Goal: Task Accomplishment & Management: Complete application form

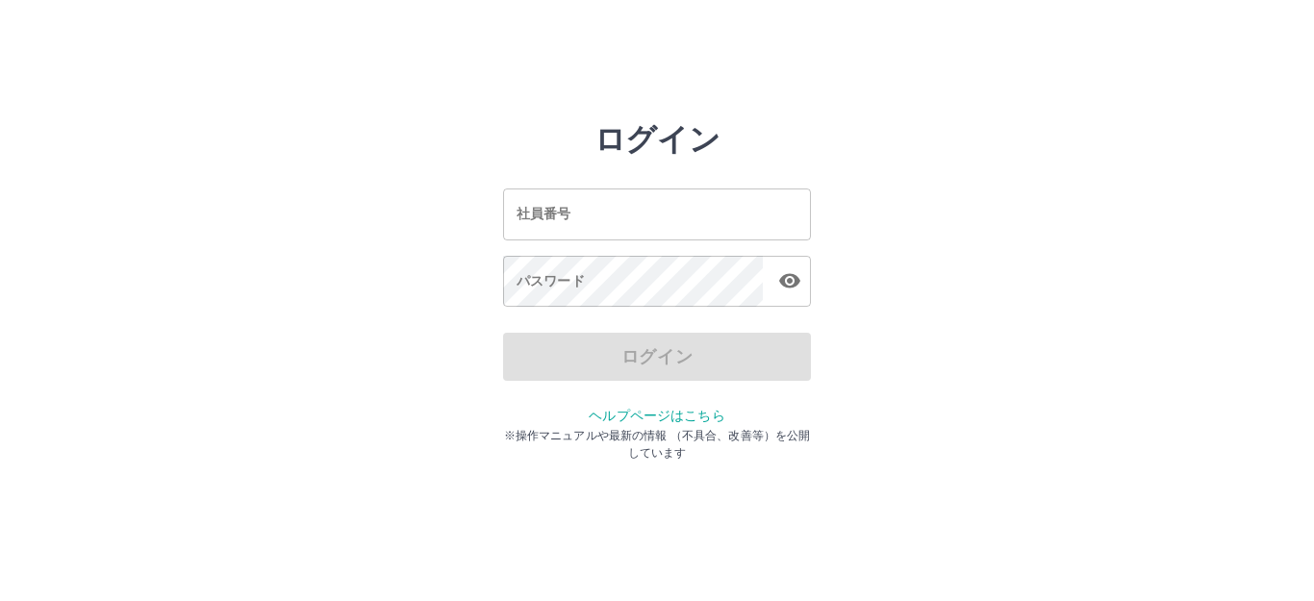
click at [662, 196] on input "社員番号" at bounding box center [657, 214] width 308 height 51
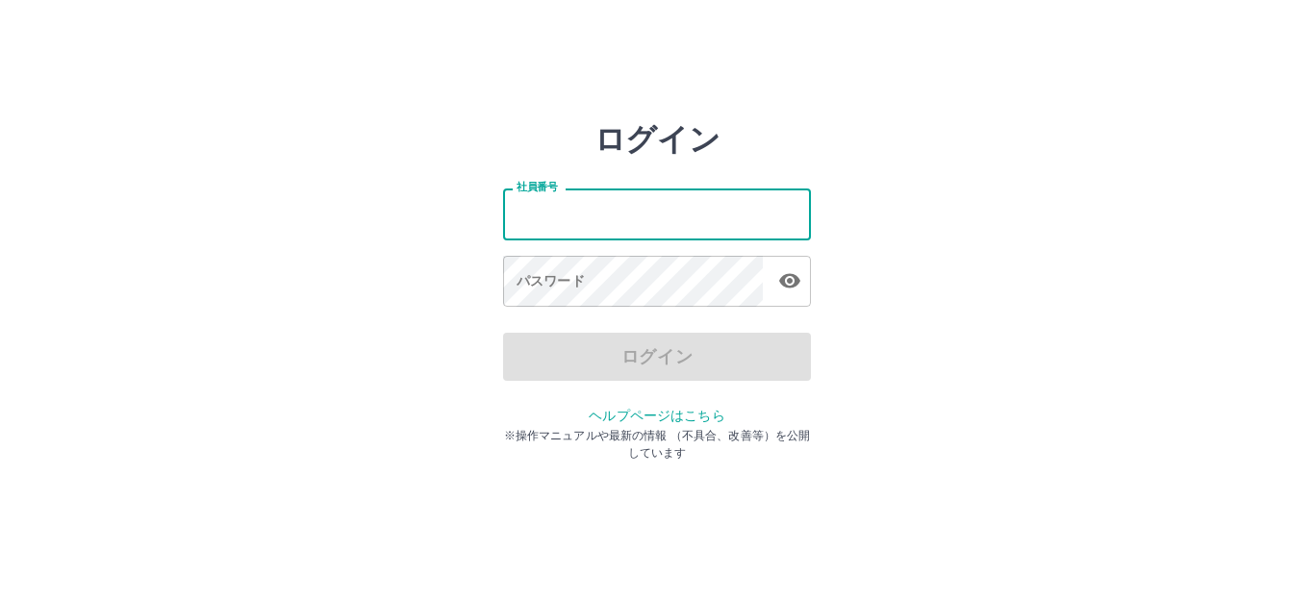
type input "*******"
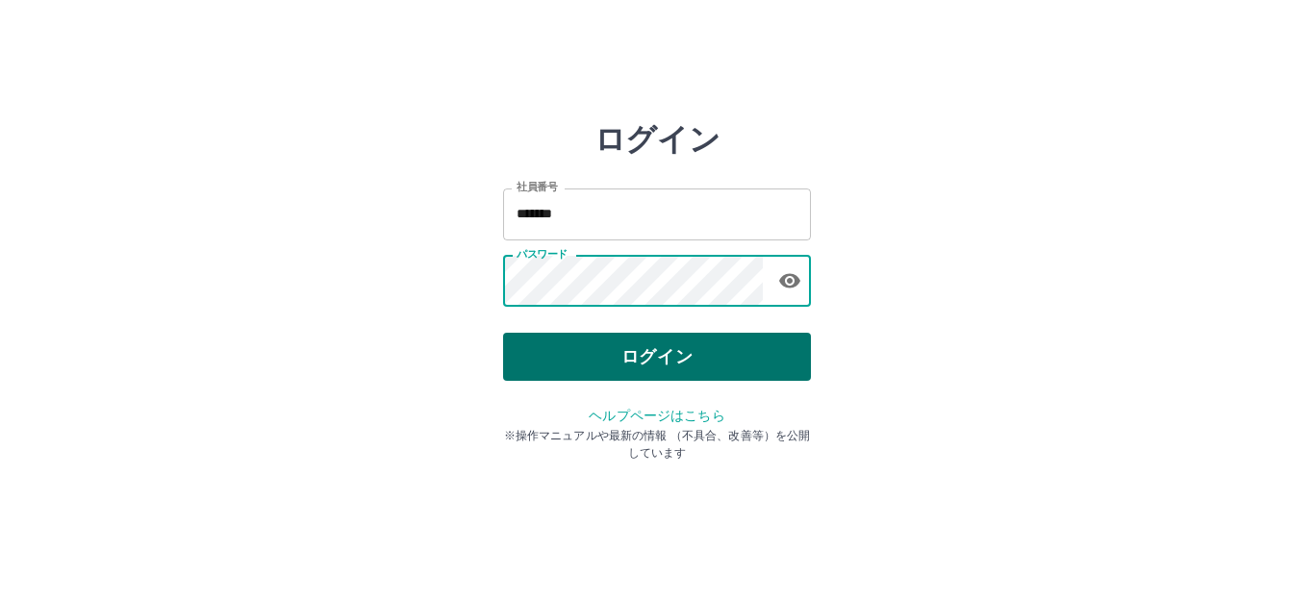
click at [653, 354] on button "ログイン" at bounding box center [657, 357] width 308 height 48
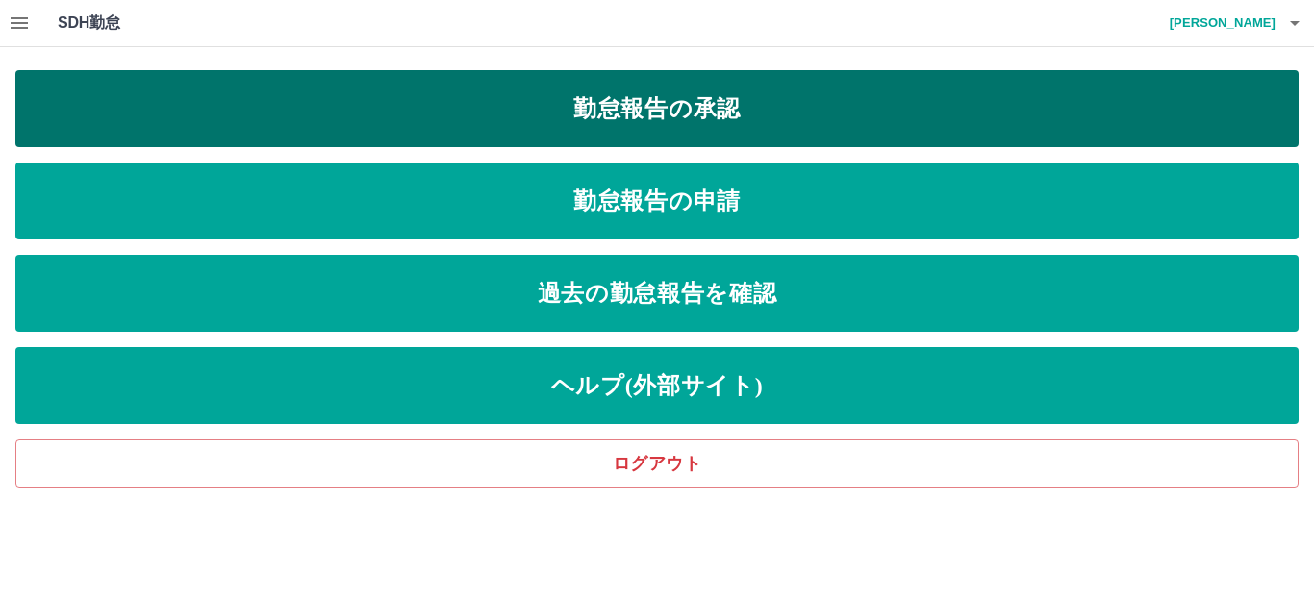
click at [853, 91] on link "勤怠報告の承認" at bounding box center [656, 108] width 1283 height 77
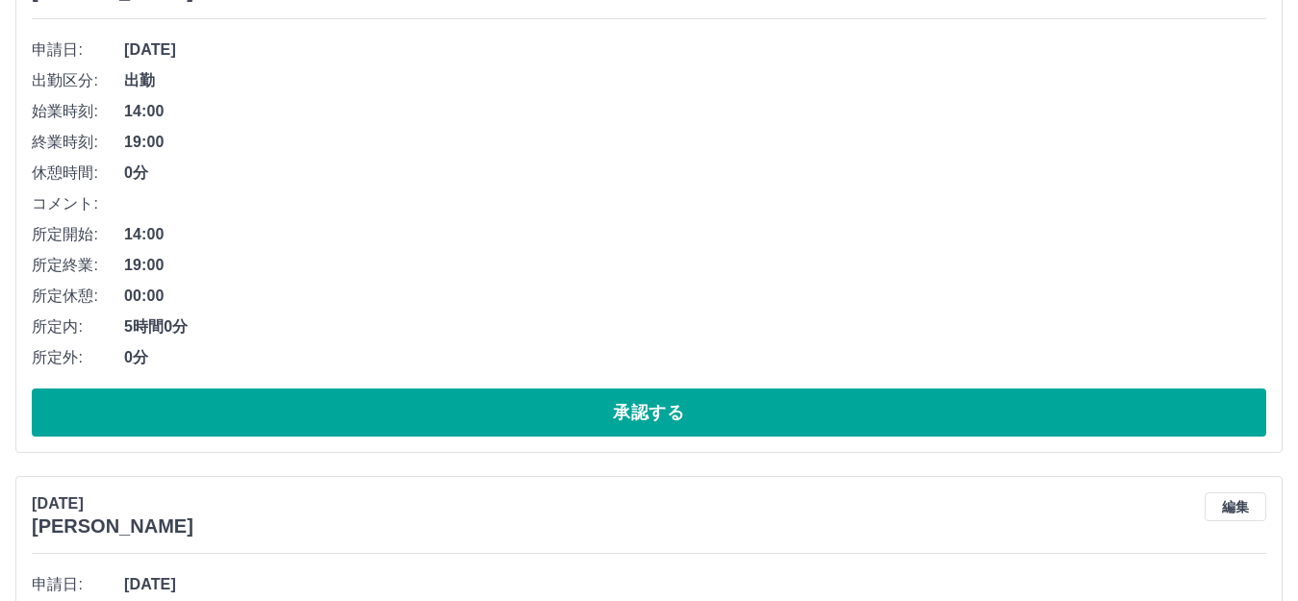
scroll to position [289, 0]
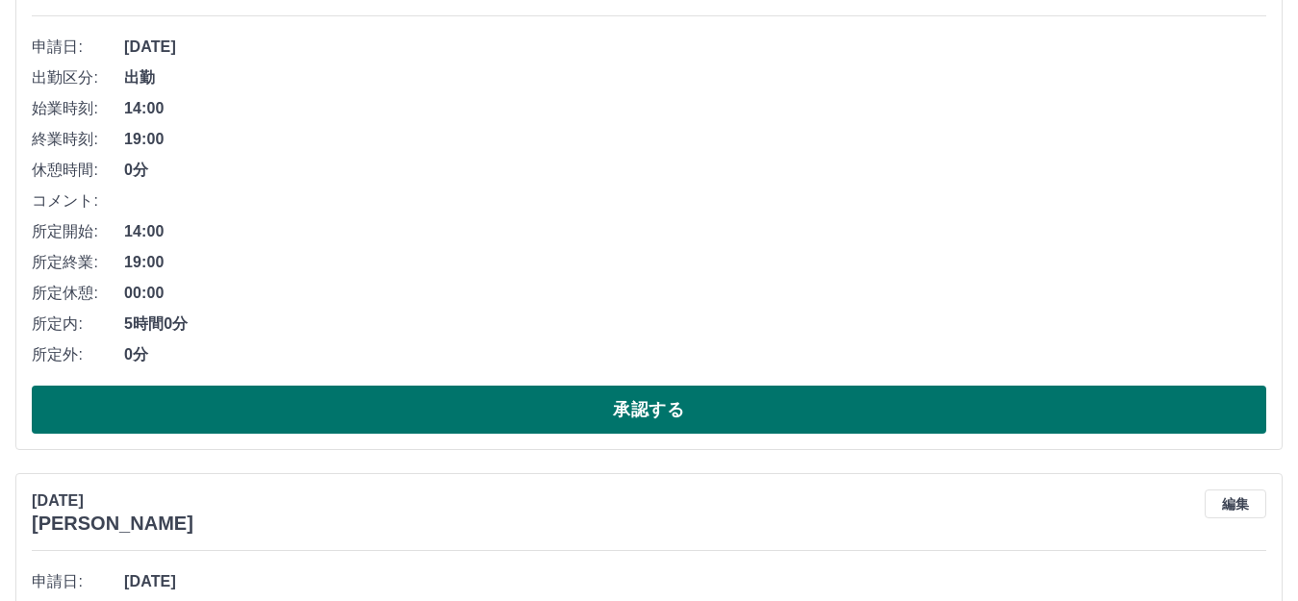
click at [626, 397] on button "承認する" at bounding box center [649, 410] width 1234 height 48
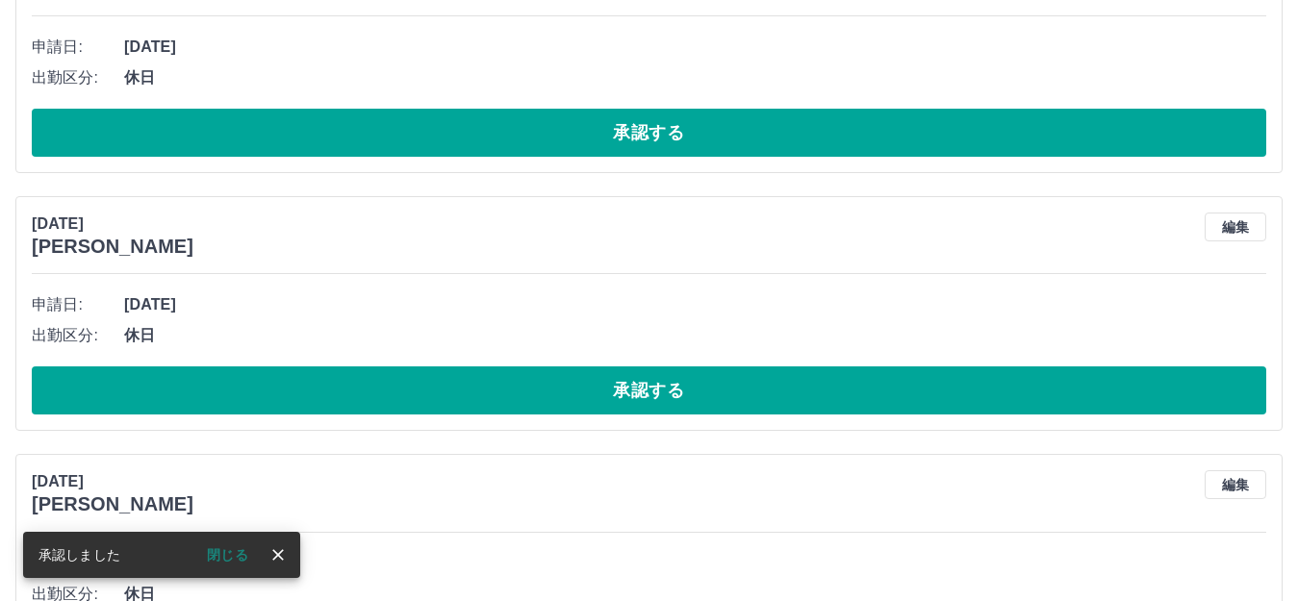
scroll to position [0, 0]
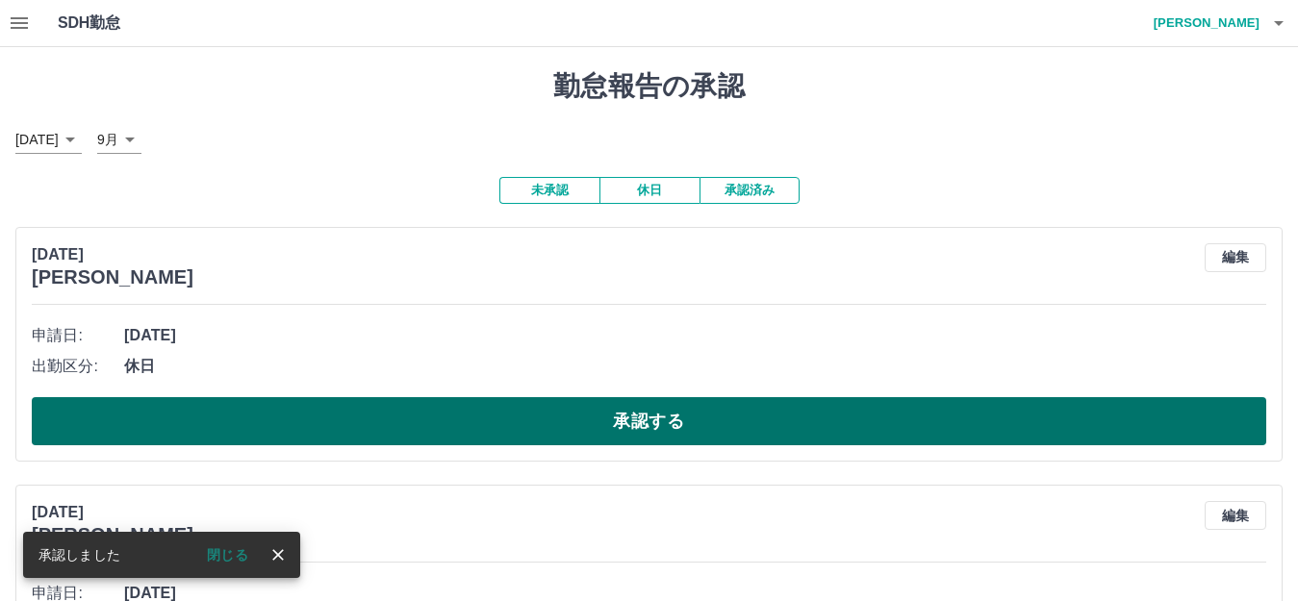
click at [633, 428] on button "承認する" at bounding box center [649, 421] width 1234 height 48
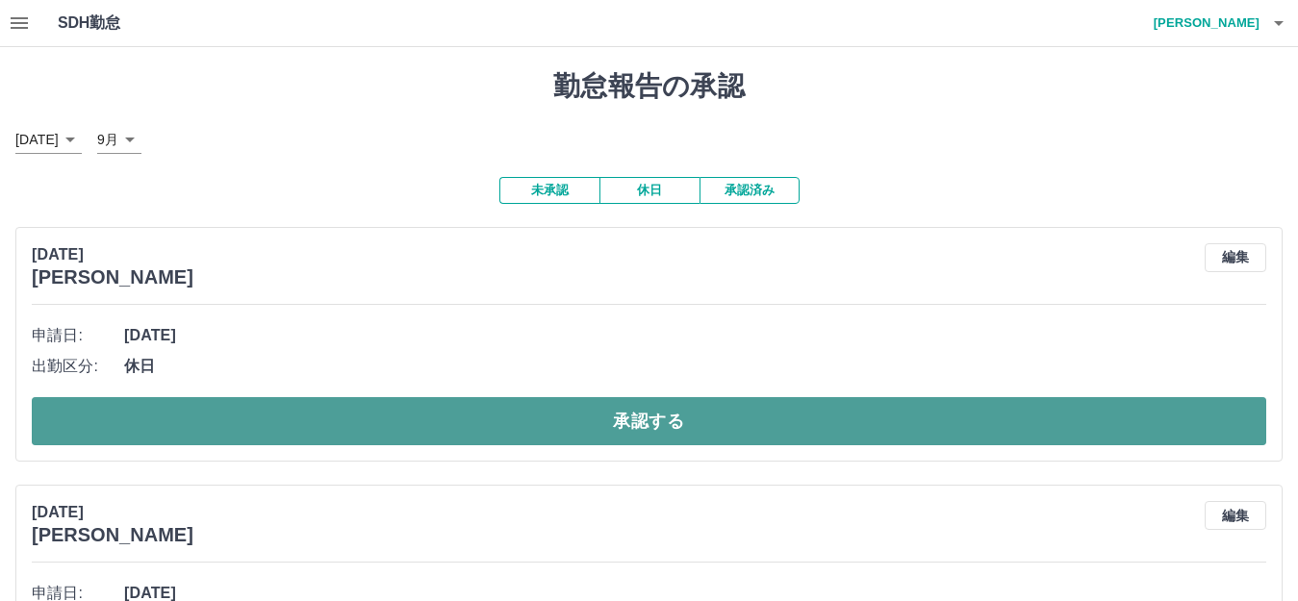
click at [641, 417] on button "承認する" at bounding box center [649, 421] width 1234 height 48
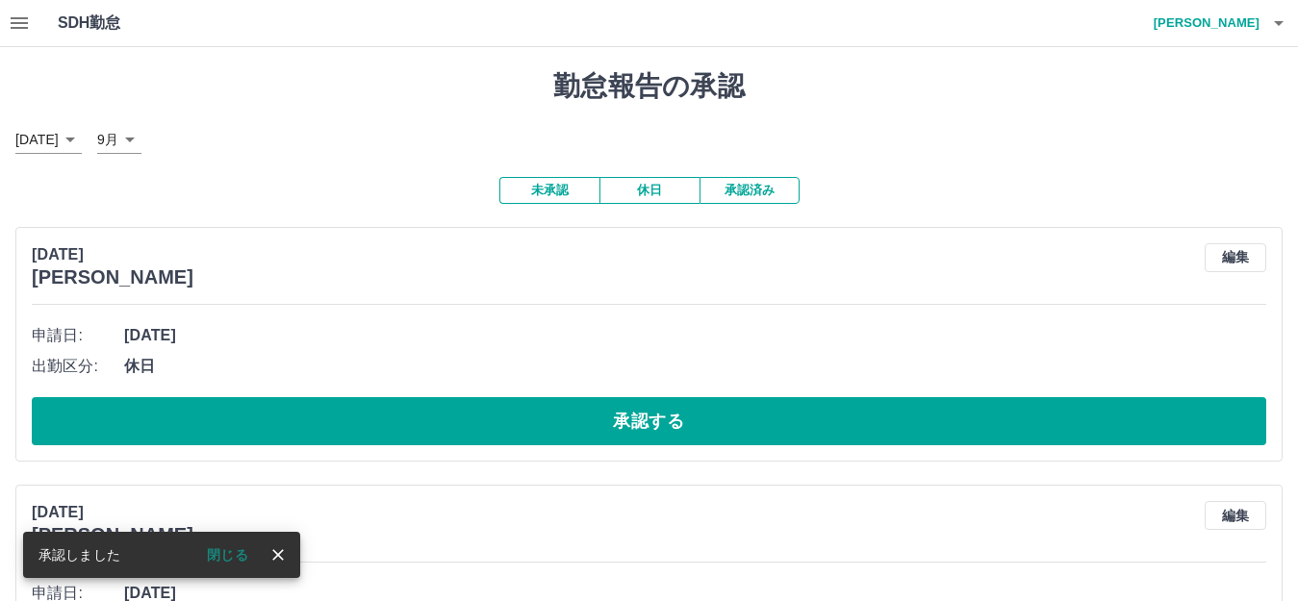
click at [641, 417] on button "承認する" at bounding box center [649, 421] width 1234 height 48
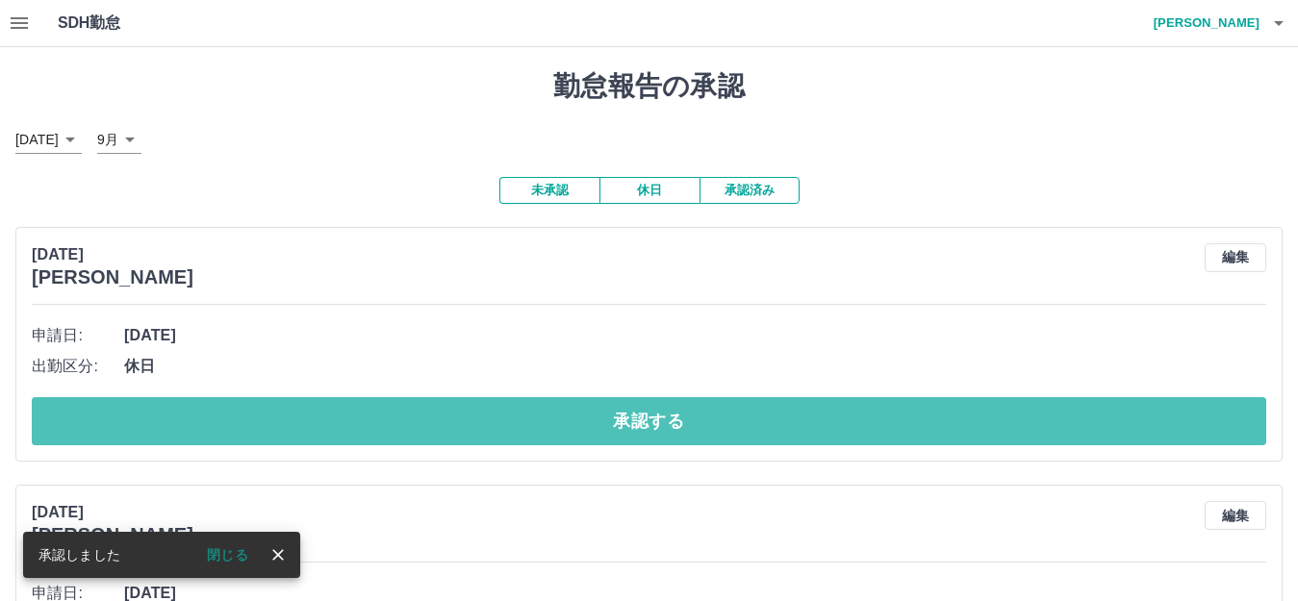
click at [641, 417] on button "承認する" at bounding box center [649, 421] width 1234 height 48
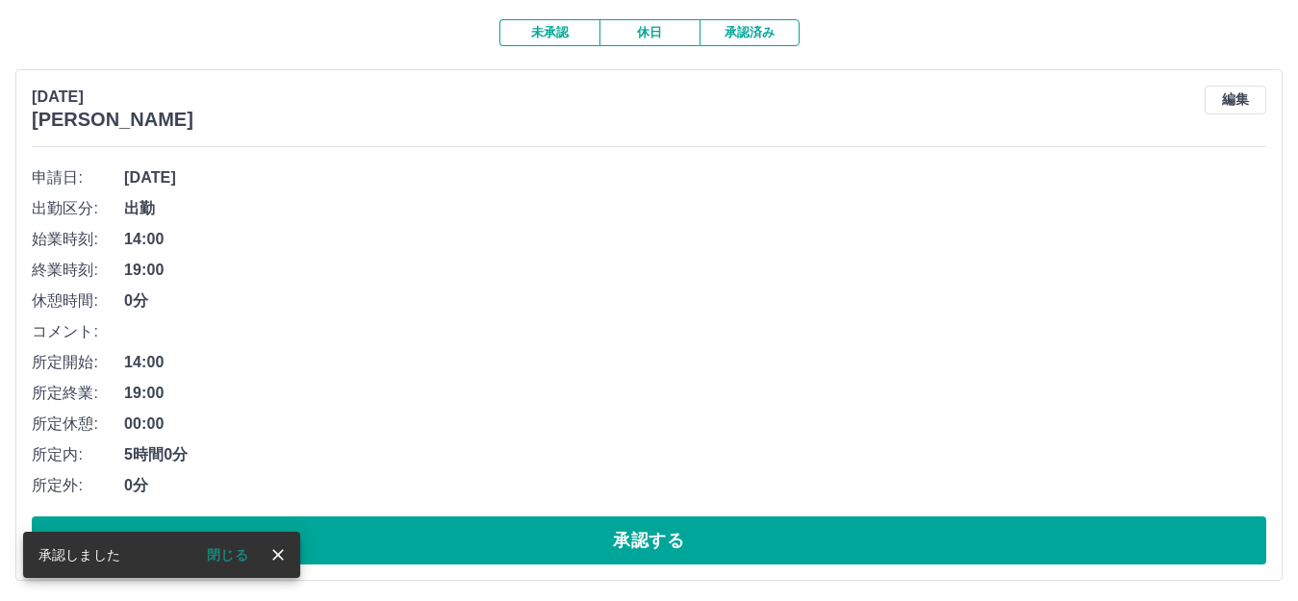
scroll to position [192, 0]
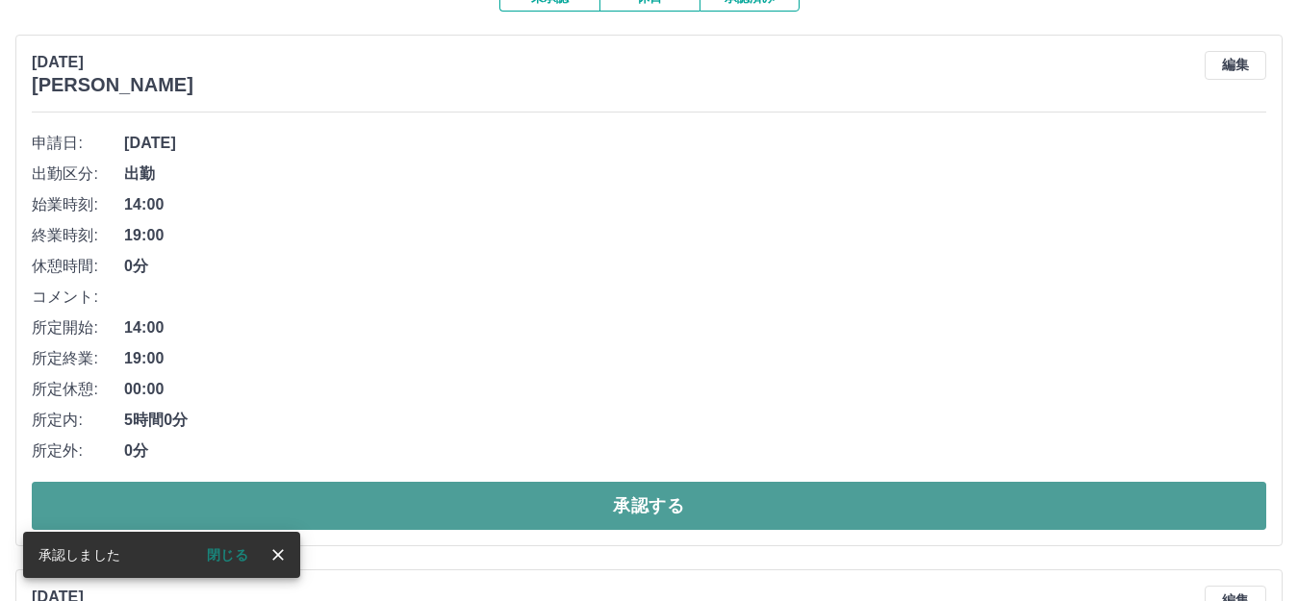
click at [647, 496] on button "承認する" at bounding box center [649, 506] width 1234 height 48
click at [647, 503] on button "承認する" at bounding box center [649, 506] width 1234 height 48
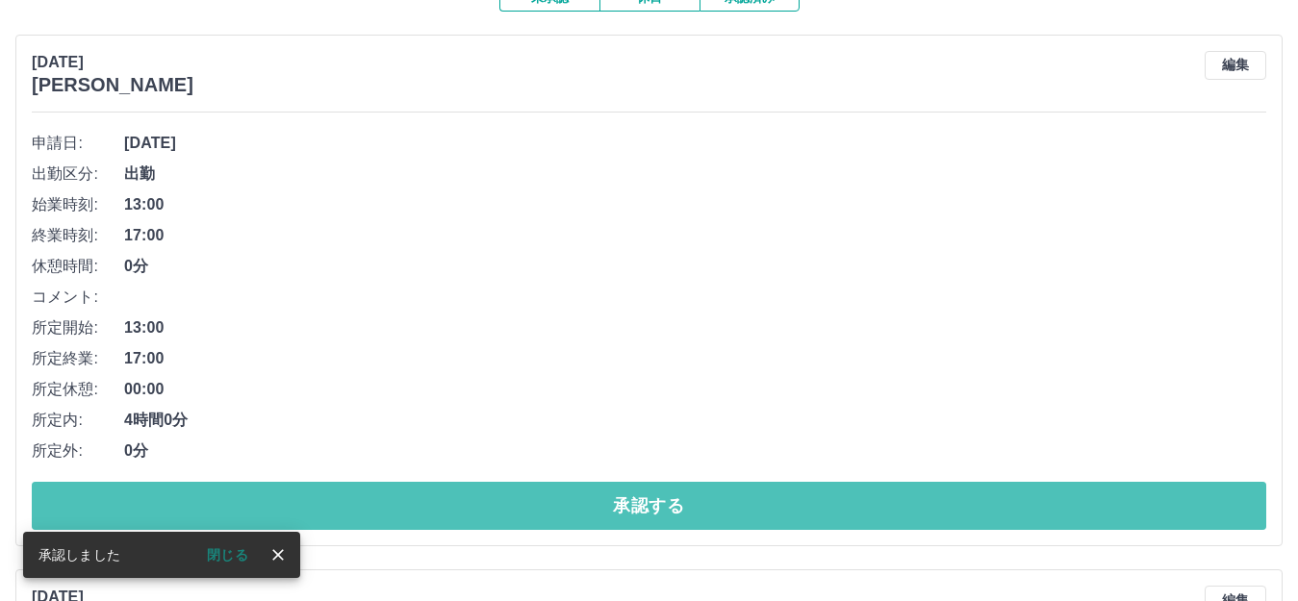
click at [647, 503] on button "承認する" at bounding box center [649, 506] width 1234 height 48
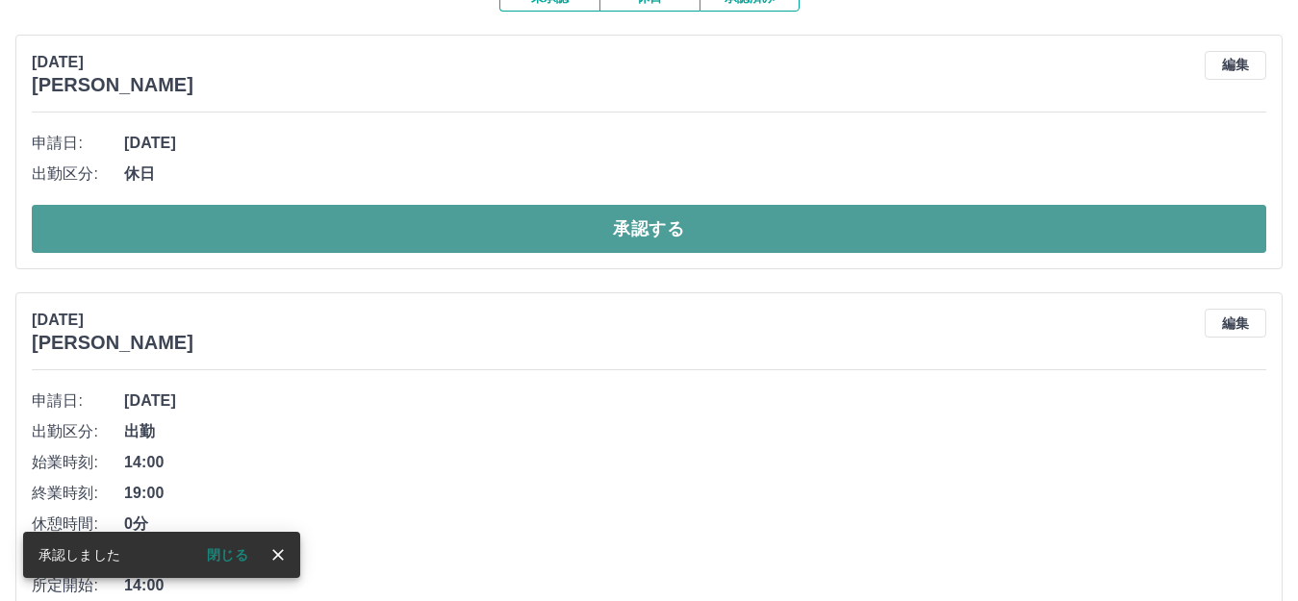
click at [616, 244] on button "承認する" at bounding box center [649, 229] width 1234 height 48
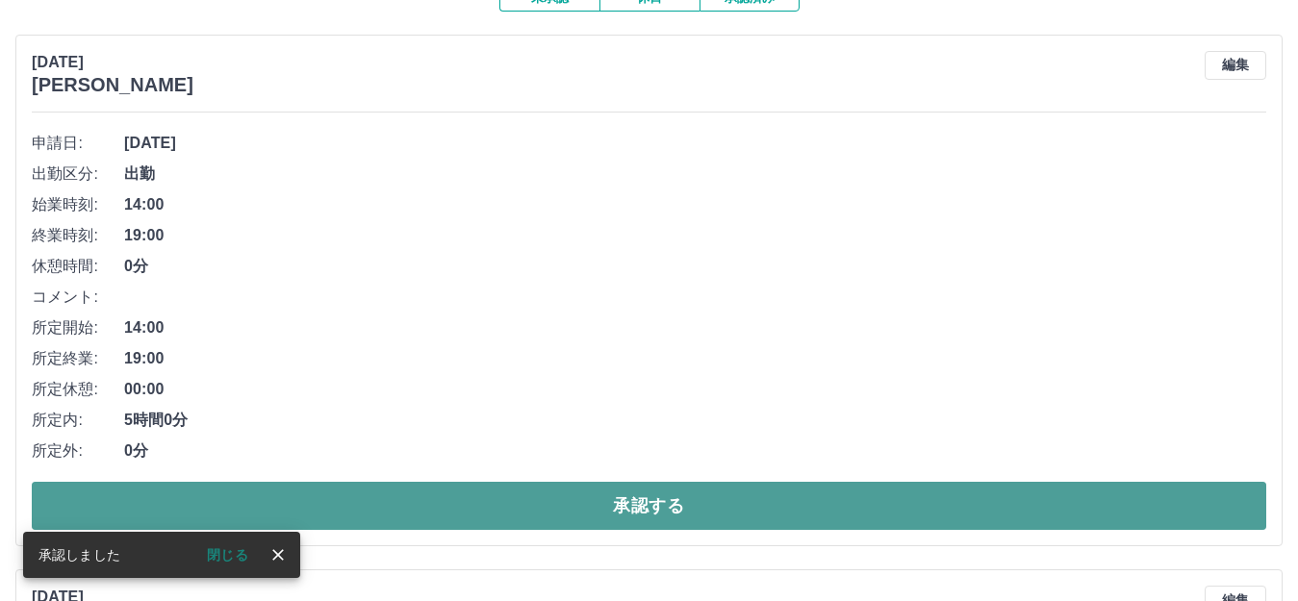
click at [659, 496] on button "承認する" at bounding box center [649, 506] width 1234 height 48
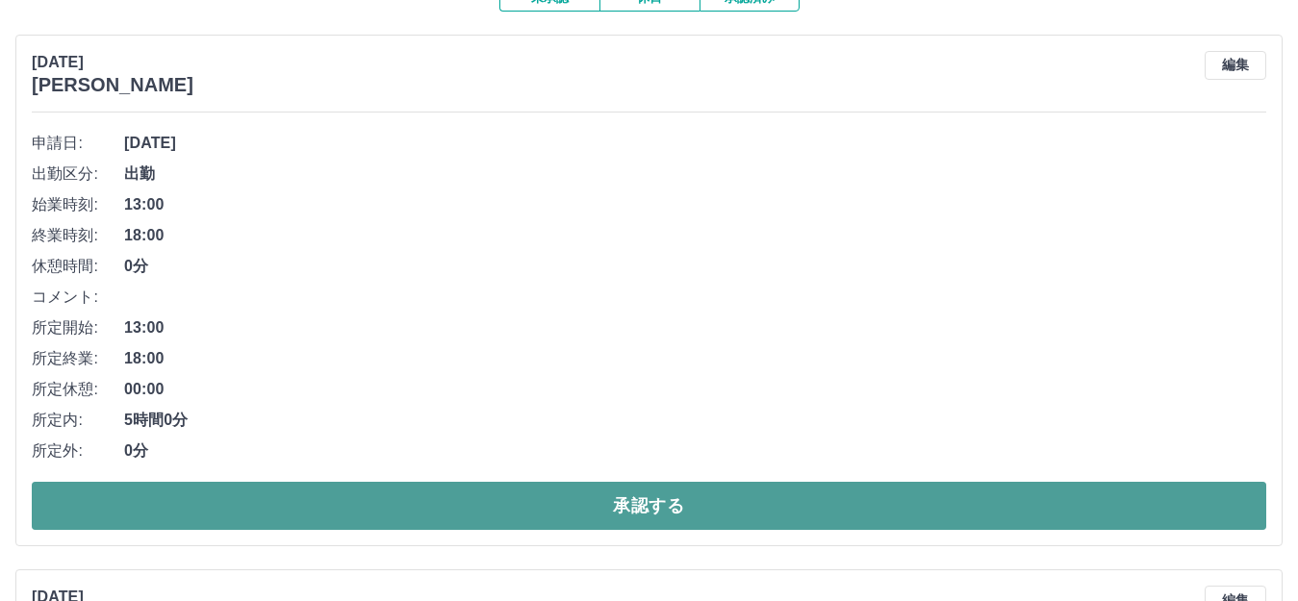
click at [660, 496] on button "承認する" at bounding box center [649, 506] width 1234 height 48
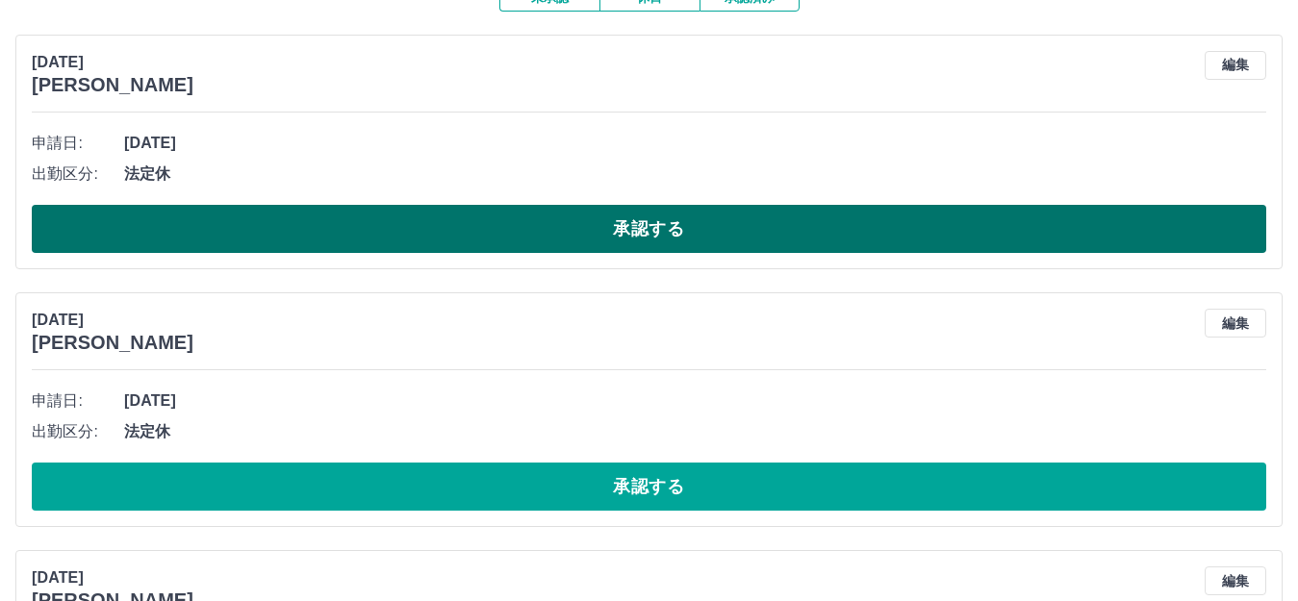
click at [332, 226] on button "承認する" at bounding box center [649, 229] width 1234 height 48
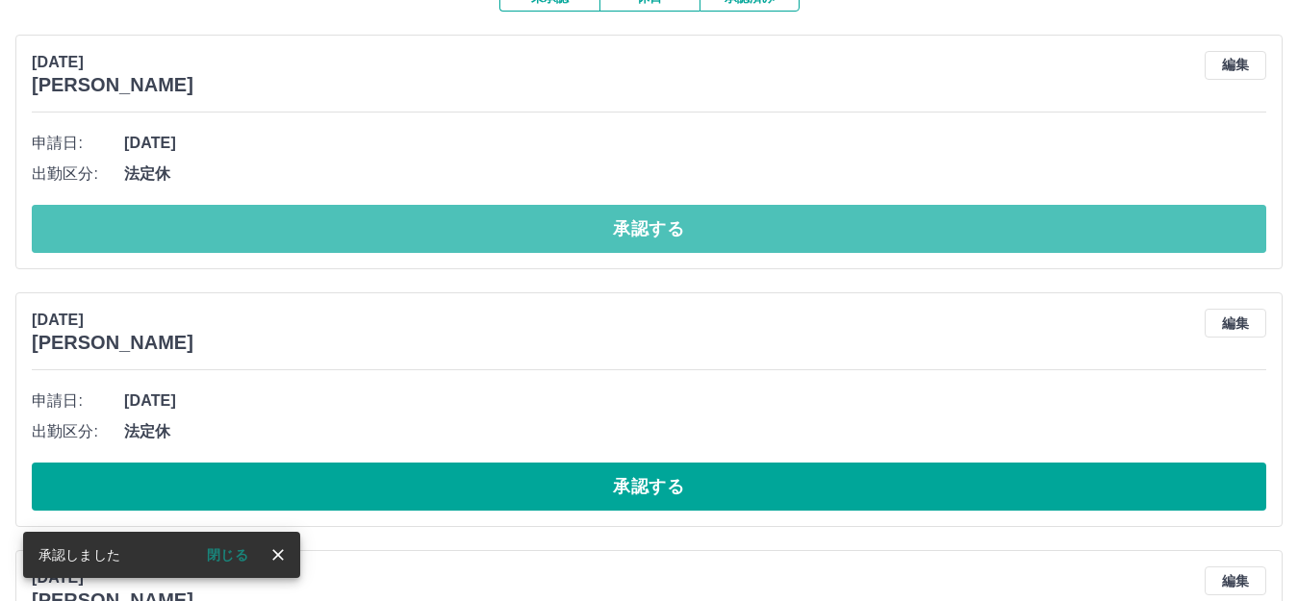
click at [332, 226] on button "承認する" at bounding box center [649, 229] width 1234 height 48
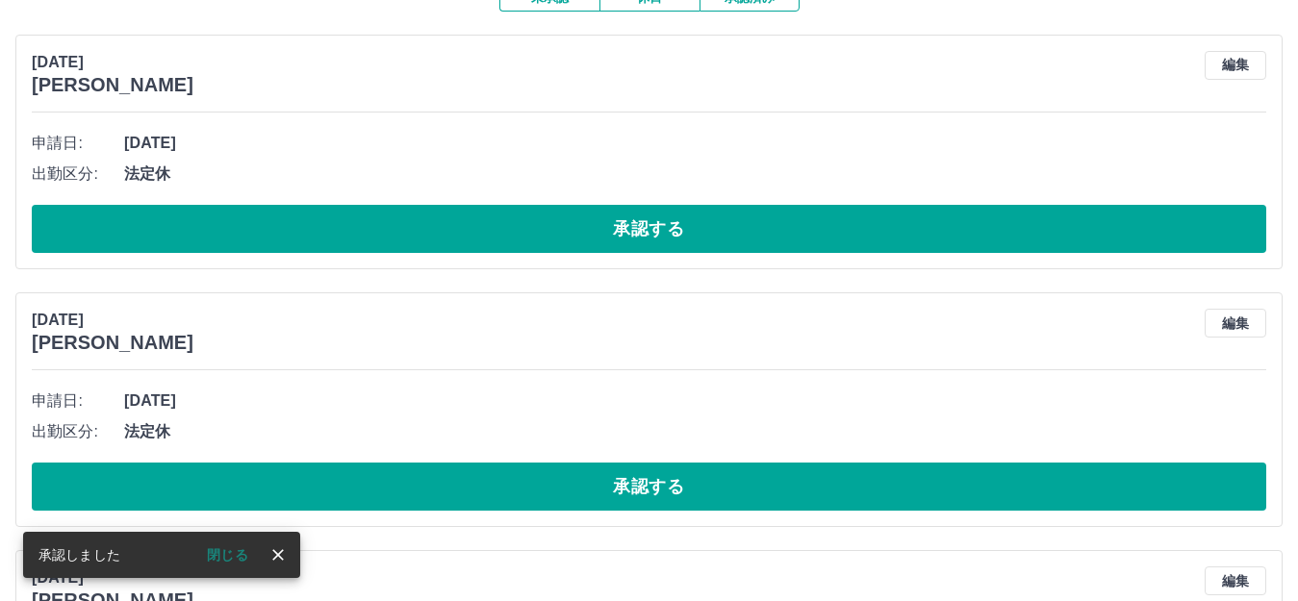
click at [332, 226] on button "承認する" at bounding box center [649, 229] width 1234 height 48
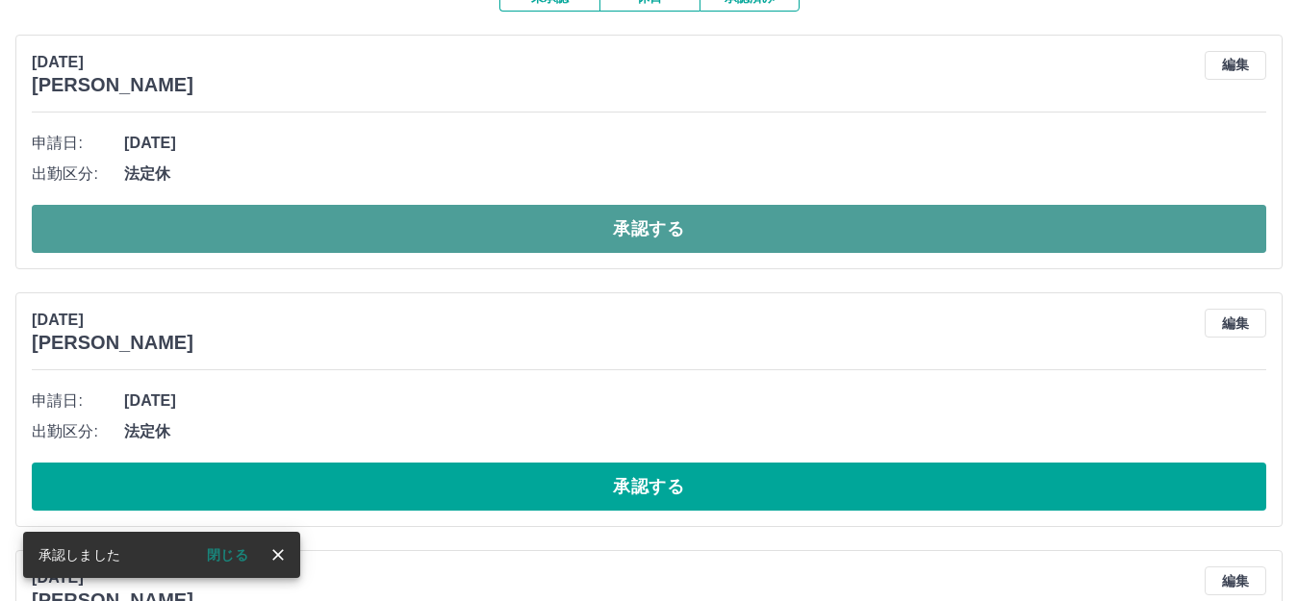
click at [489, 228] on button "承認する" at bounding box center [649, 229] width 1234 height 48
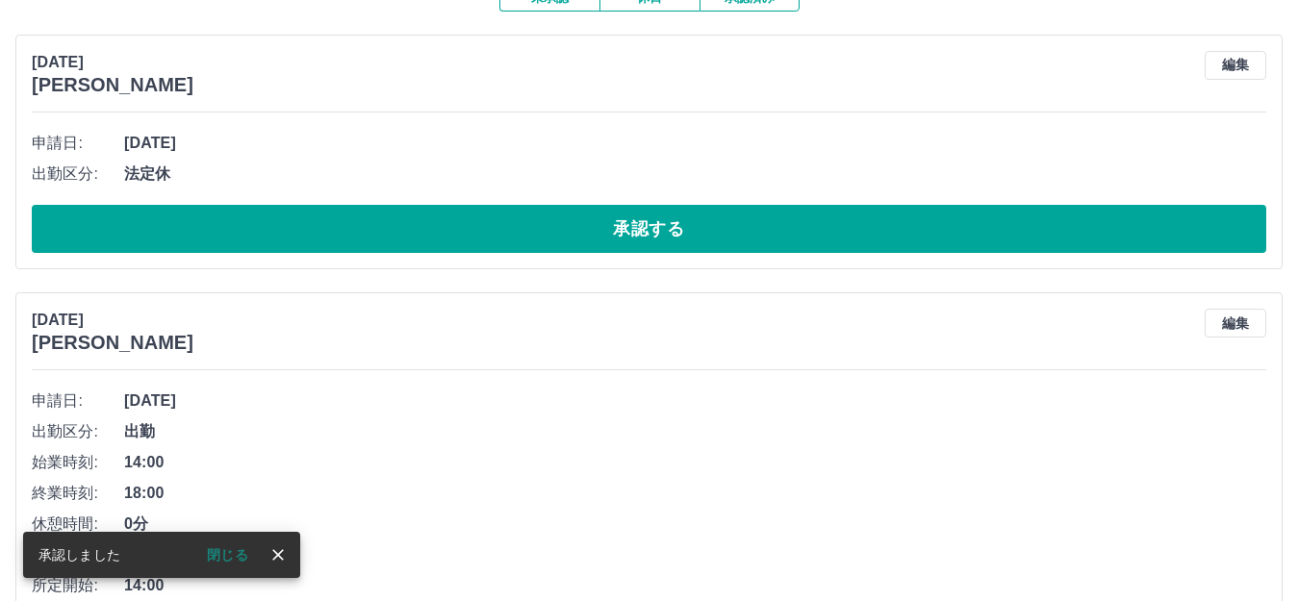
click at [489, 228] on button "承認する" at bounding box center [649, 229] width 1234 height 48
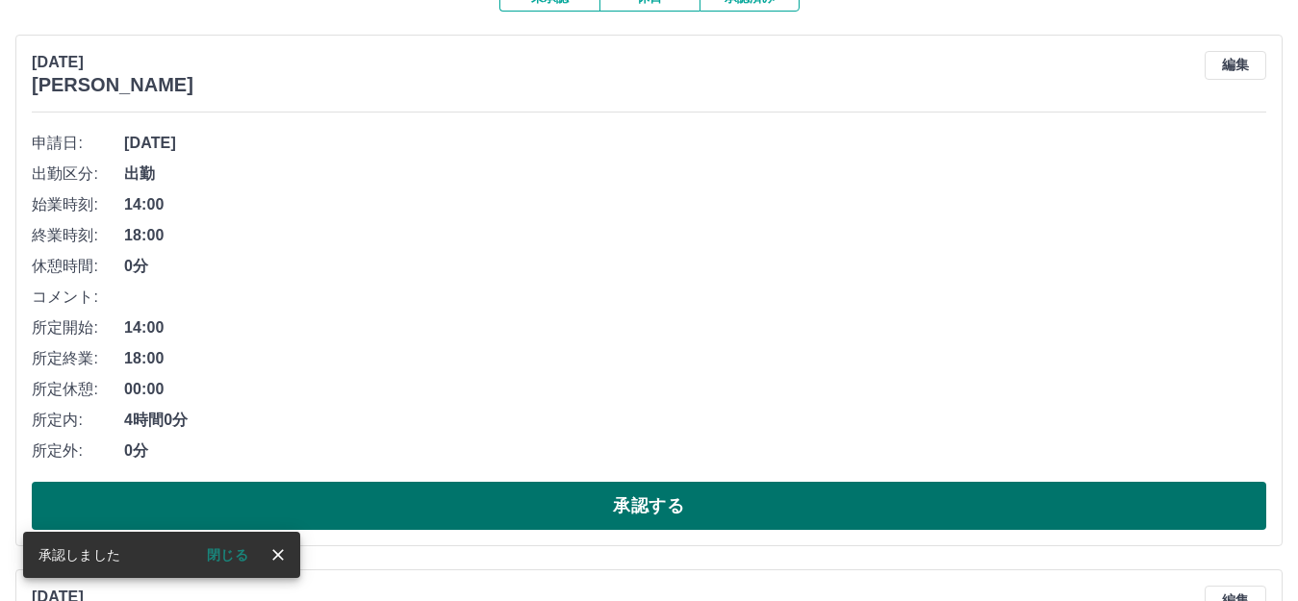
drag, startPoint x: 707, startPoint y: 501, endPoint x: 696, endPoint y: 522, distance: 23.7
click at [707, 502] on button "承認する" at bounding box center [649, 506] width 1234 height 48
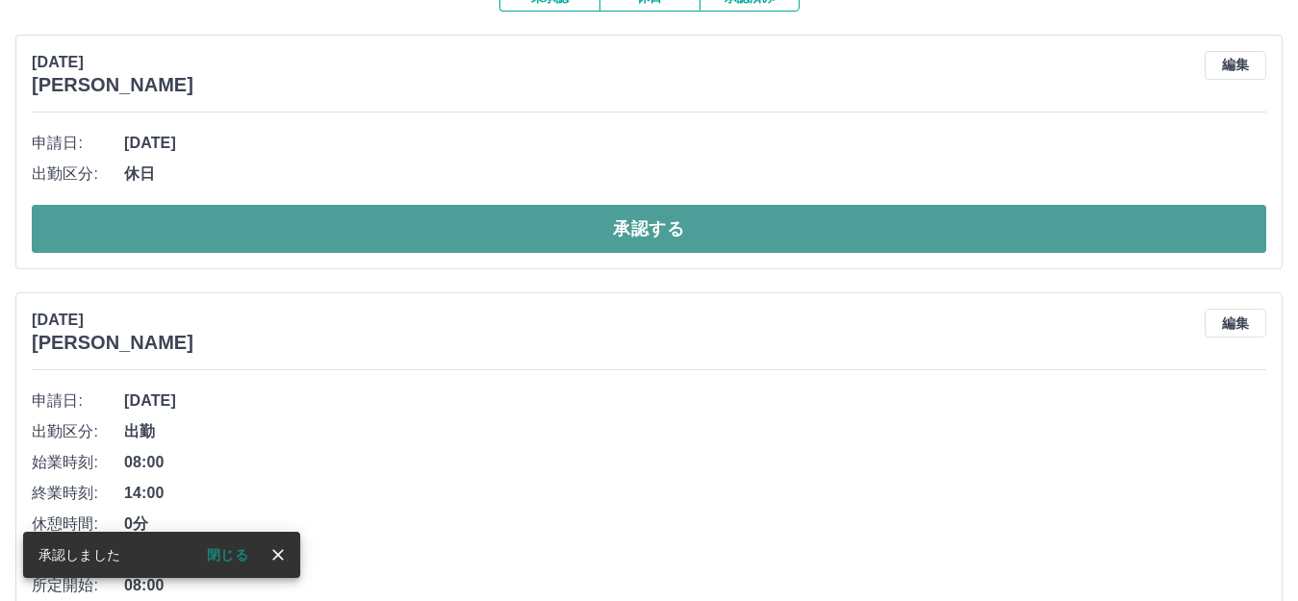
click at [633, 217] on button "承認する" at bounding box center [649, 229] width 1234 height 48
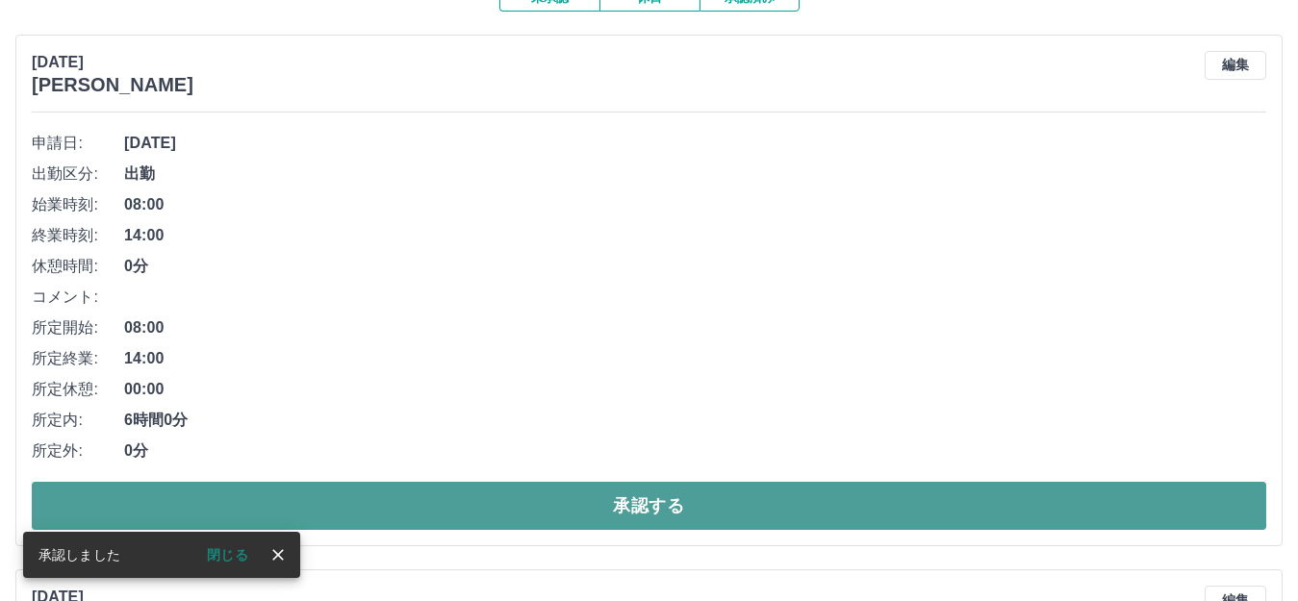
click at [622, 497] on button "承認する" at bounding box center [649, 506] width 1234 height 48
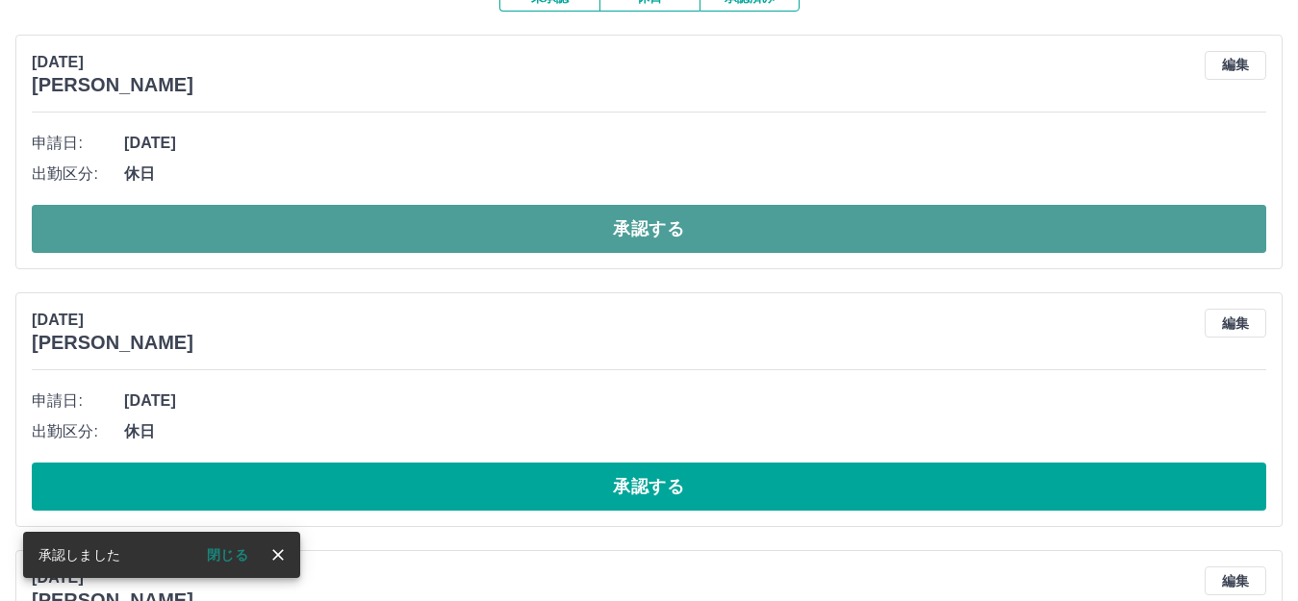
click at [584, 235] on button "承認する" at bounding box center [649, 229] width 1234 height 48
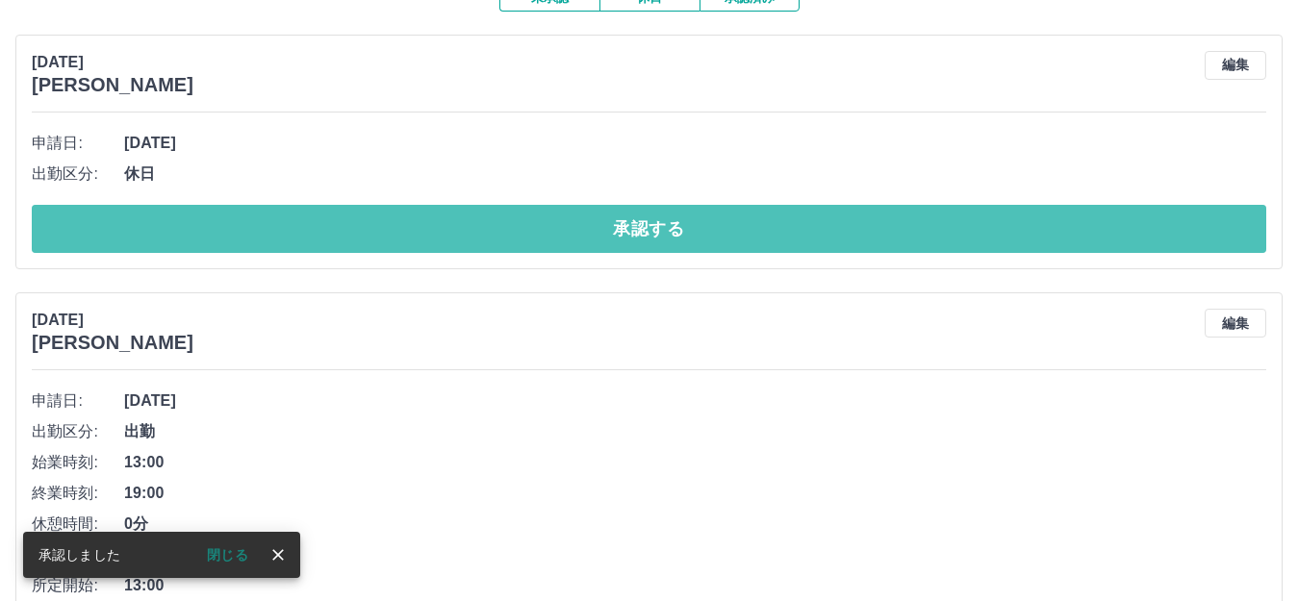
click at [584, 235] on button "承認する" at bounding box center [649, 229] width 1234 height 48
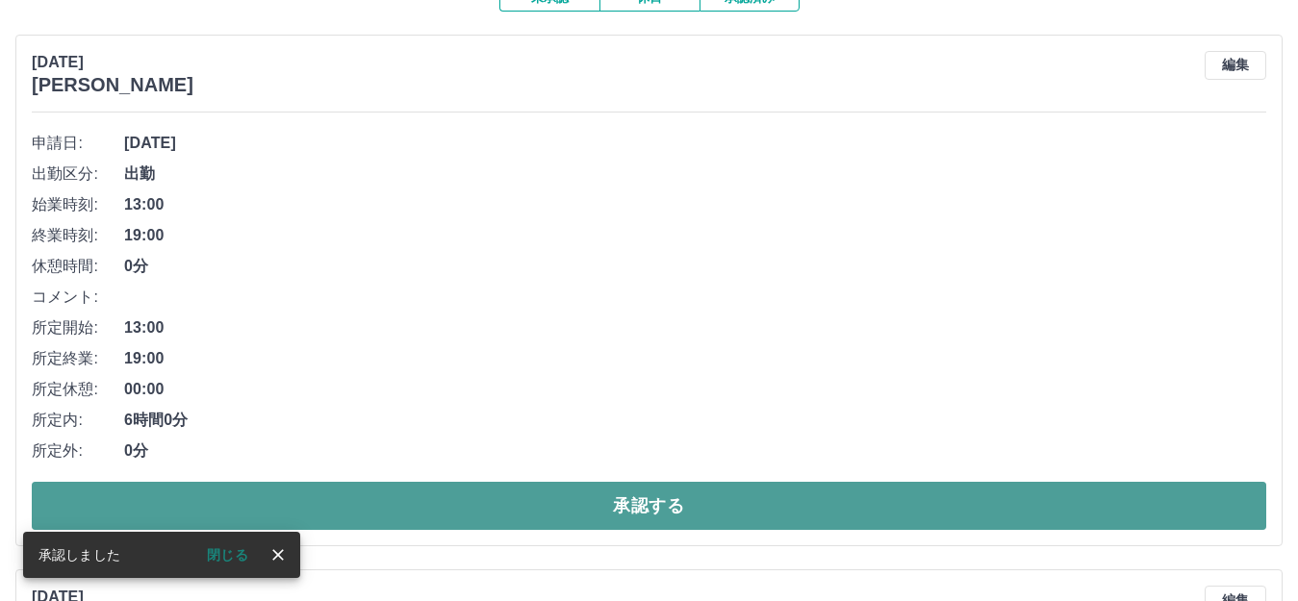
click at [677, 515] on button "承認する" at bounding box center [649, 506] width 1234 height 48
click at [676, 502] on button "承認する" at bounding box center [649, 506] width 1234 height 48
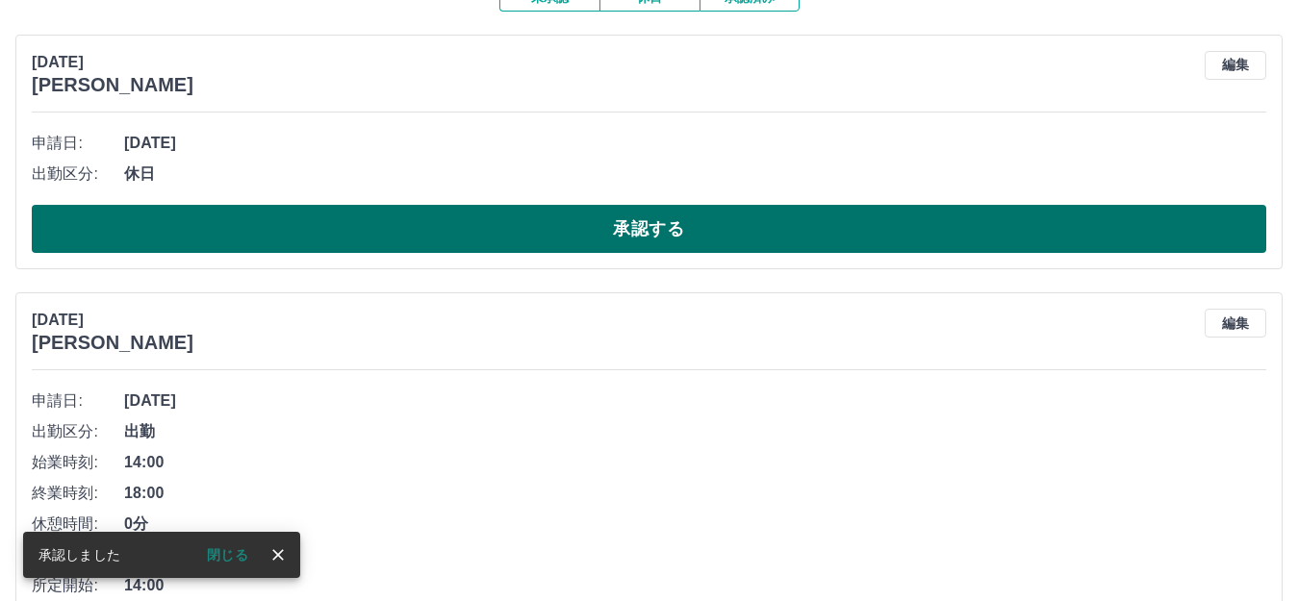
click at [601, 232] on button "承認する" at bounding box center [649, 229] width 1234 height 48
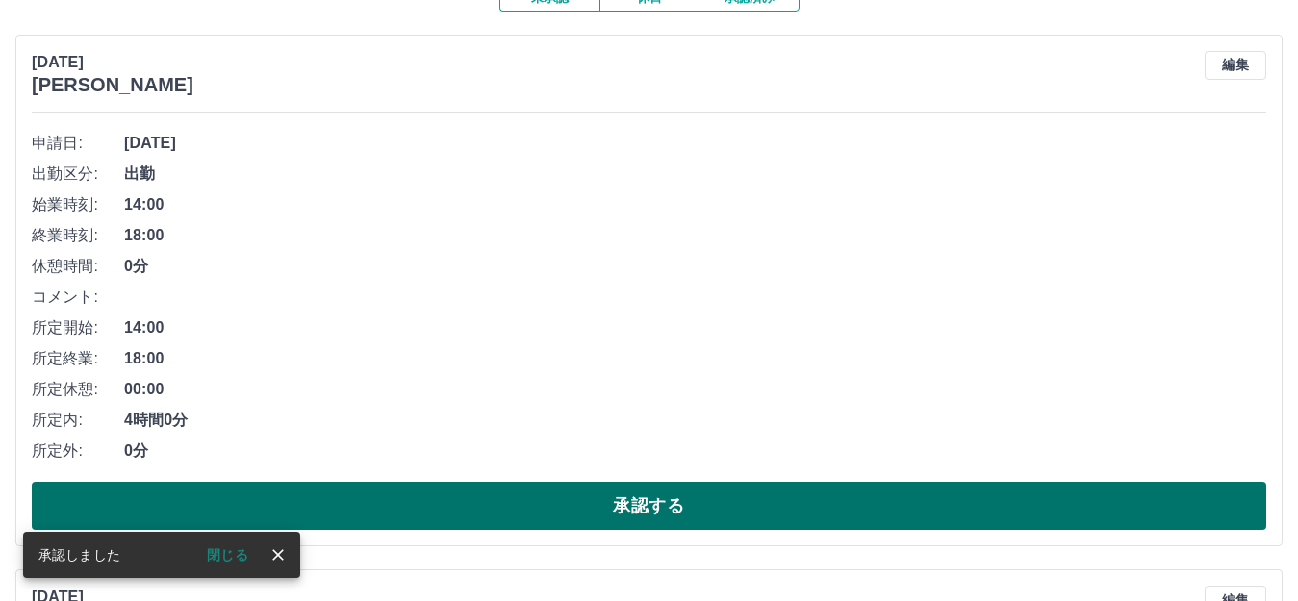
click at [640, 517] on button "承認する" at bounding box center [649, 506] width 1234 height 48
click at [640, 511] on button "承認する" at bounding box center [649, 506] width 1234 height 48
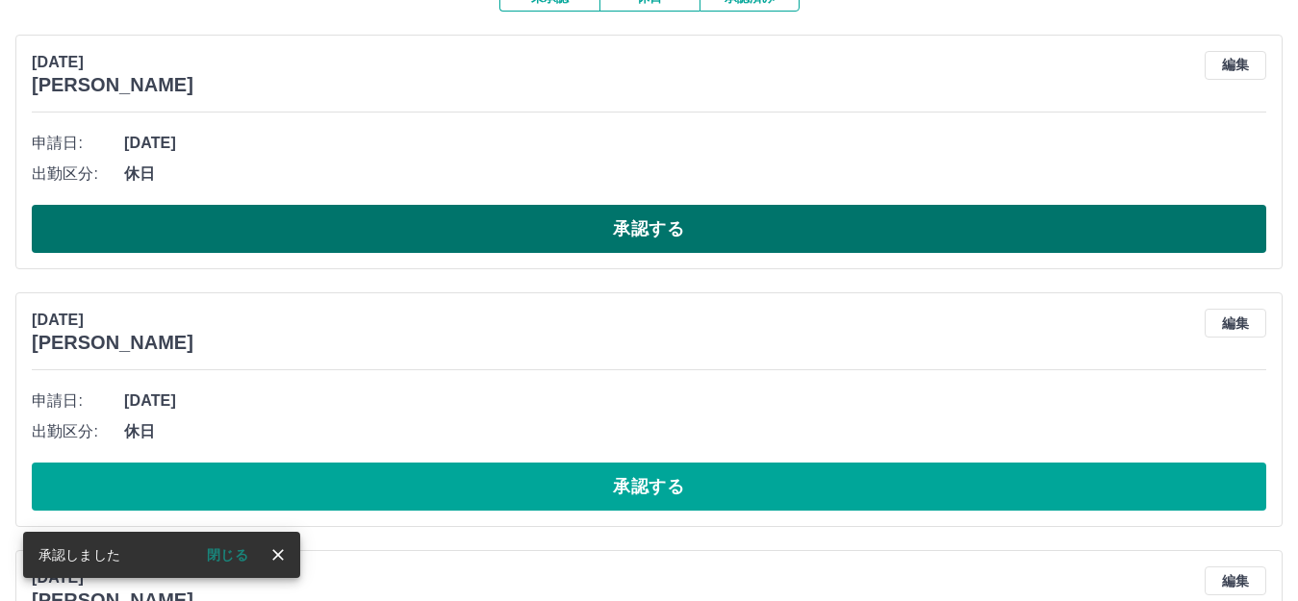
click at [606, 244] on button "承認する" at bounding box center [649, 229] width 1234 height 48
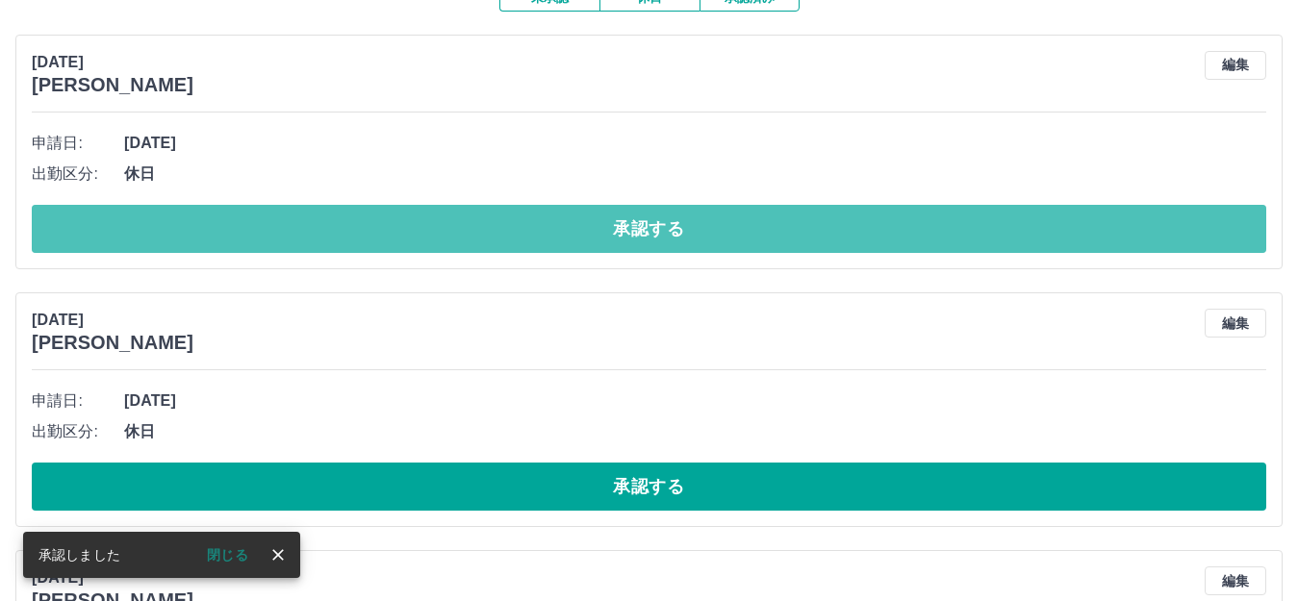
click at [606, 244] on button "承認する" at bounding box center [649, 229] width 1234 height 48
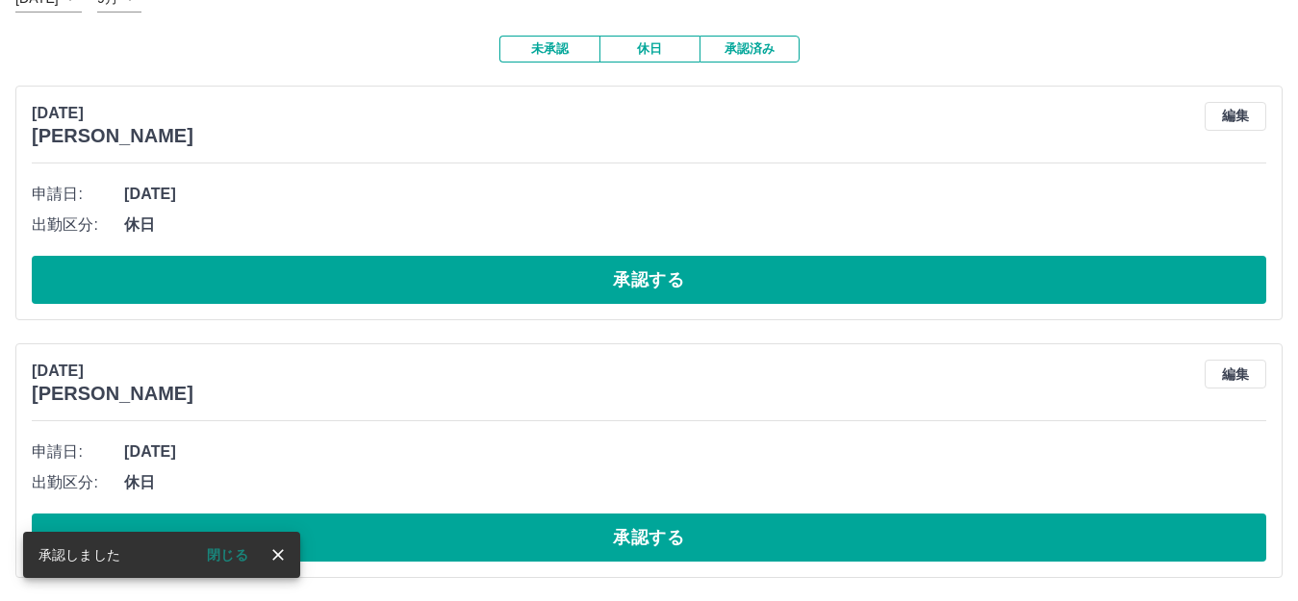
scroll to position [143, 0]
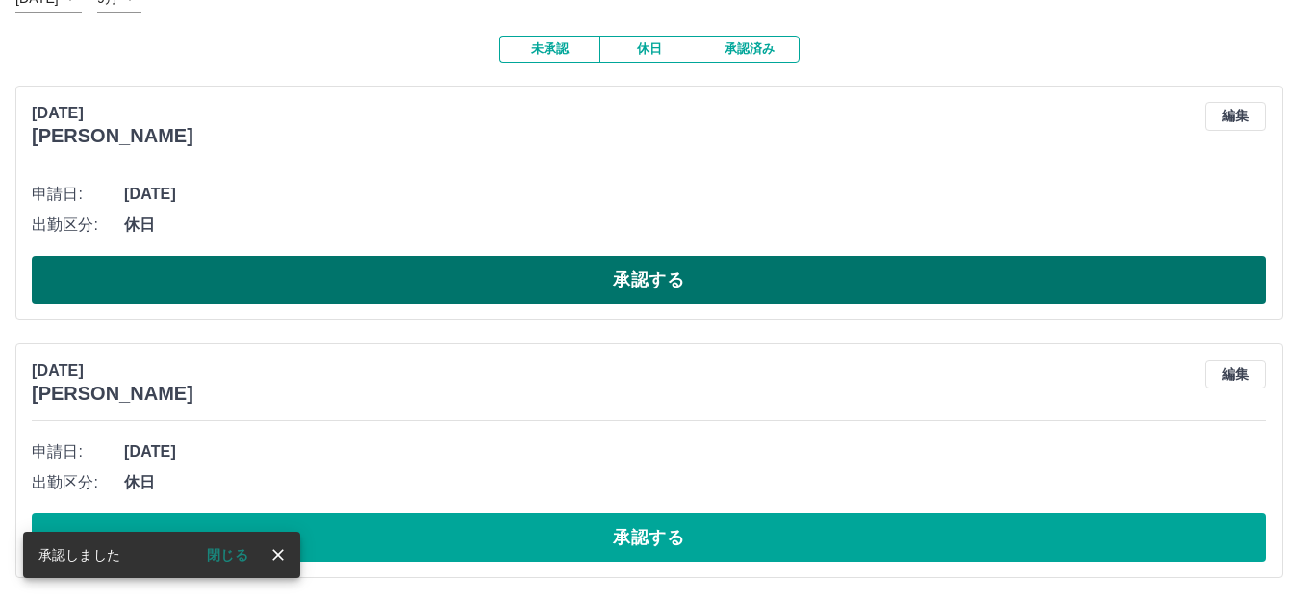
click at [608, 276] on button "承認する" at bounding box center [649, 280] width 1234 height 48
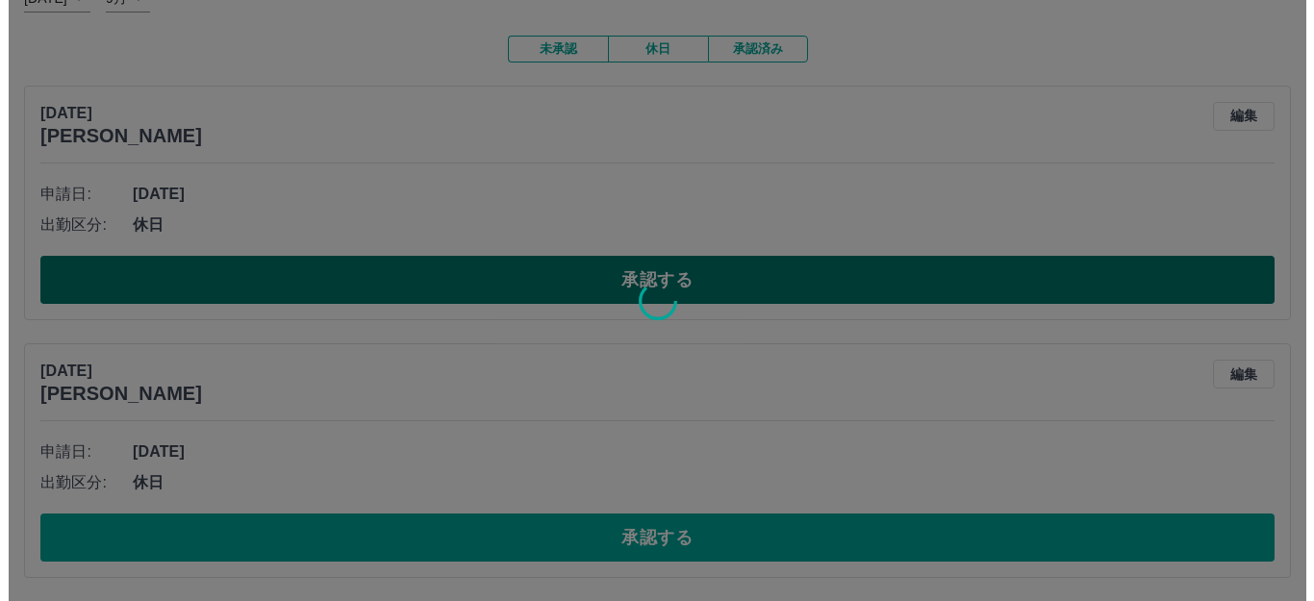
scroll to position [0, 0]
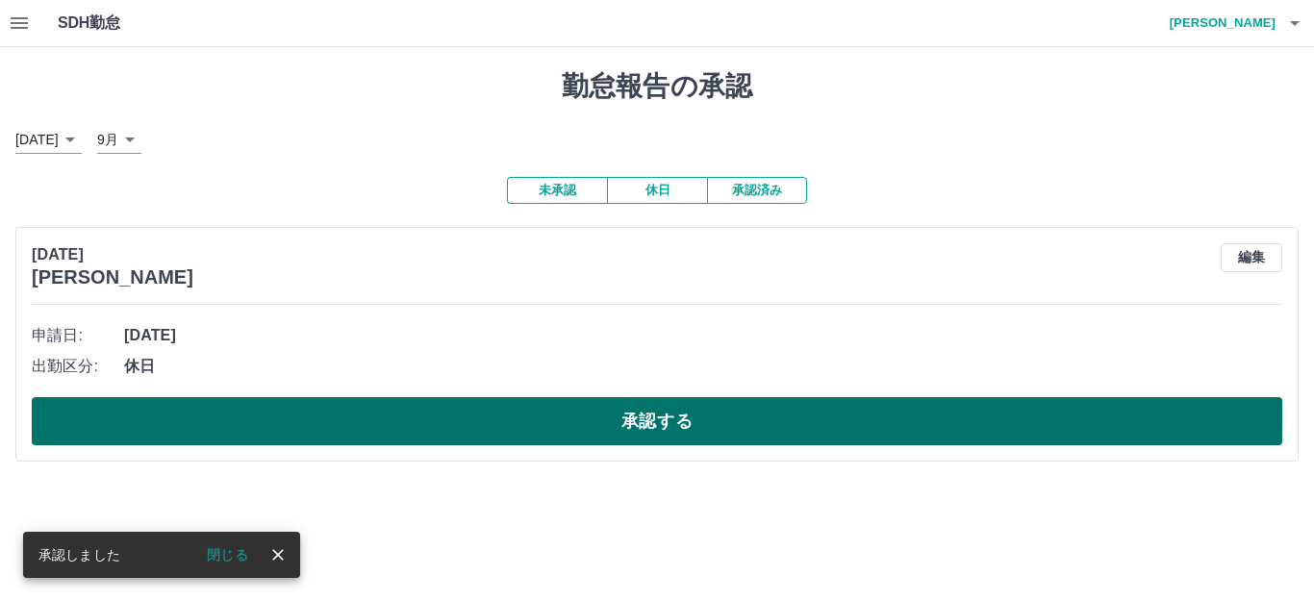
click at [625, 430] on button "承認する" at bounding box center [657, 421] width 1250 height 48
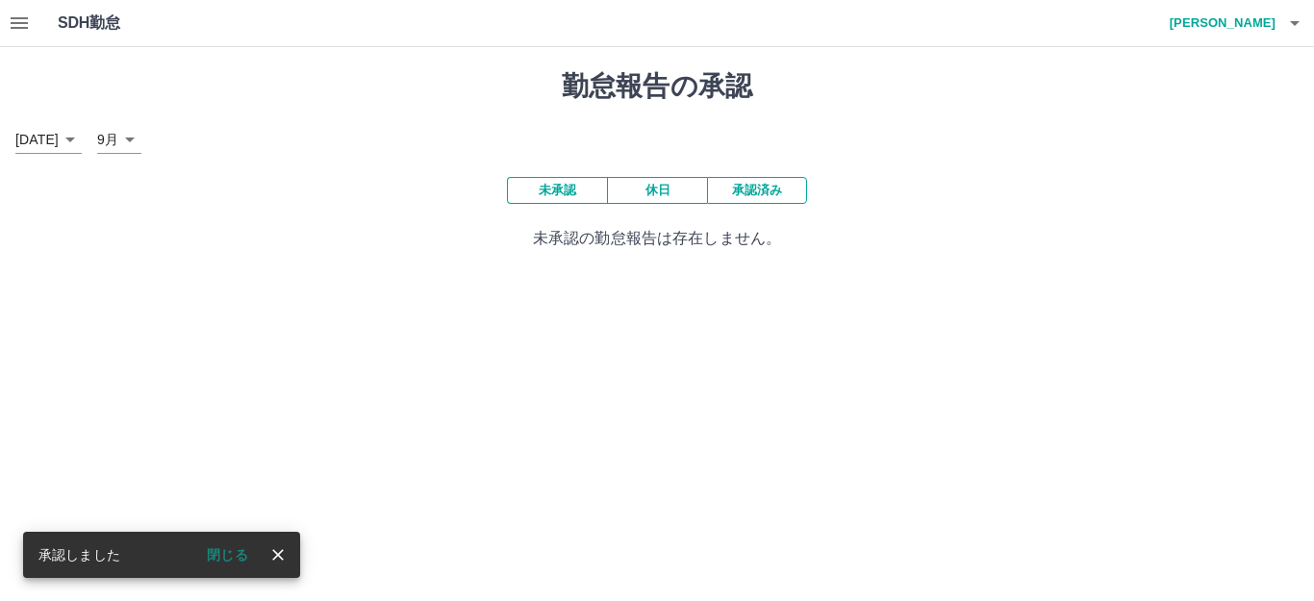
click at [24, 37] on button "button" at bounding box center [19, 23] width 38 height 46
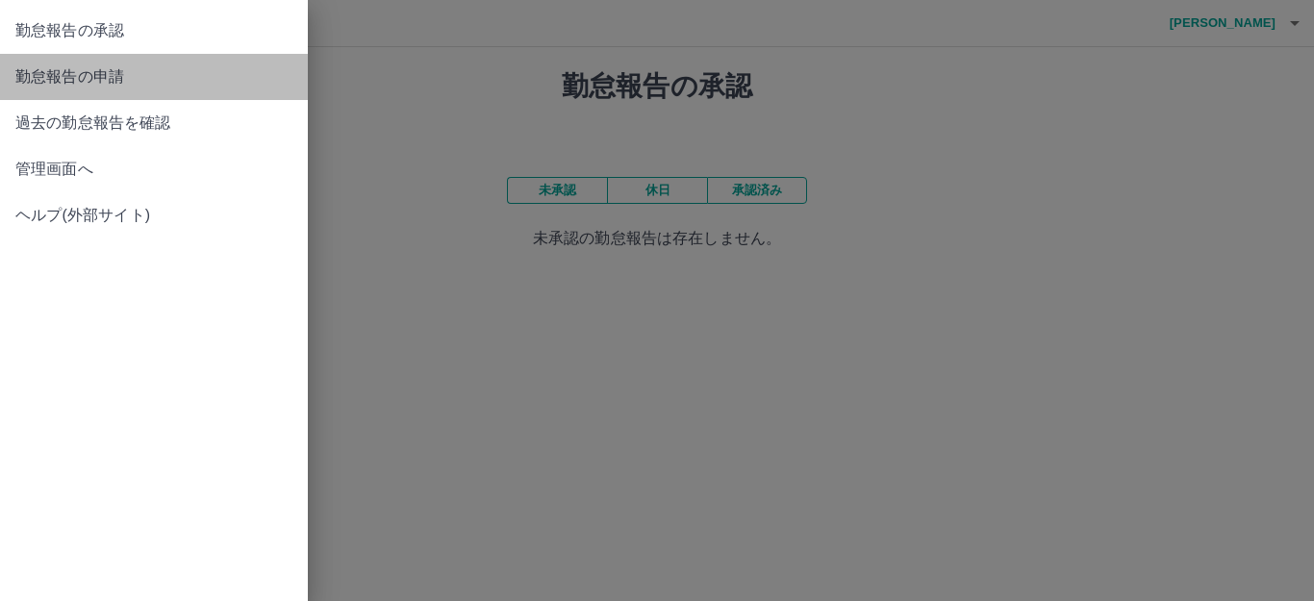
click at [62, 81] on span "勤怠報告の申請" at bounding box center [153, 76] width 277 height 23
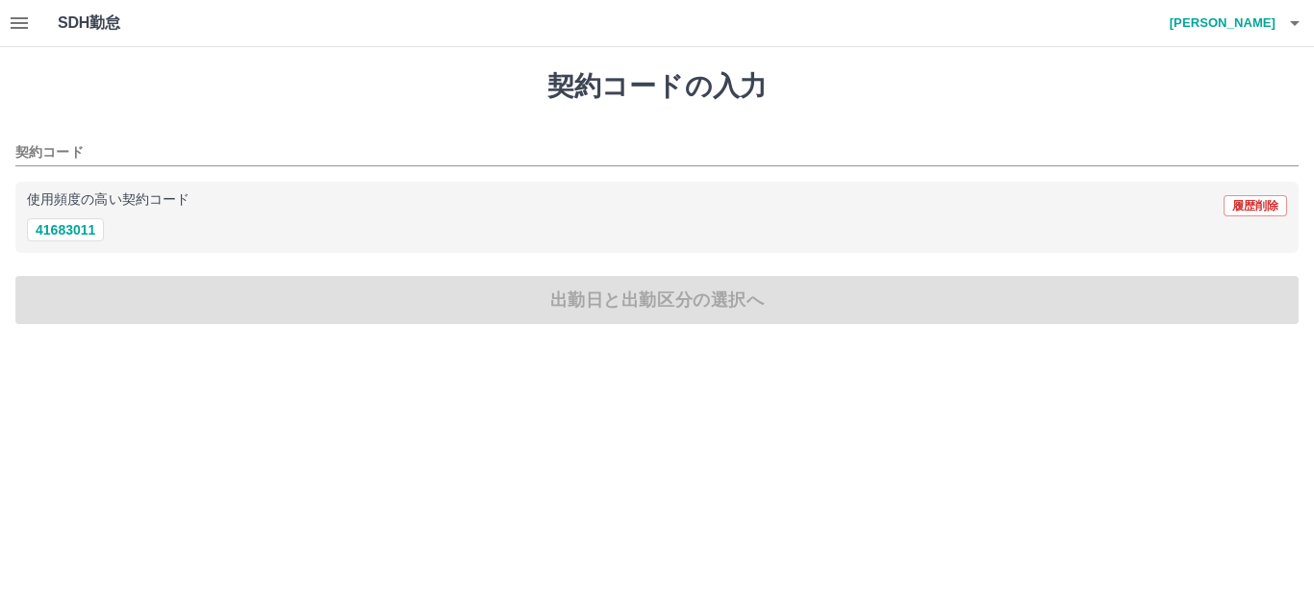
click at [83, 244] on div "使用頻度の高い契約コード 履歴削除 41683011" at bounding box center [656, 218] width 1283 height 72
click at [75, 218] on div "41683011" at bounding box center [657, 230] width 1260 height 24
click at [80, 218] on button "41683011" at bounding box center [65, 229] width 77 height 23
type input "********"
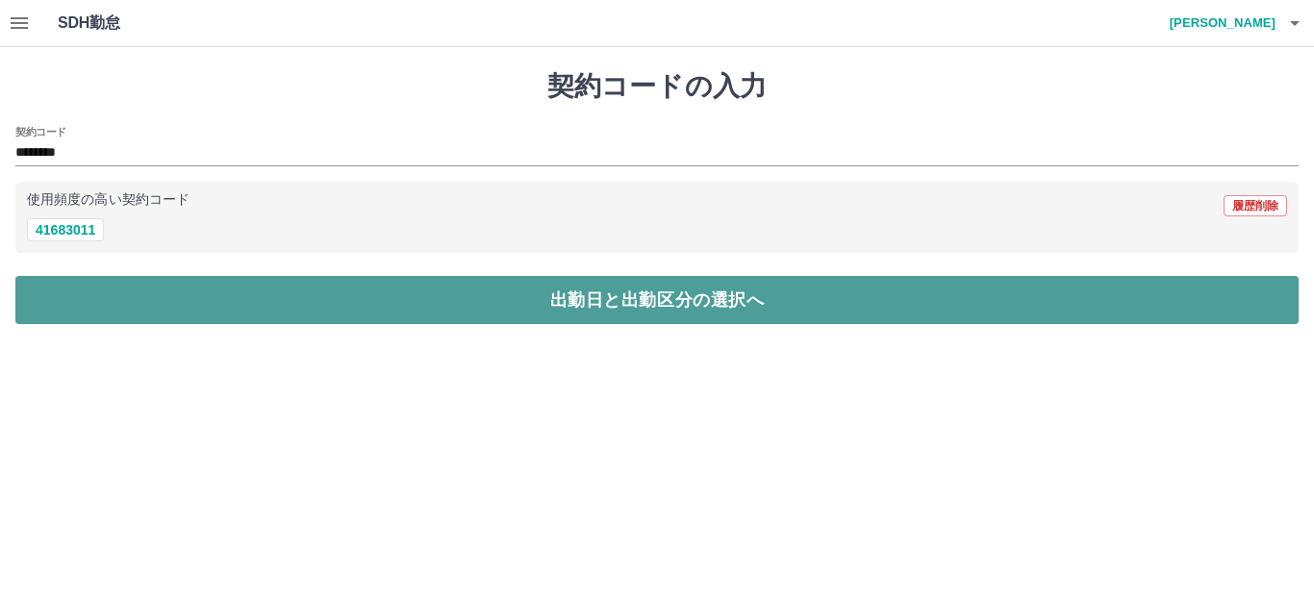
click at [103, 295] on button "出勤日と出勤区分の選択へ" at bounding box center [656, 300] width 1283 height 48
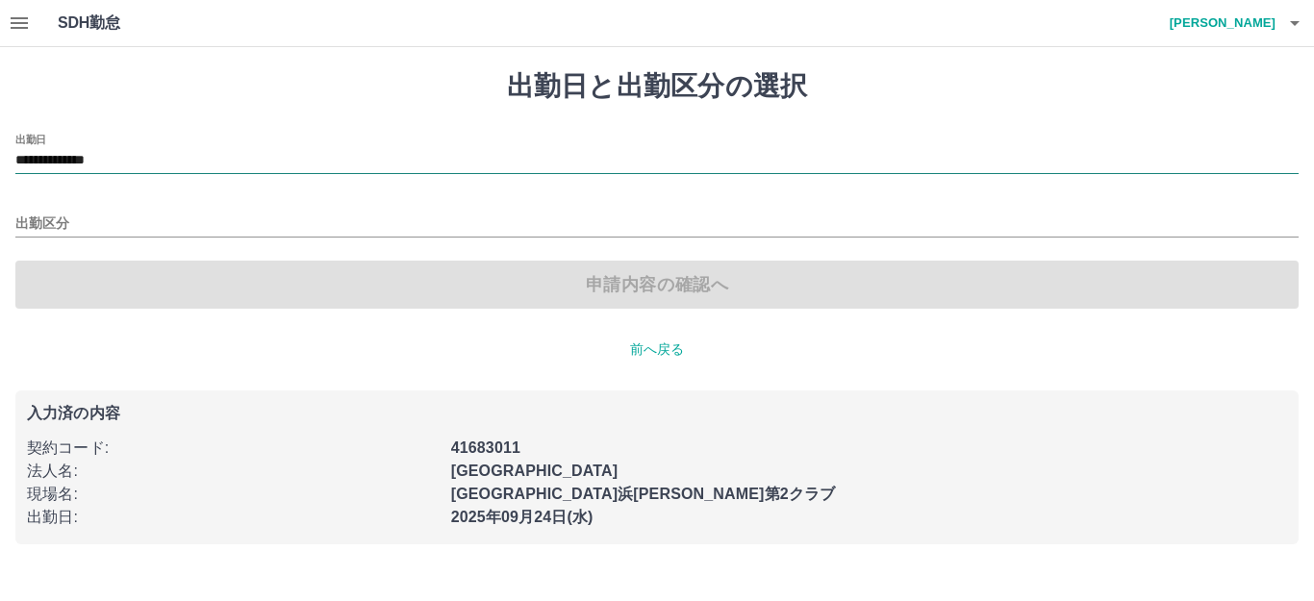
click at [67, 162] on input "**********" at bounding box center [656, 161] width 1283 height 24
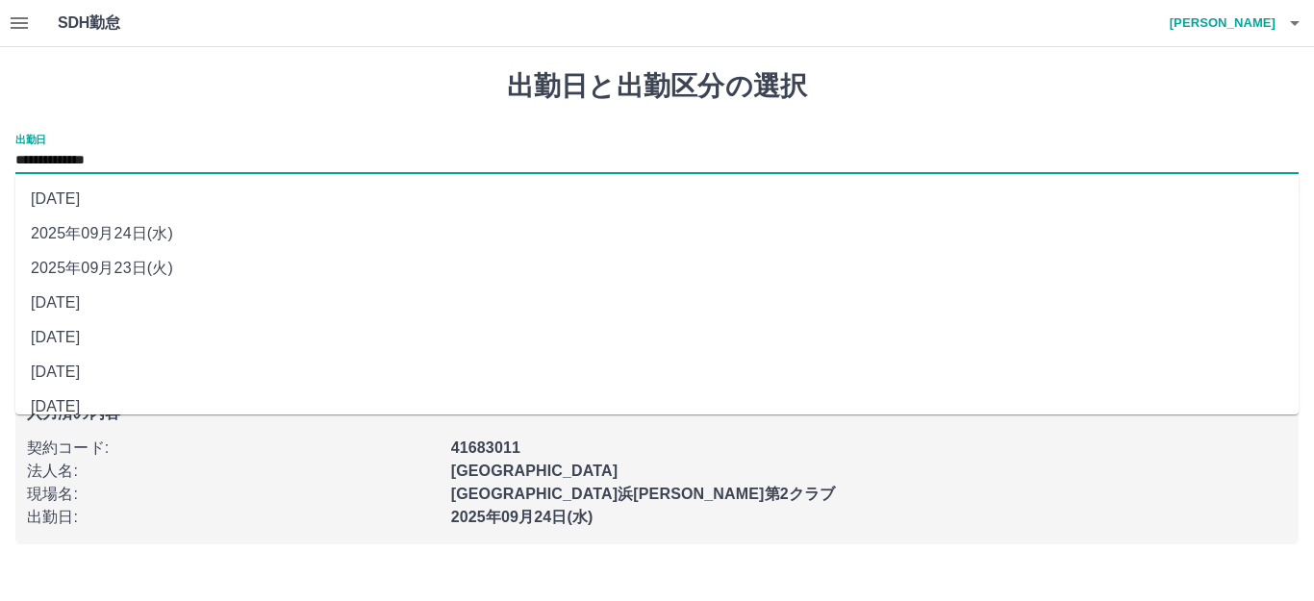
click at [117, 326] on li "[DATE]" at bounding box center [656, 337] width 1283 height 35
type input "**********"
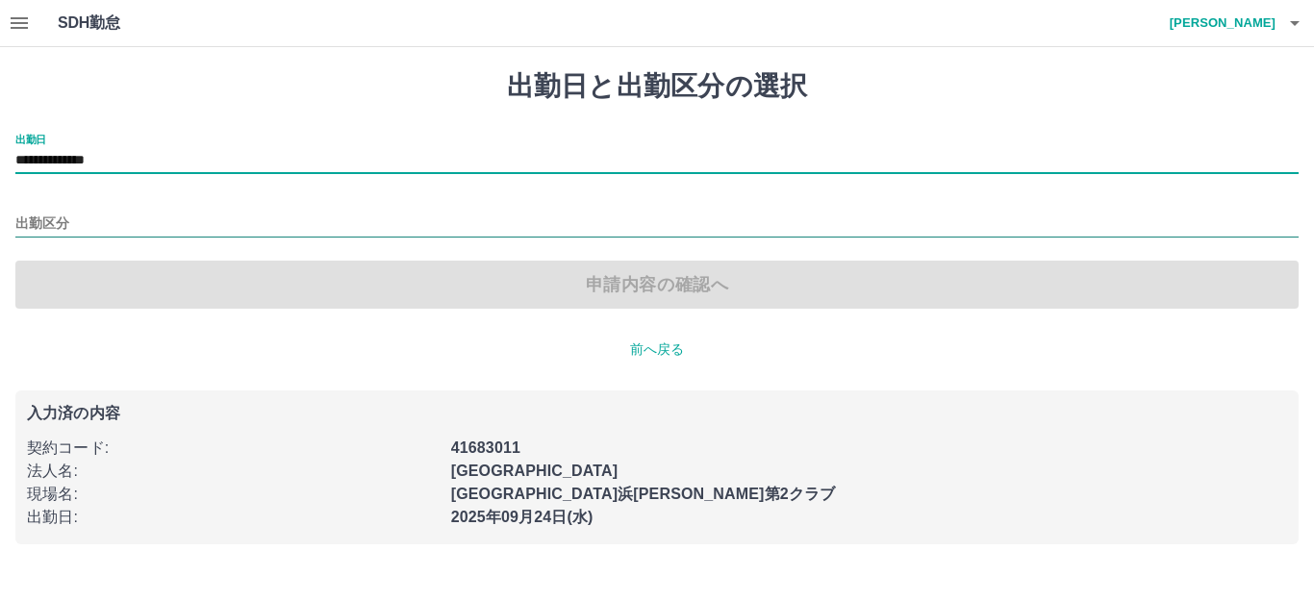
click at [109, 223] on input "出勤区分" at bounding box center [656, 225] width 1283 height 24
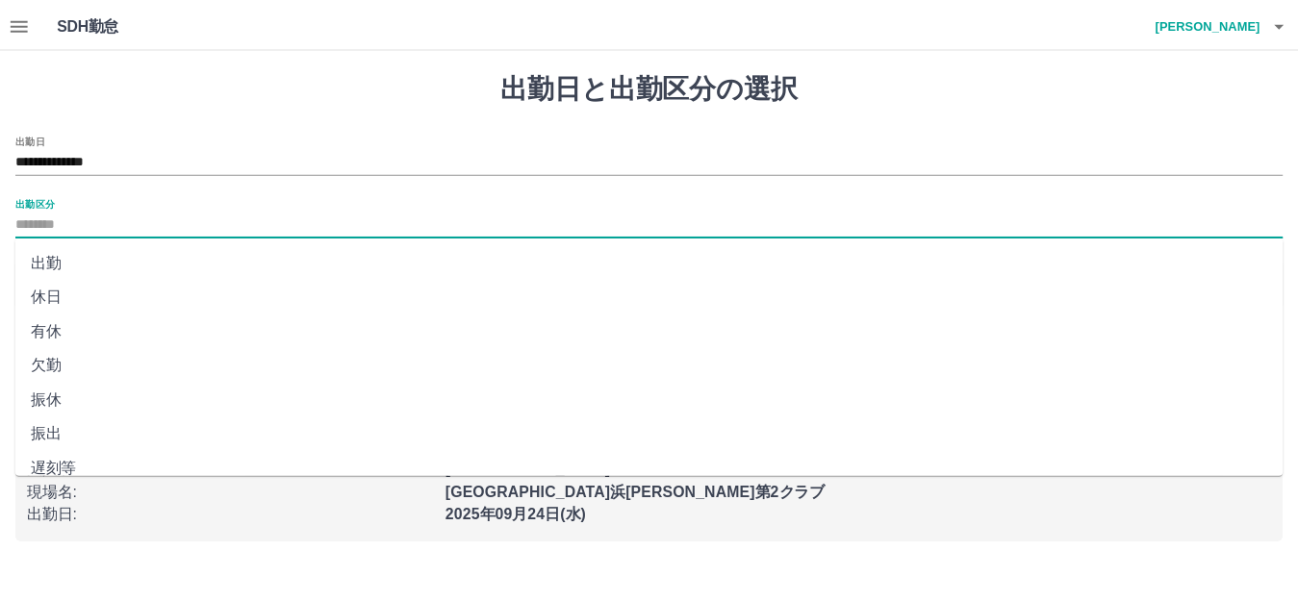
scroll to position [398, 0]
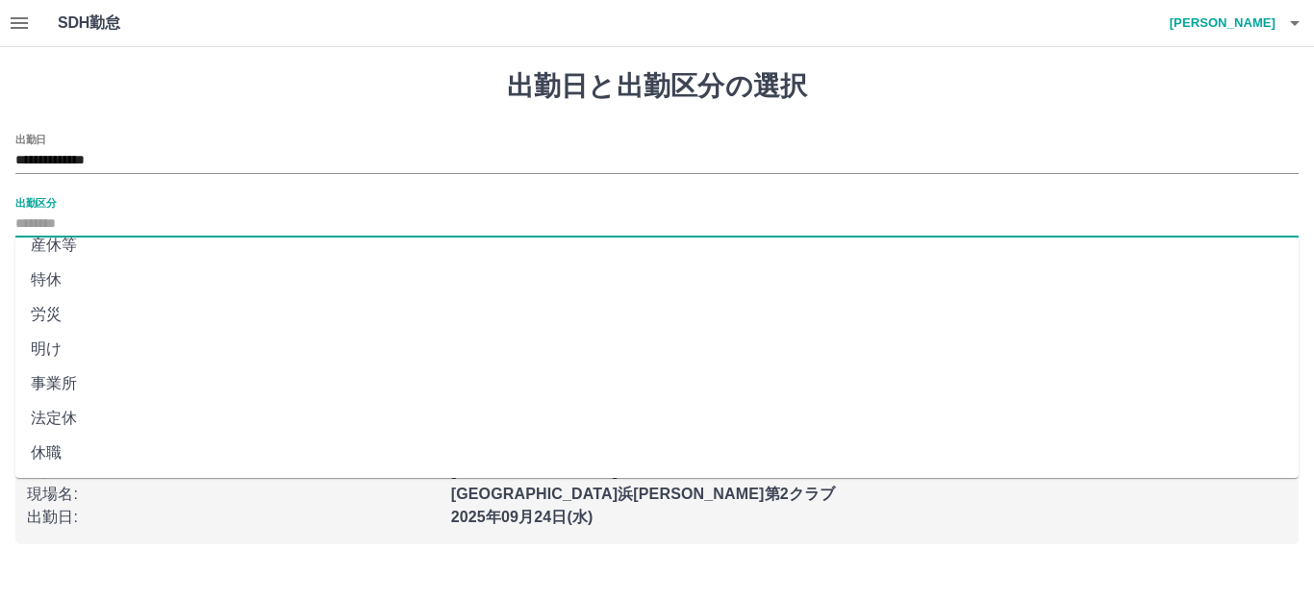
click at [120, 411] on li "法定休" at bounding box center [656, 418] width 1283 height 35
type input "***"
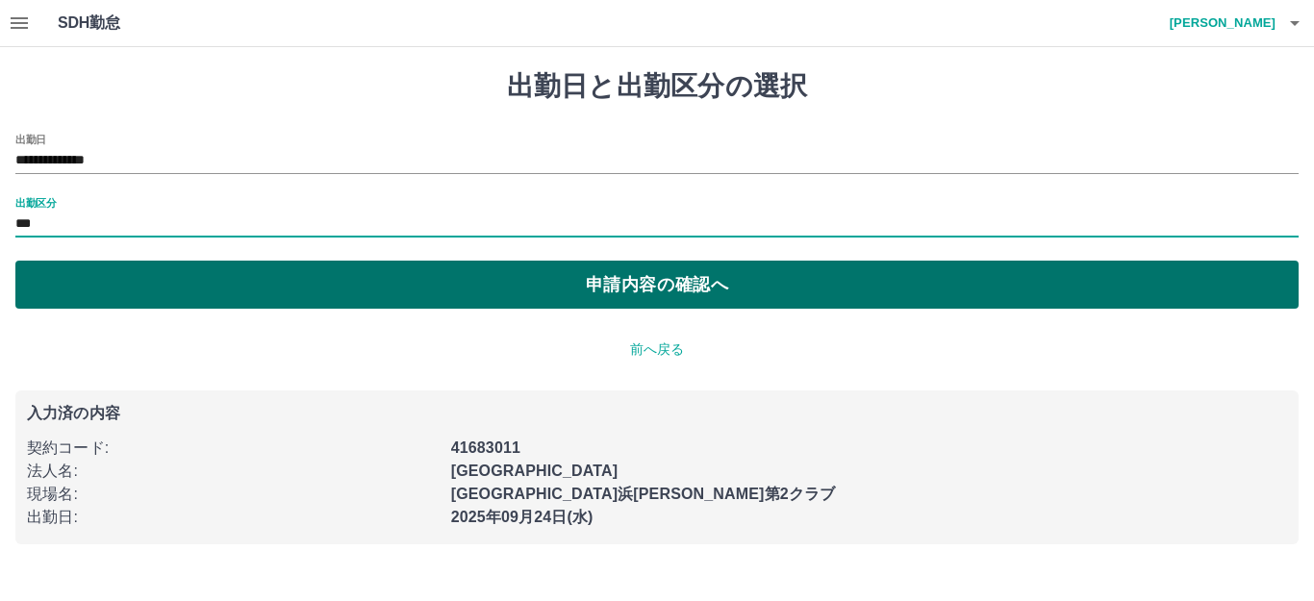
click at [139, 286] on button "申請内容の確認へ" at bounding box center [656, 285] width 1283 height 48
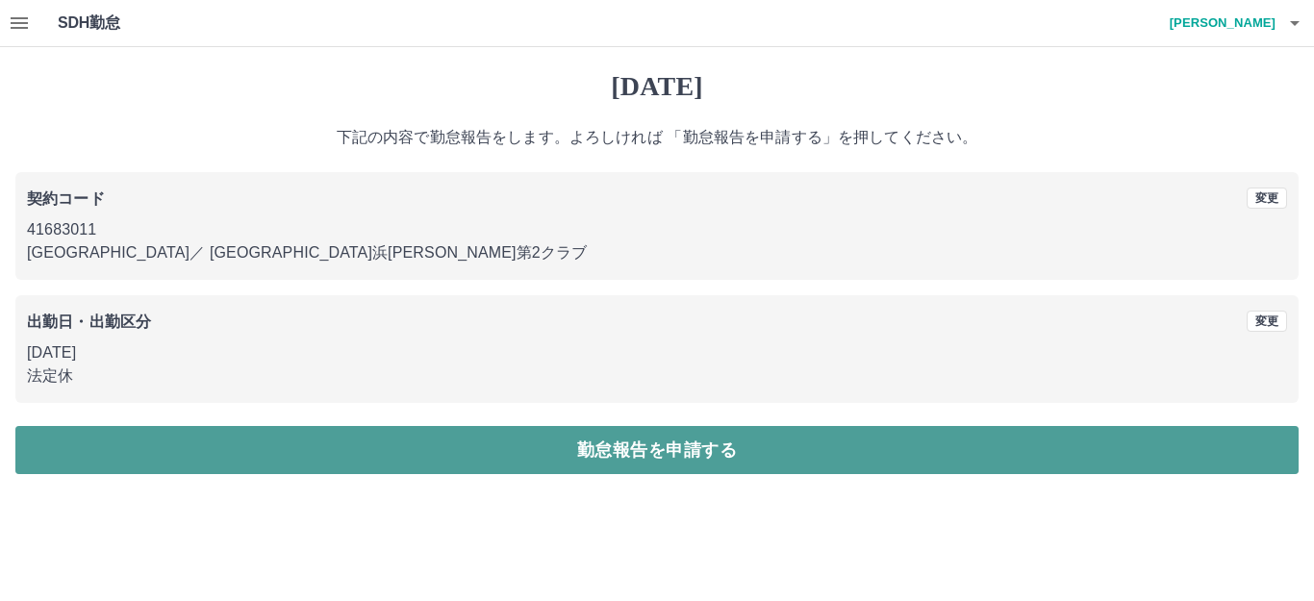
click at [373, 430] on button "勤怠報告を申請する" at bounding box center [656, 450] width 1283 height 48
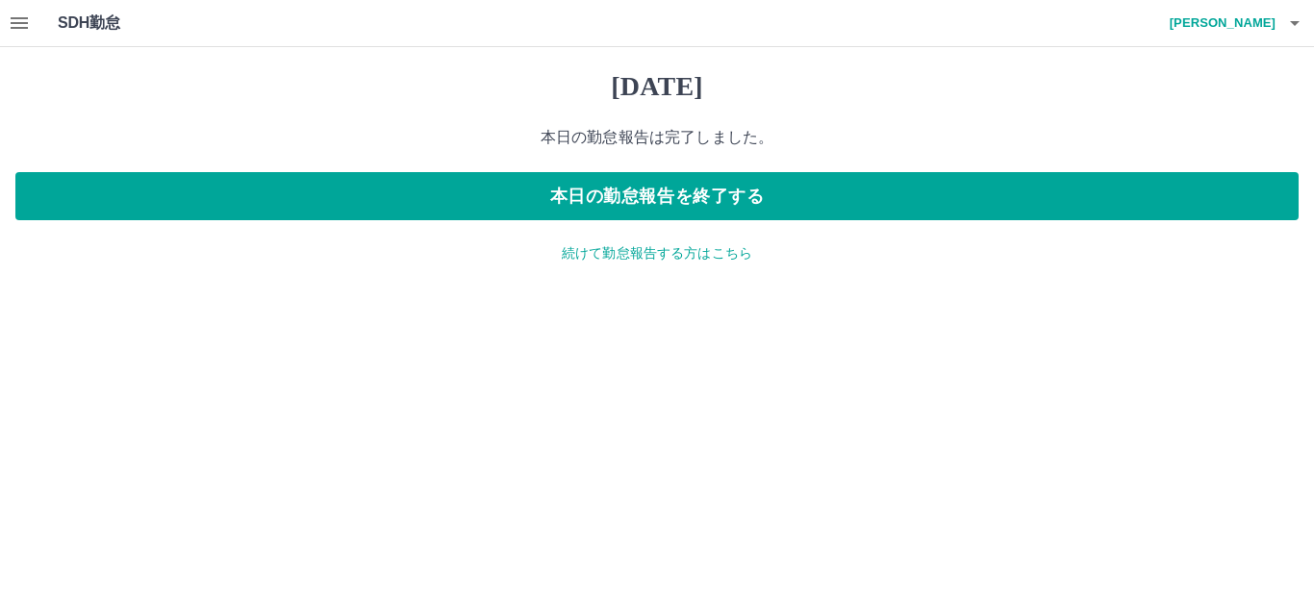
click at [629, 255] on p "続けて勤怠報告する方はこちら" at bounding box center [656, 253] width 1283 height 20
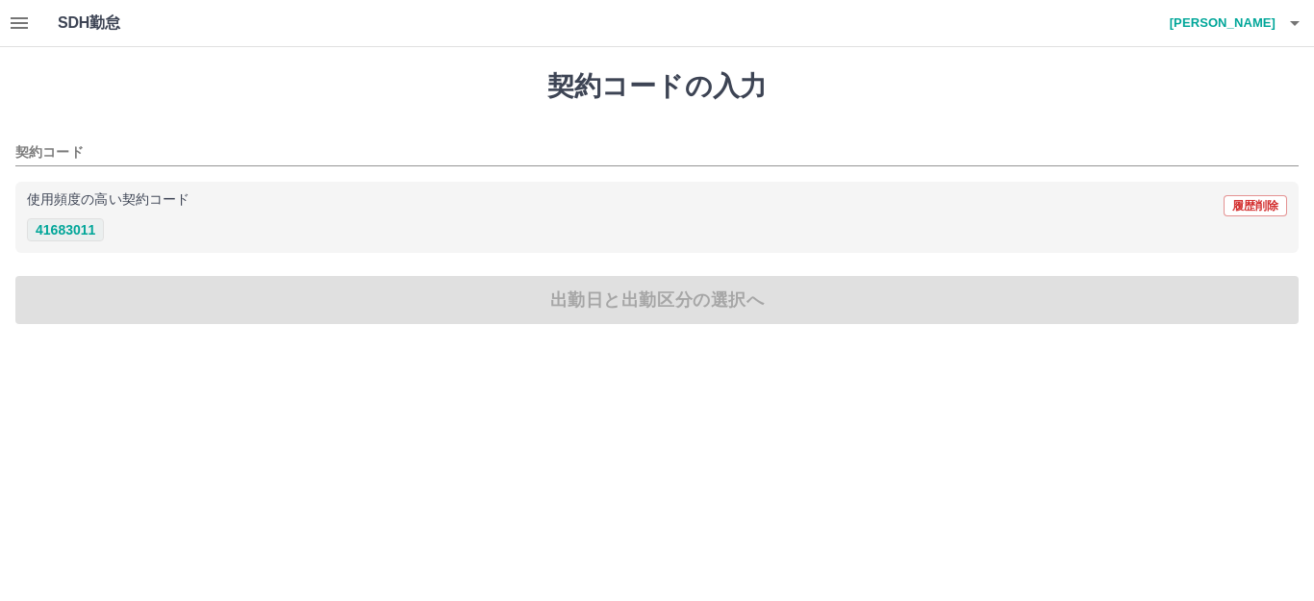
click at [79, 221] on button "41683011" at bounding box center [65, 229] width 77 height 23
type input "********"
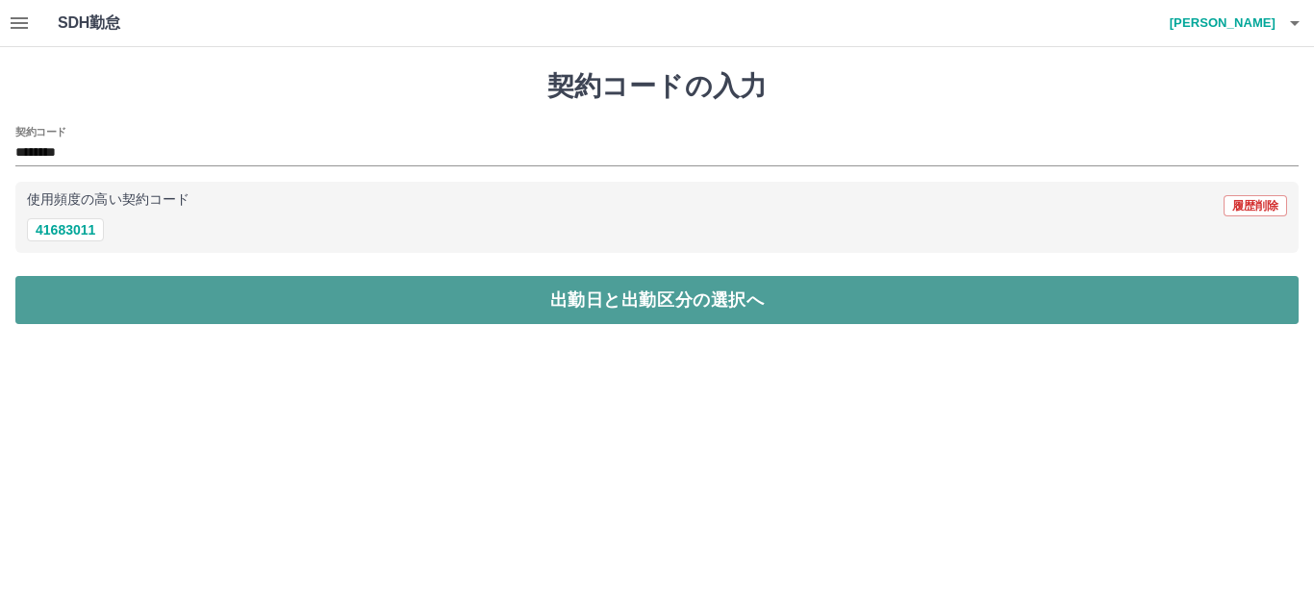
click at [88, 307] on button "出勤日と出勤区分の選択へ" at bounding box center [656, 300] width 1283 height 48
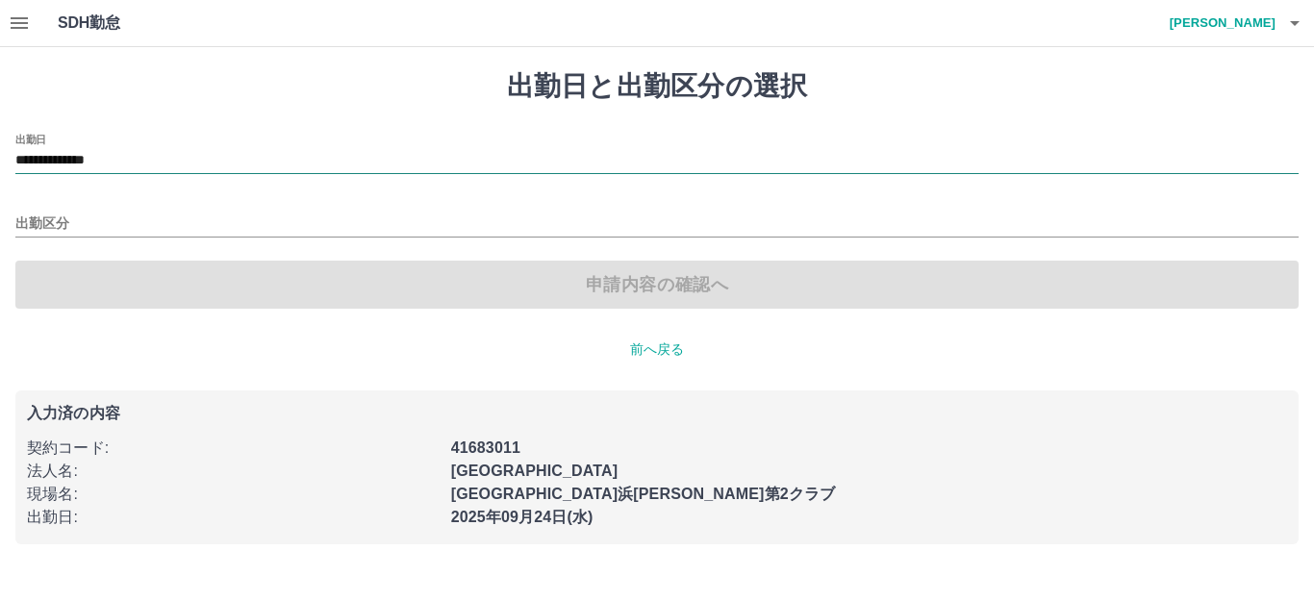
click at [65, 162] on input "**********" at bounding box center [656, 161] width 1283 height 24
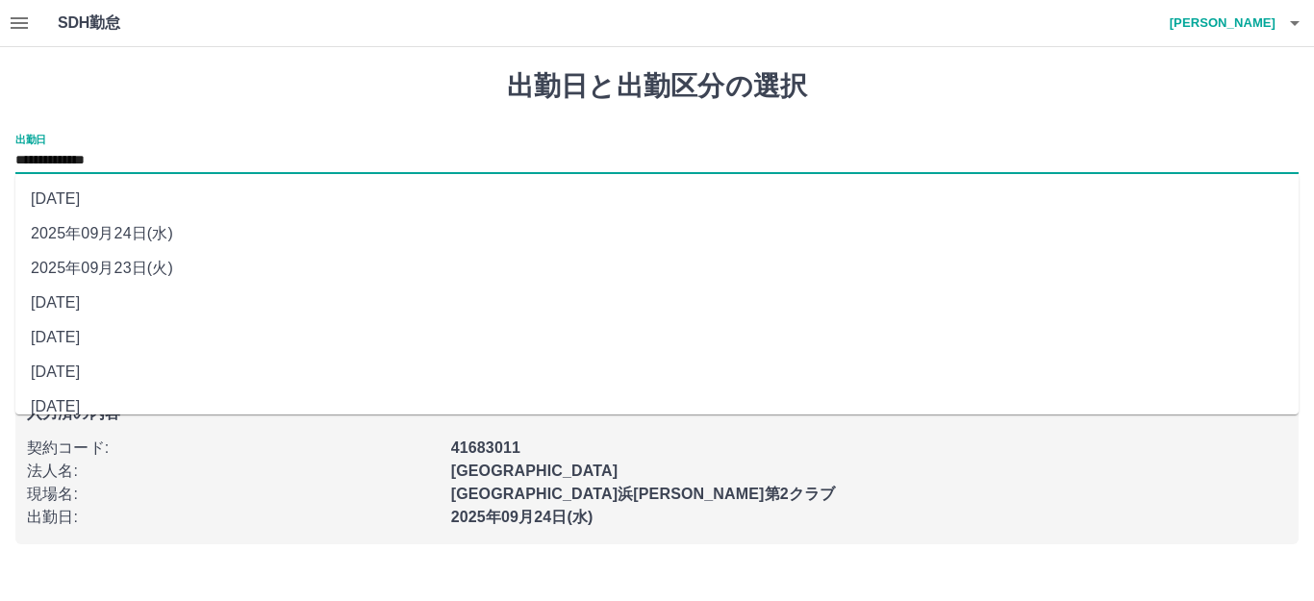
click at [88, 301] on li "[DATE]" at bounding box center [656, 303] width 1283 height 35
type input "**********"
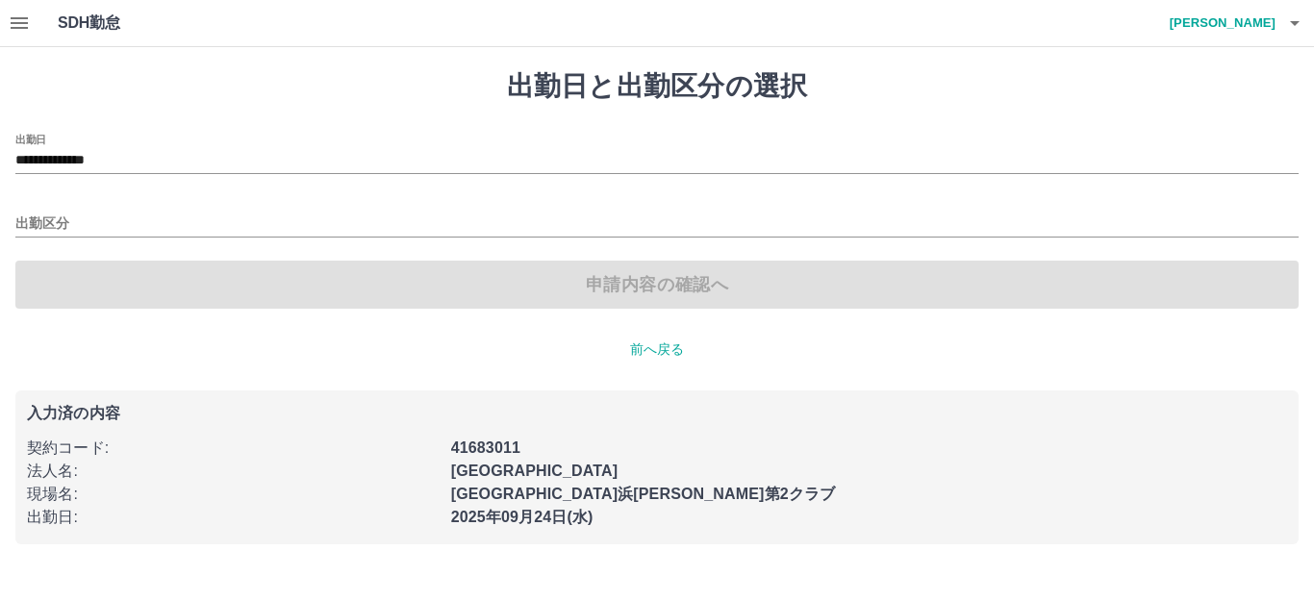
click at [89, 238] on div "**********" at bounding box center [656, 221] width 1283 height 175
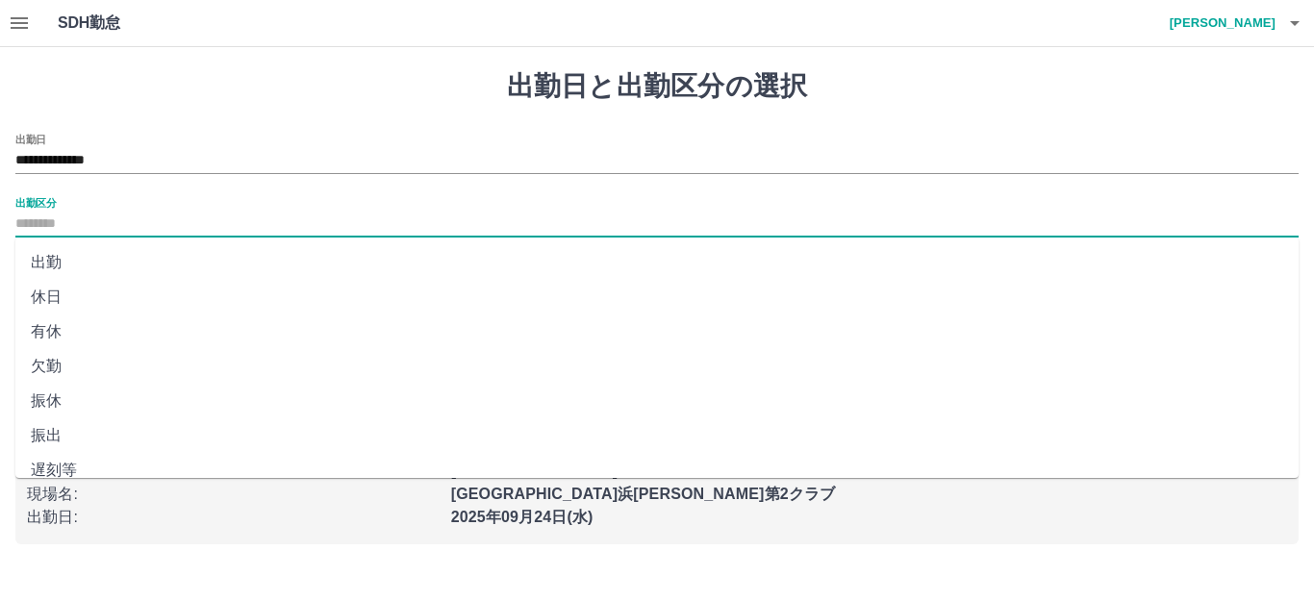
click at [90, 227] on input "出勤区分" at bounding box center [656, 225] width 1283 height 24
click at [96, 345] on li "有休" at bounding box center [656, 332] width 1283 height 35
type input "**"
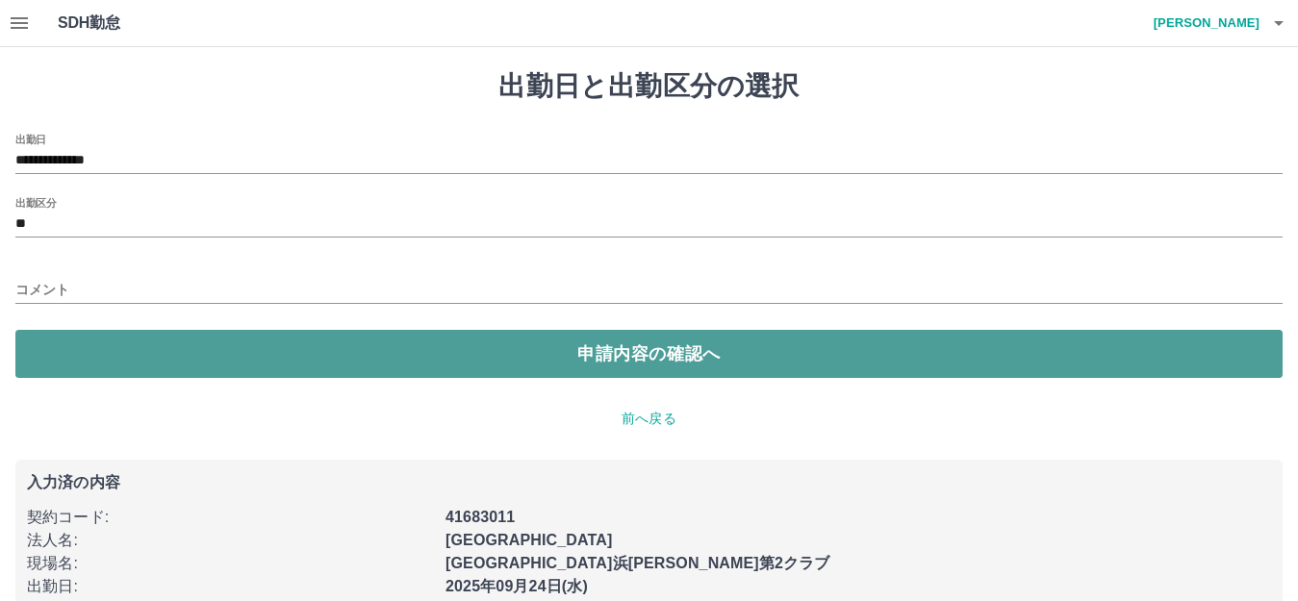
click at [105, 335] on button "申請内容の確認へ" at bounding box center [648, 354] width 1267 height 48
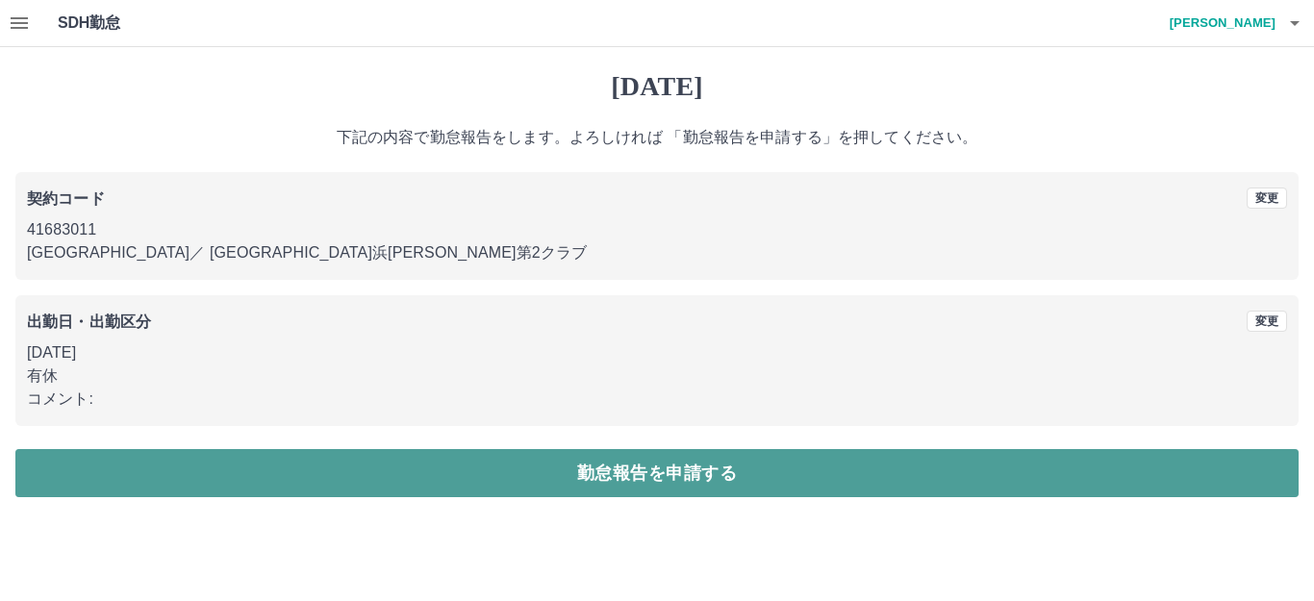
click at [273, 470] on button "勤怠報告を申請する" at bounding box center [656, 473] width 1283 height 48
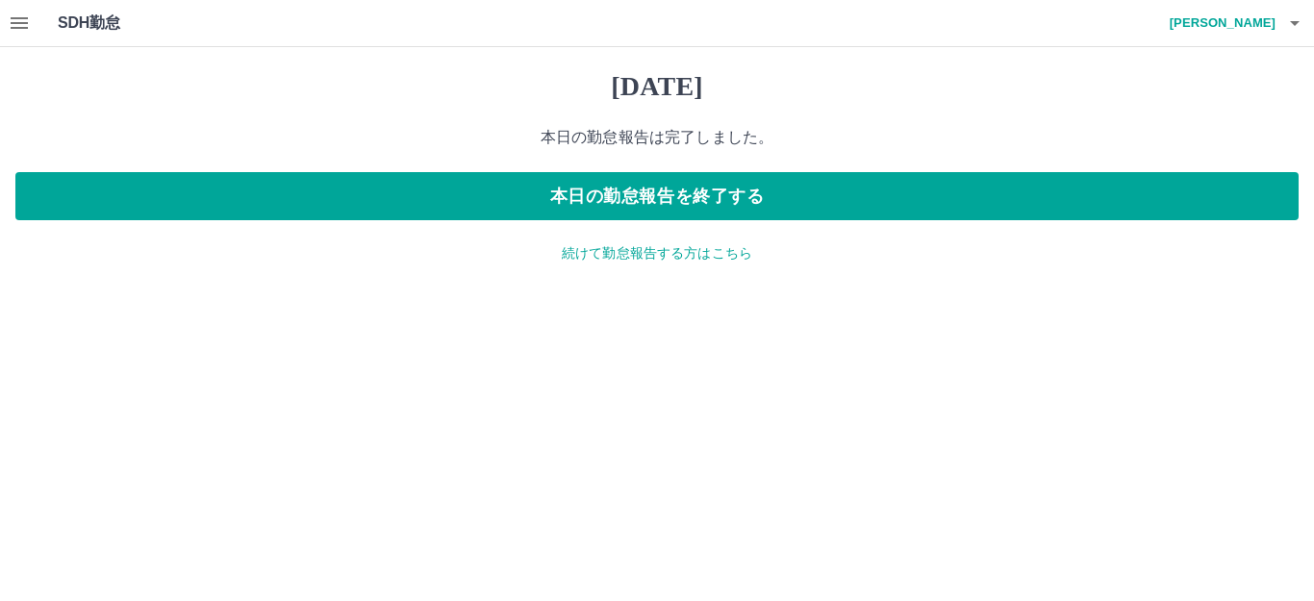
click at [579, 259] on p "続けて勤怠報告する方はこちら" at bounding box center [656, 253] width 1283 height 20
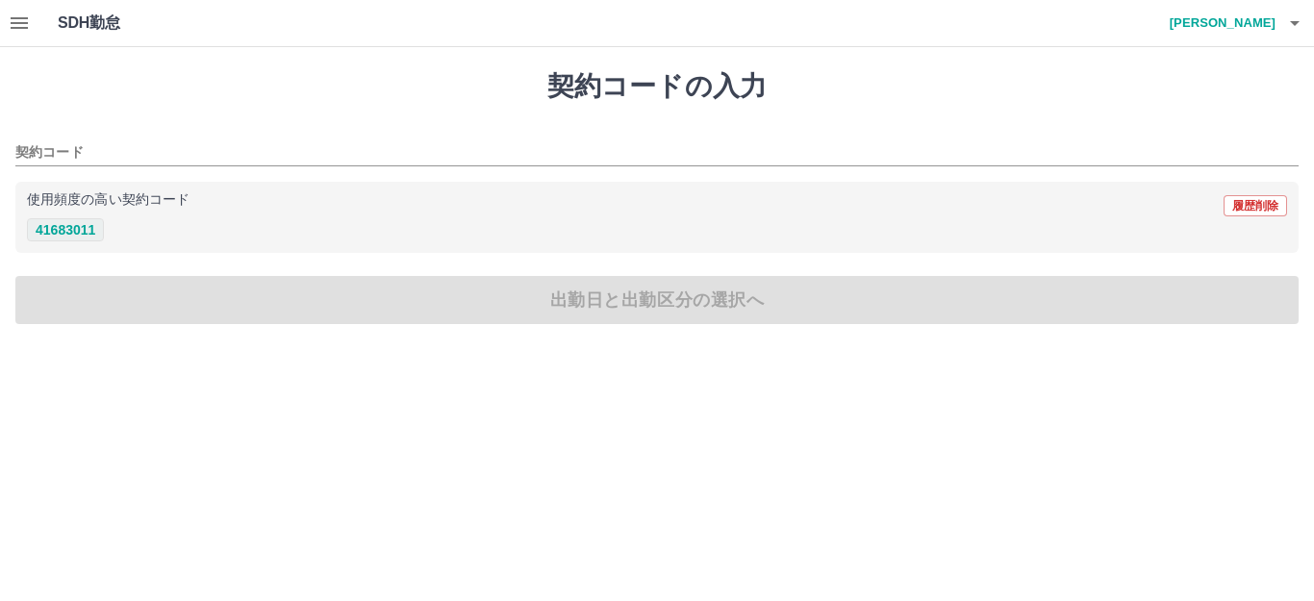
click at [84, 232] on button "41683011" at bounding box center [65, 229] width 77 height 23
type input "********"
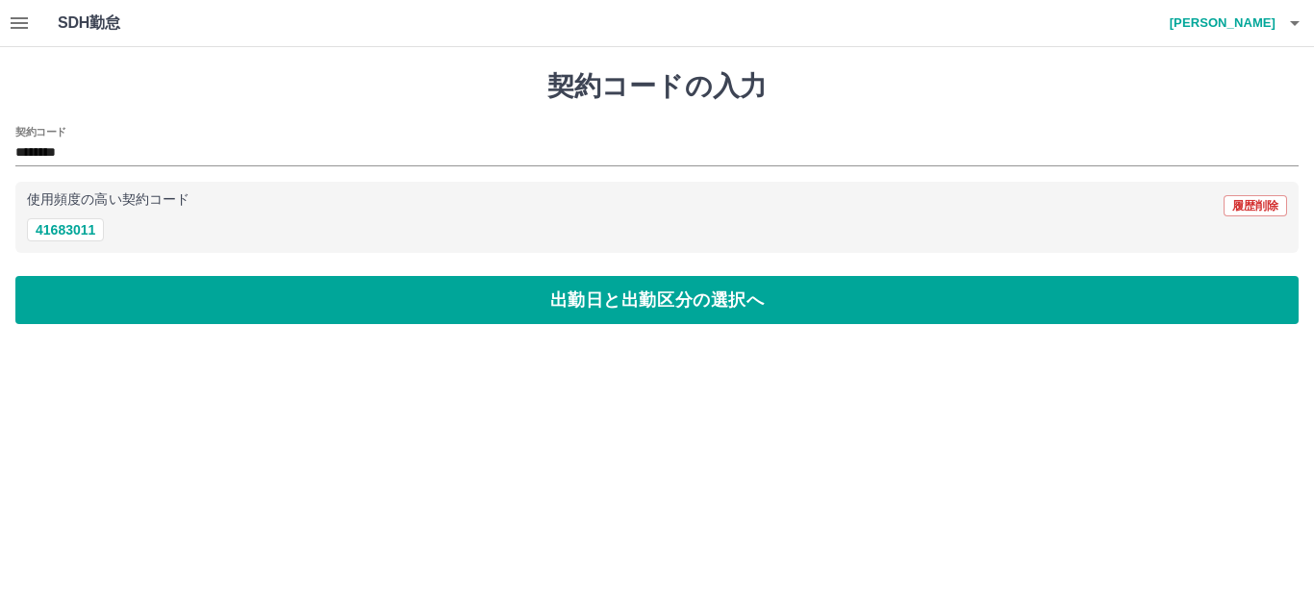
click at [100, 275] on div "契約コードの入力 契約コード ******** 使用頻度の高い契約コード 履歴削除 41683011 出勤日と出勤区分の選択へ" at bounding box center [657, 197] width 1314 height 300
drag, startPoint x: 90, startPoint y: 311, endPoint x: 90, endPoint y: 296, distance: 14.4
click at [90, 309] on button "出勤日と出勤区分の選択へ" at bounding box center [656, 300] width 1283 height 48
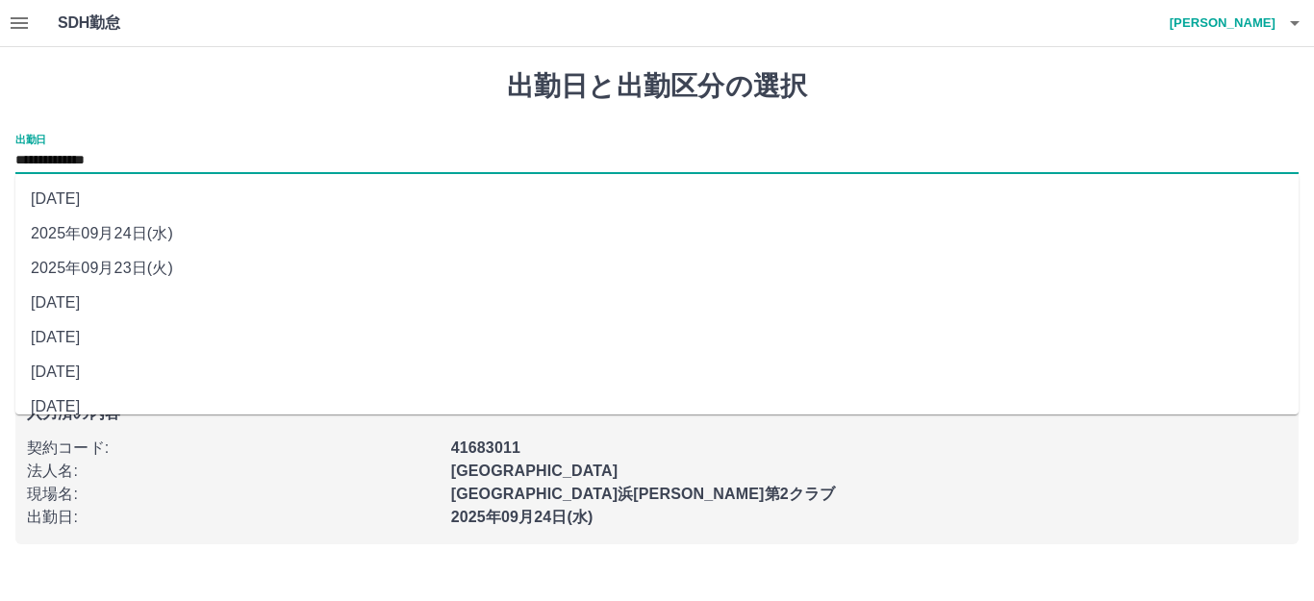
click at [81, 168] on input "**********" at bounding box center [656, 161] width 1283 height 24
click at [98, 248] on li "2025年09月24日(水)" at bounding box center [656, 233] width 1283 height 35
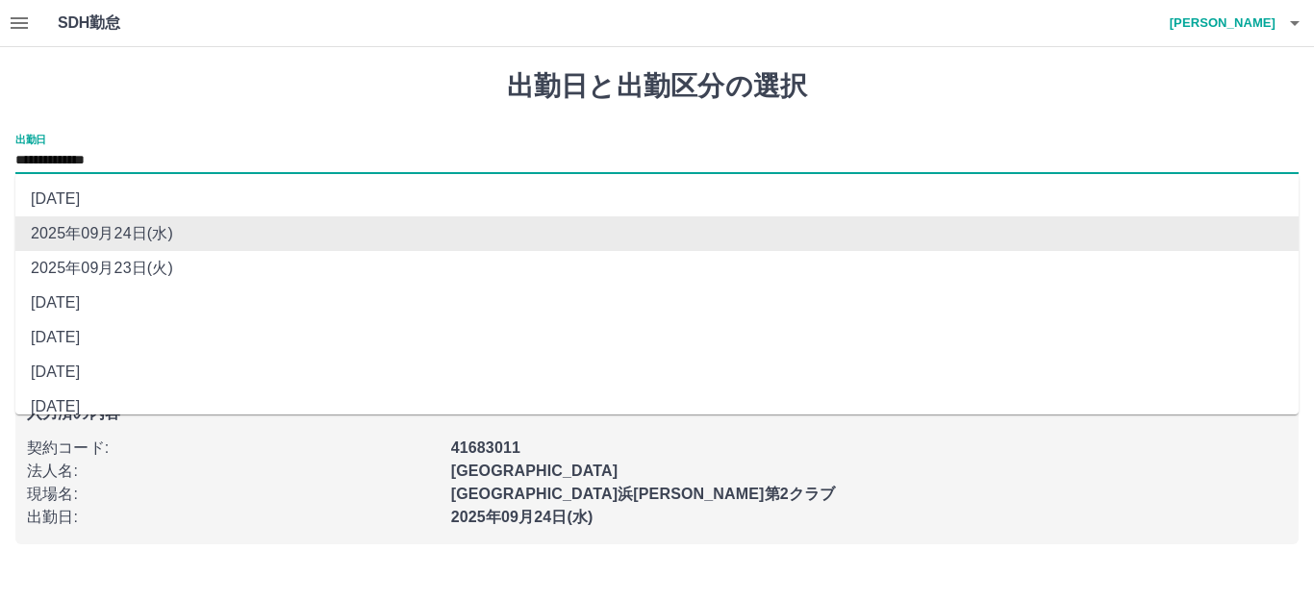
click at [96, 165] on input "**********" at bounding box center [656, 161] width 1283 height 24
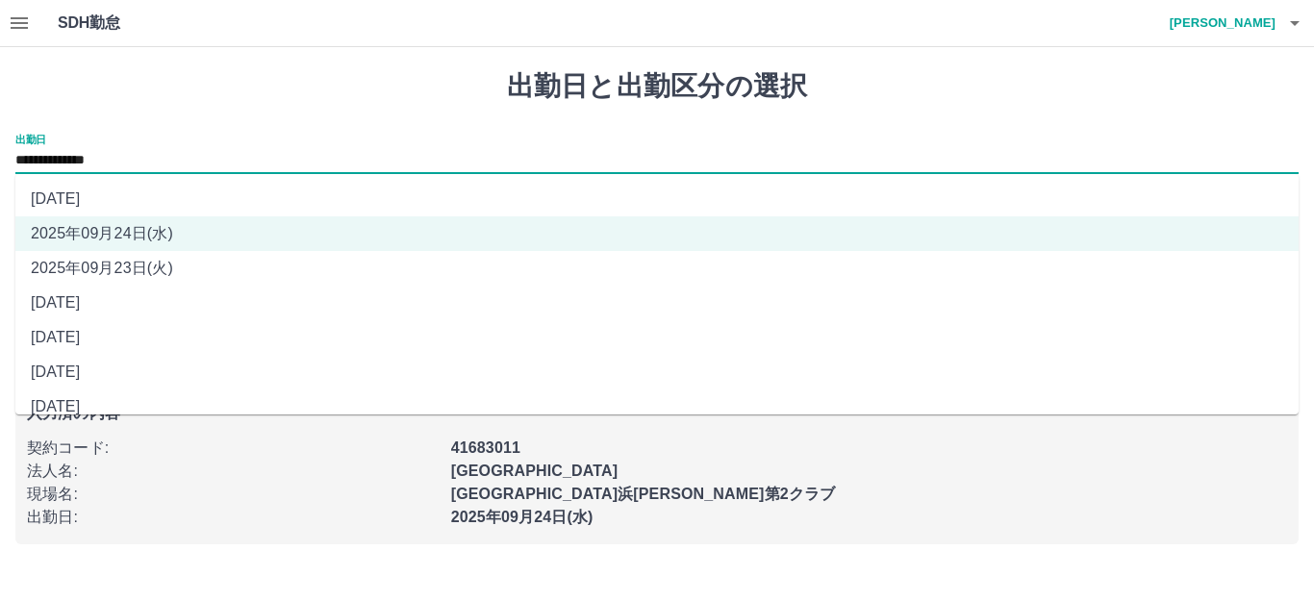
click at [108, 257] on li "2025年09月23日(火)" at bounding box center [656, 268] width 1283 height 35
type input "**********"
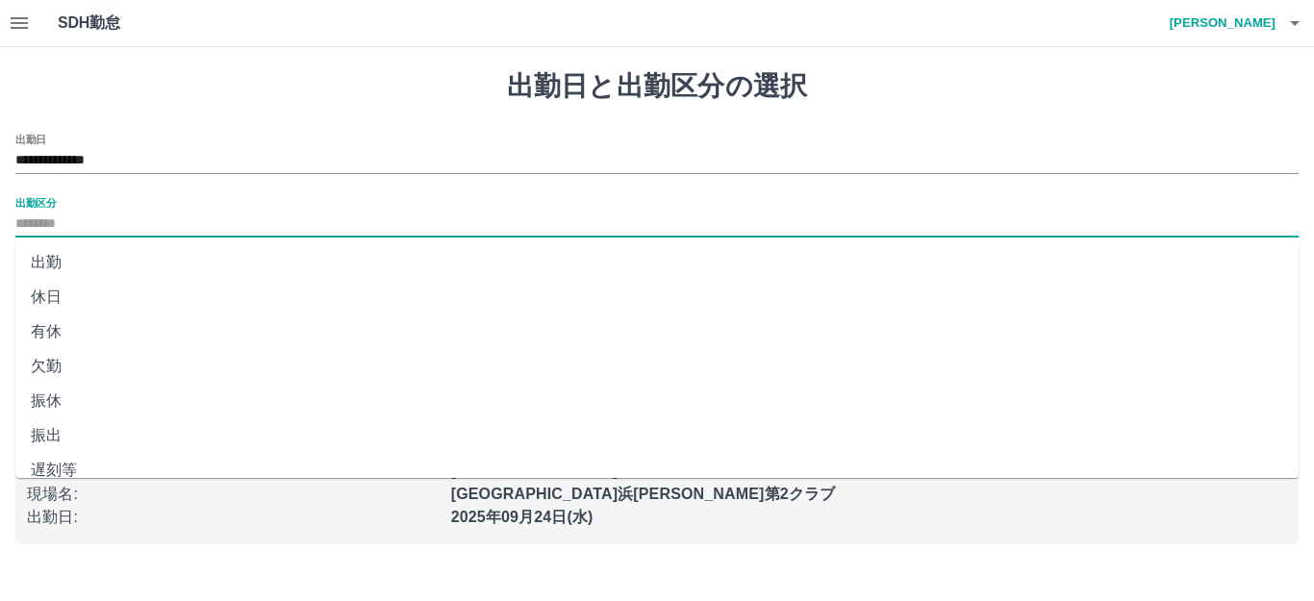
click at [102, 221] on input "出勤区分" at bounding box center [656, 225] width 1283 height 24
click at [102, 295] on li "休日" at bounding box center [656, 297] width 1283 height 35
type input "**"
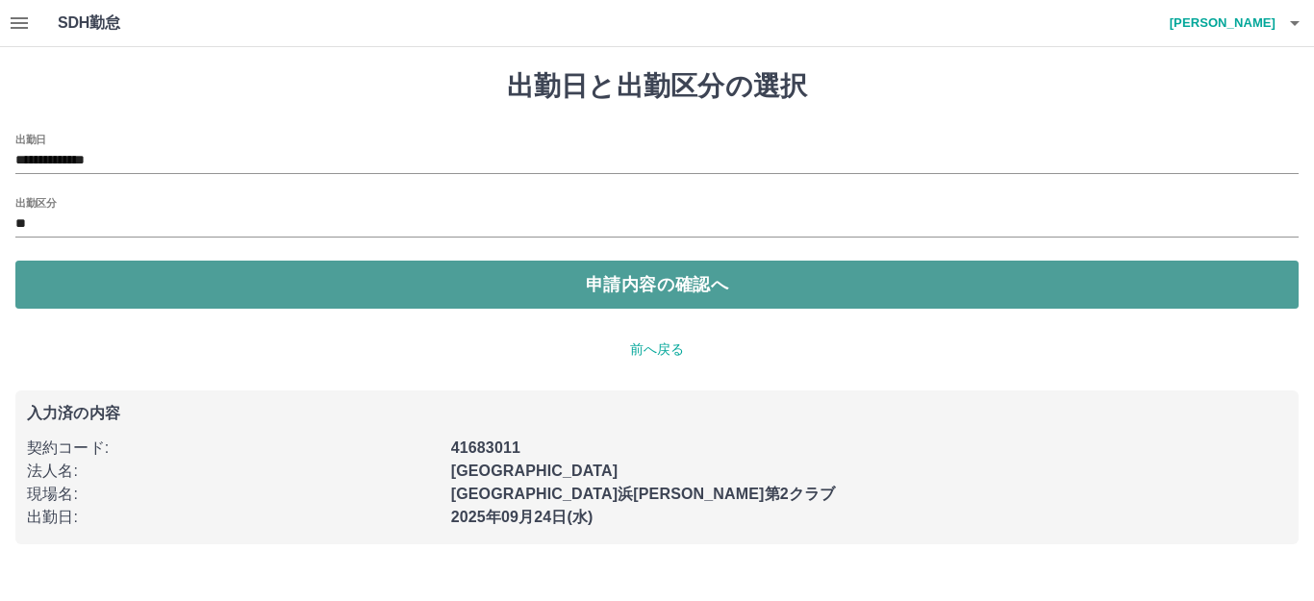
click at [190, 301] on button "申請内容の確認へ" at bounding box center [656, 285] width 1283 height 48
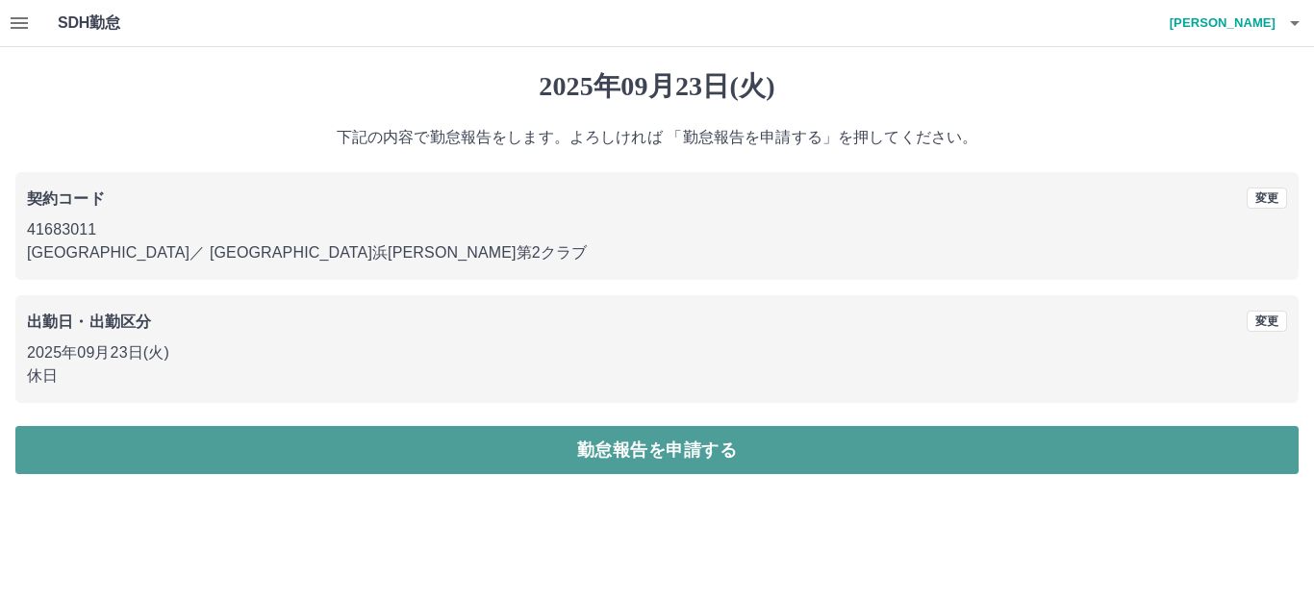
click at [469, 449] on button "勤怠報告を申請する" at bounding box center [656, 450] width 1283 height 48
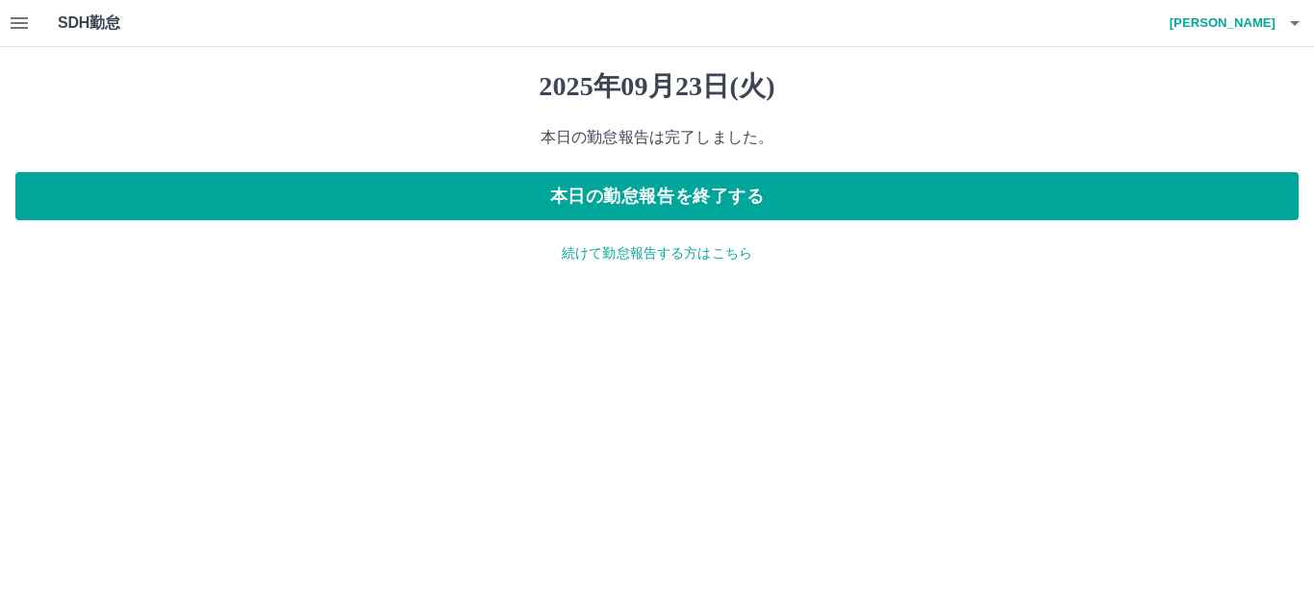
click at [657, 243] on p "続けて勤怠報告する方はこちら" at bounding box center [656, 253] width 1283 height 20
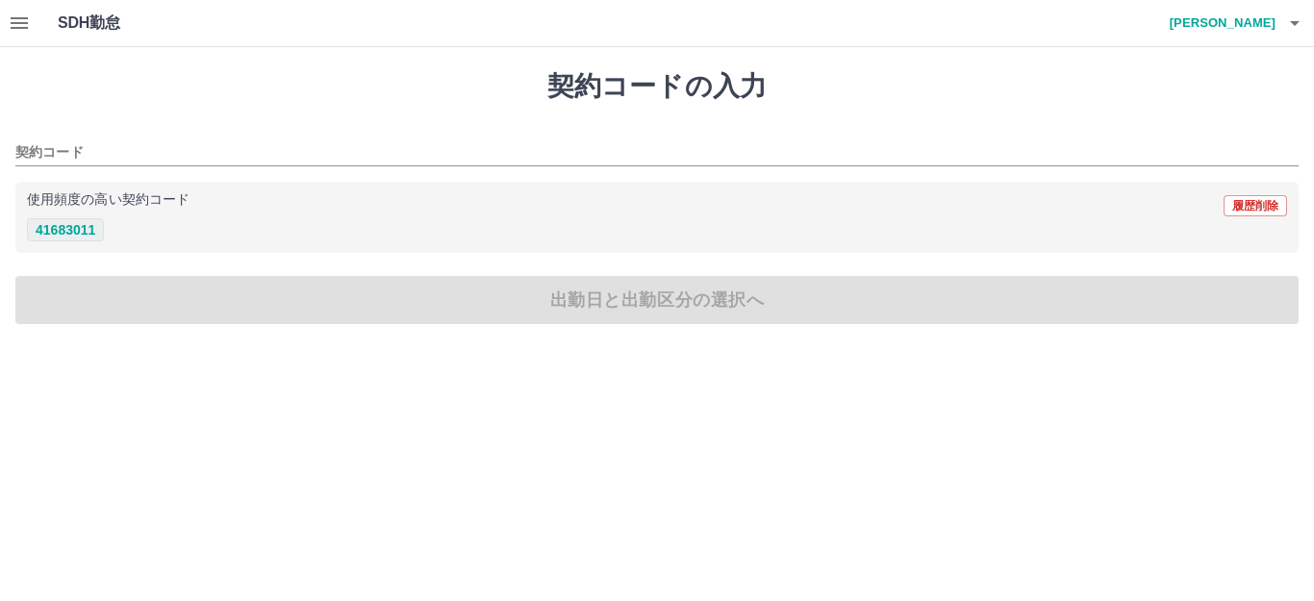
click at [74, 220] on button "41683011" at bounding box center [65, 229] width 77 height 23
type input "********"
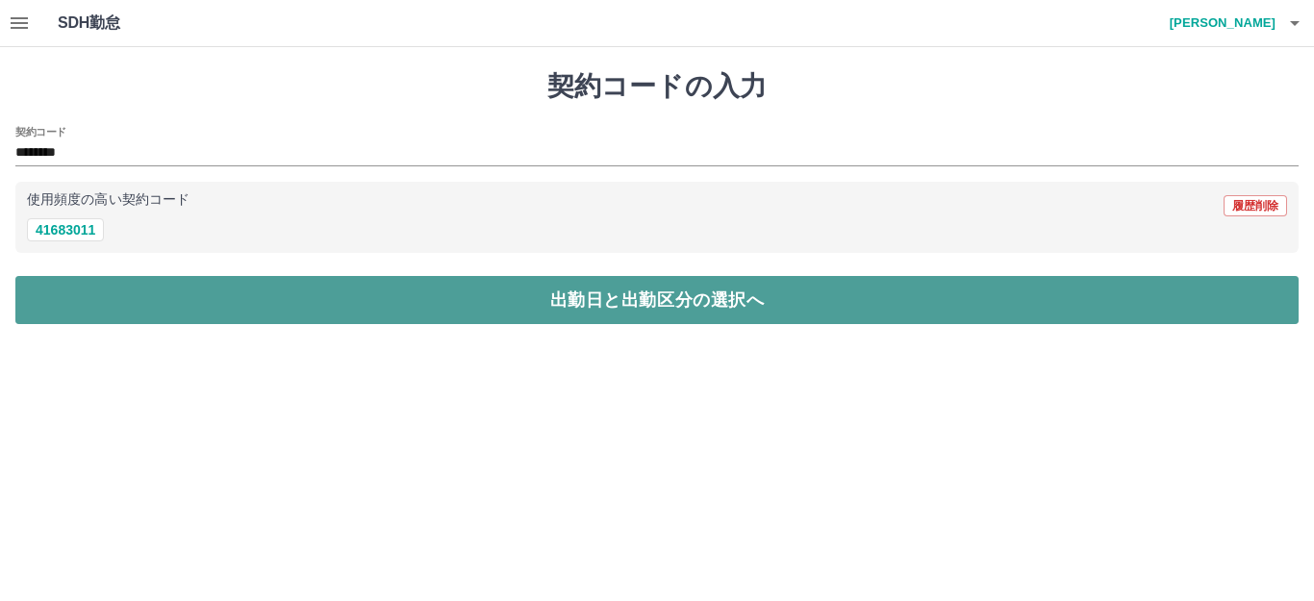
click at [82, 302] on button "出勤日と出勤区分の選択へ" at bounding box center [656, 300] width 1283 height 48
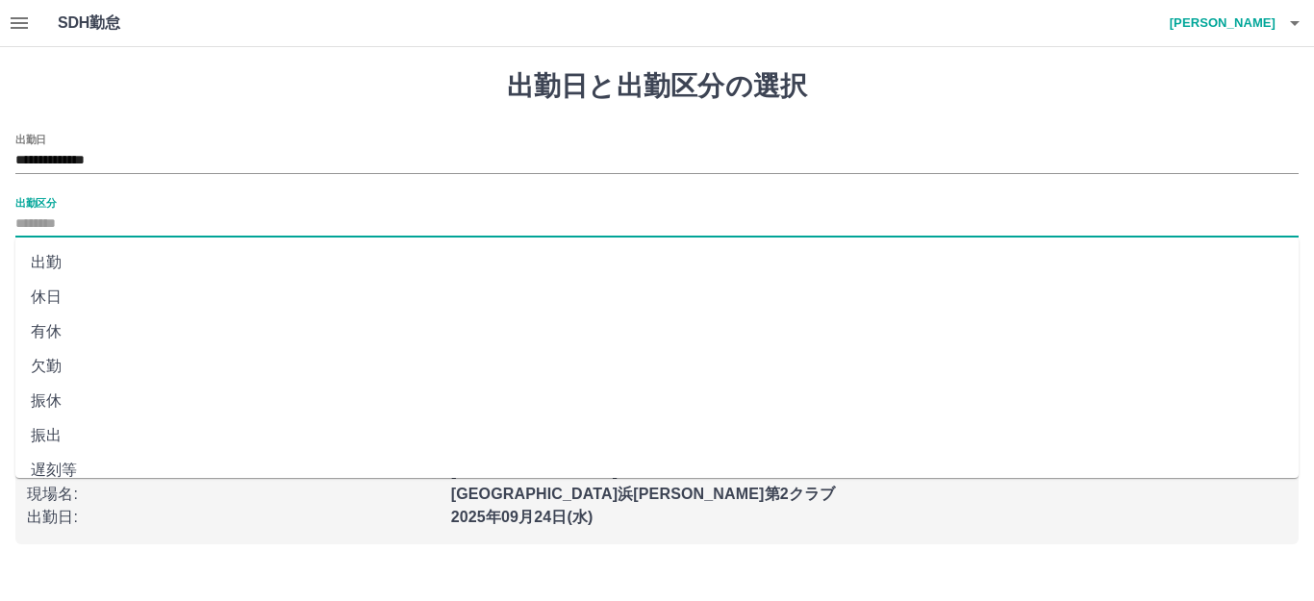
click at [37, 233] on input "出勤区分" at bounding box center [656, 225] width 1283 height 24
click at [46, 254] on li "出勤" at bounding box center [656, 262] width 1283 height 35
type input "**"
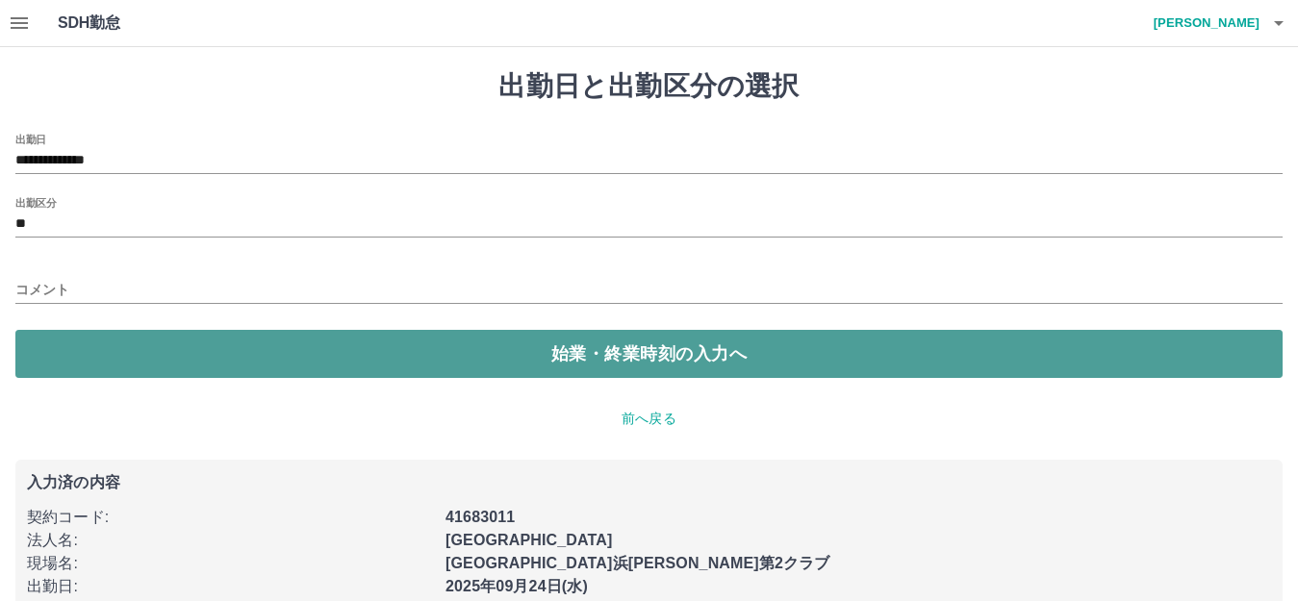
click at [78, 335] on button "始業・終業時刻の入力へ" at bounding box center [648, 354] width 1267 height 48
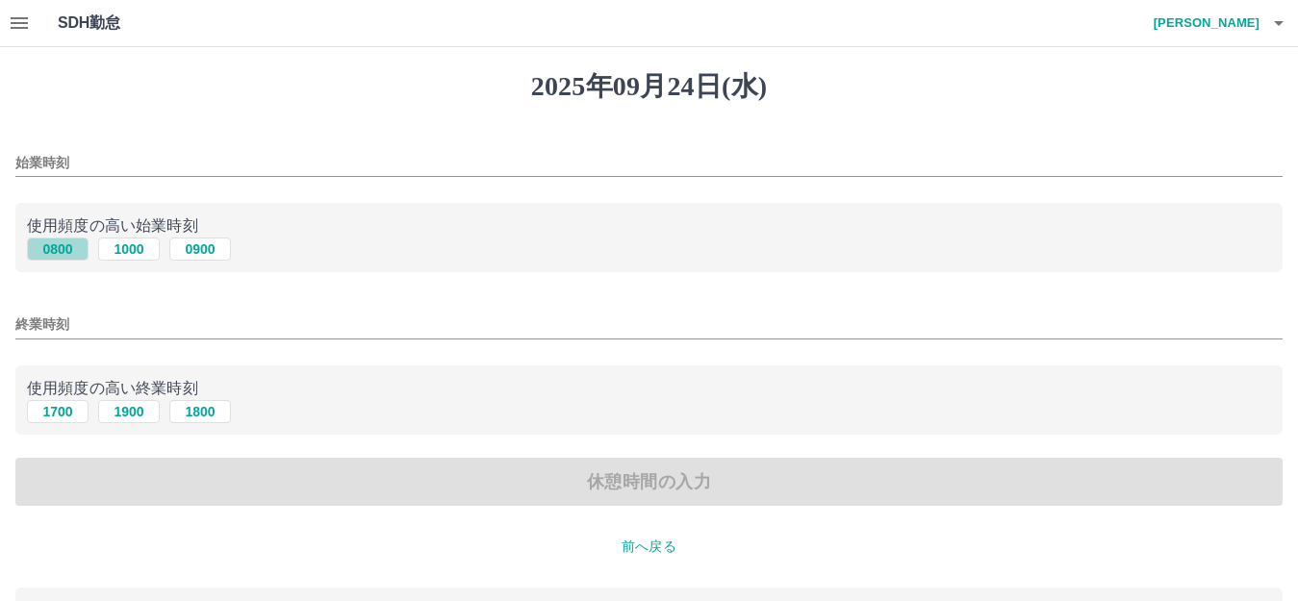
click at [56, 244] on button "0800" at bounding box center [58, 249] width 62 height 23
click at [125, 246] on button "1000" at bounding box center [129, 249] width 62 height 23
type input "****"
click at [108, 410] on button "1900" at bounding box center [129, 411] width 62 height 23
type input "****"
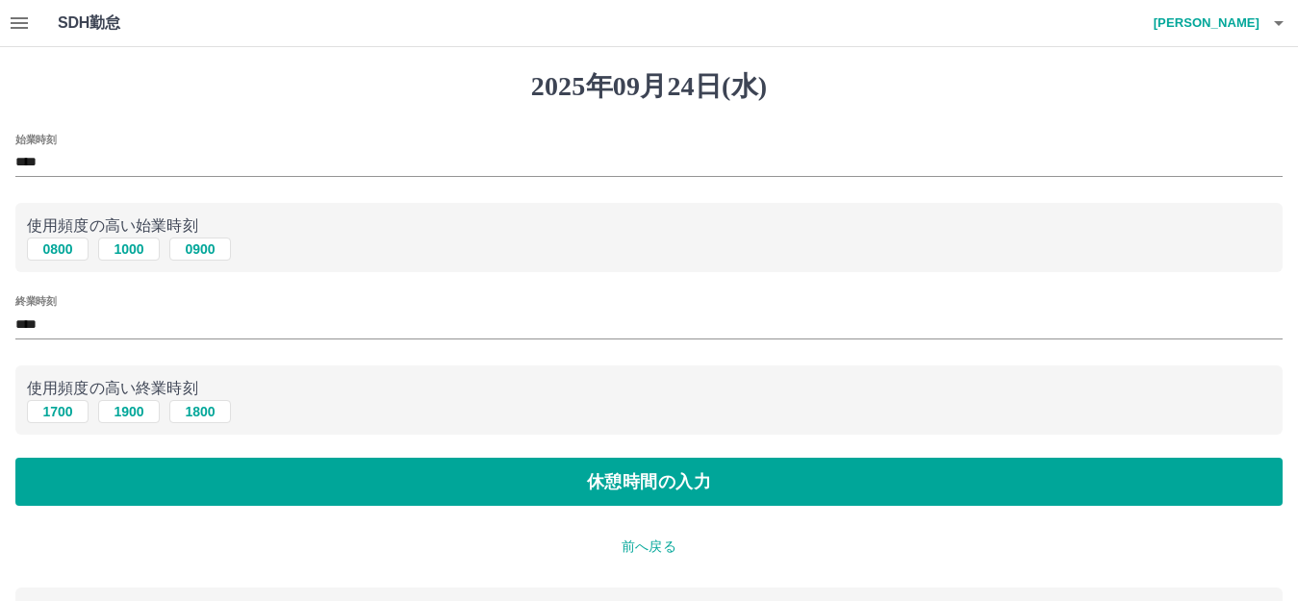
click at [130, 457] on div "始業時刻 **** 使用頻度の高い始業時刻 0800 [DATE] 0900 終業時刻 **** 使用頻度の高い終業時刻 [DATE] [DATE] [DAT…" at bounding box center [648, 320] width 1267 height 373
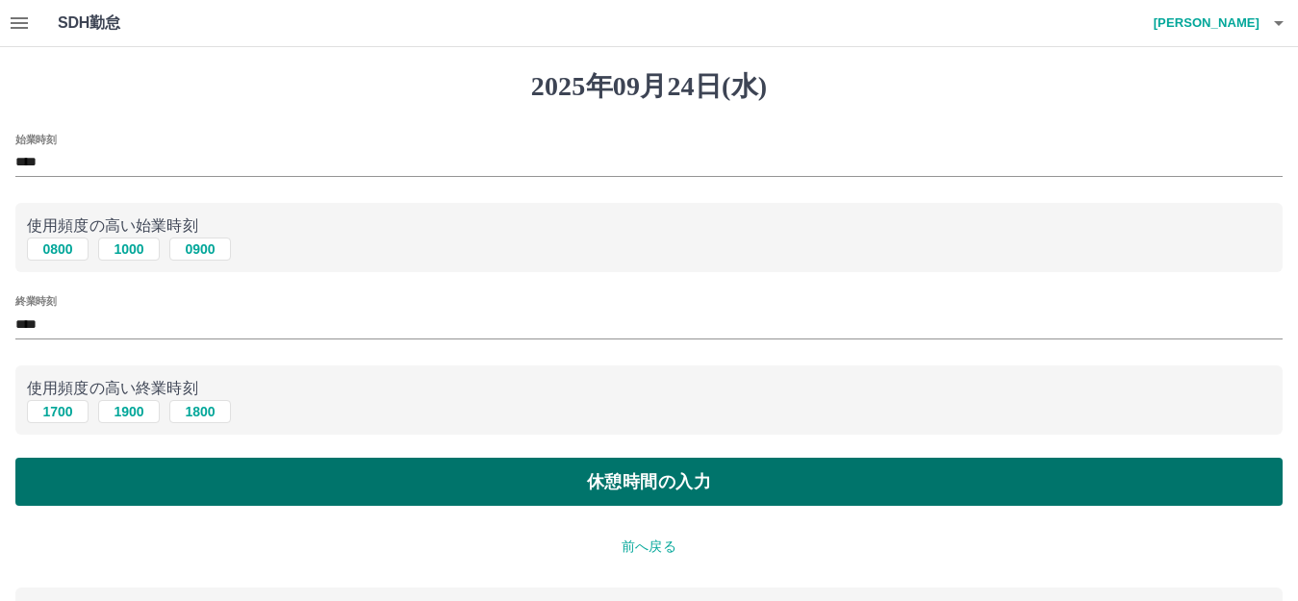
click at [176, 487] on button "休憩時間の入力" at bounding box center [648, 482] width 1267 height 48
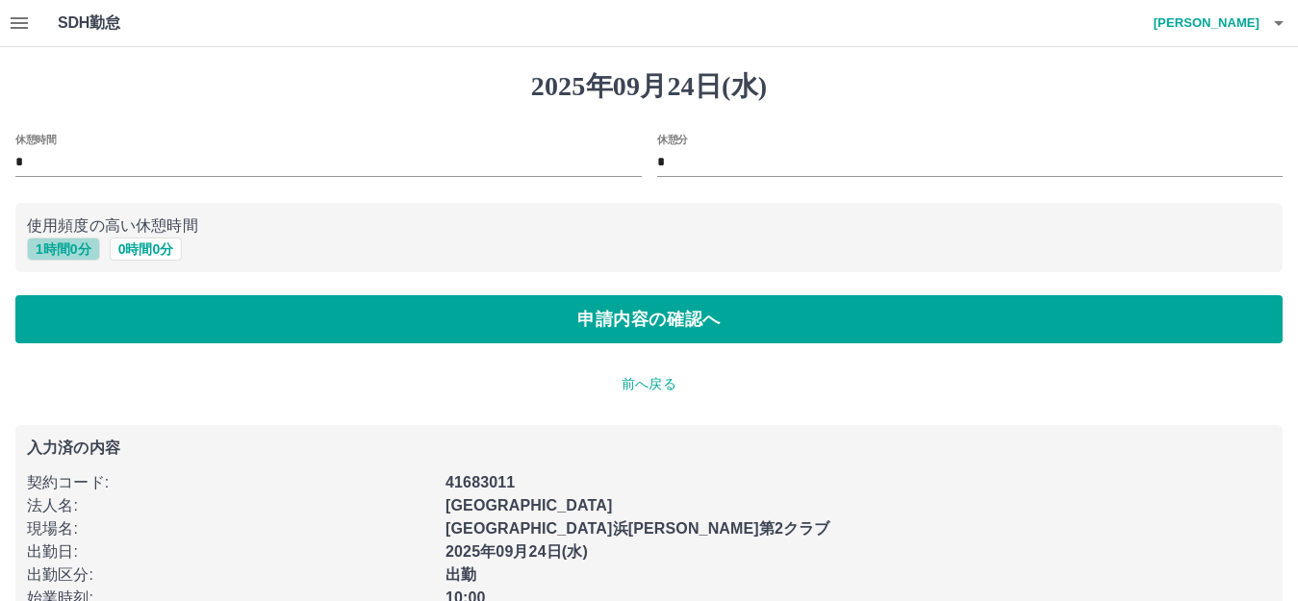
click at [53, 252] on button "1 時間 0 分" at bounding box center [63, 249] width 73 height 23
type input "*"
click at [131, 355] on div "[DATE] 休憩時間 * 休憩分 * 使用頻度の高い休憩時間 1 時間 0 分 0 時間 0 分 申請内容の確認へ 前へ戻る 入力済の内容 契約コード : …" at bounding box center [649, 359] width 1298 height 624
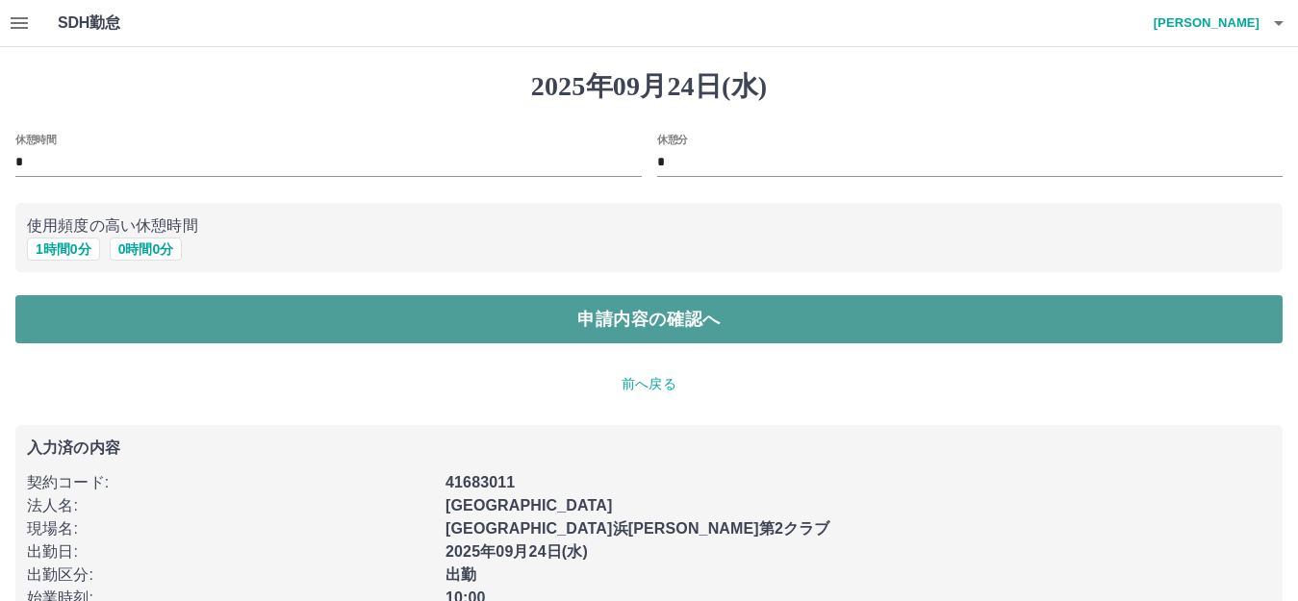
click at [487, 326] on button "申請内容の確認へ" at bounding box center [648, 319] width 1267 height 48
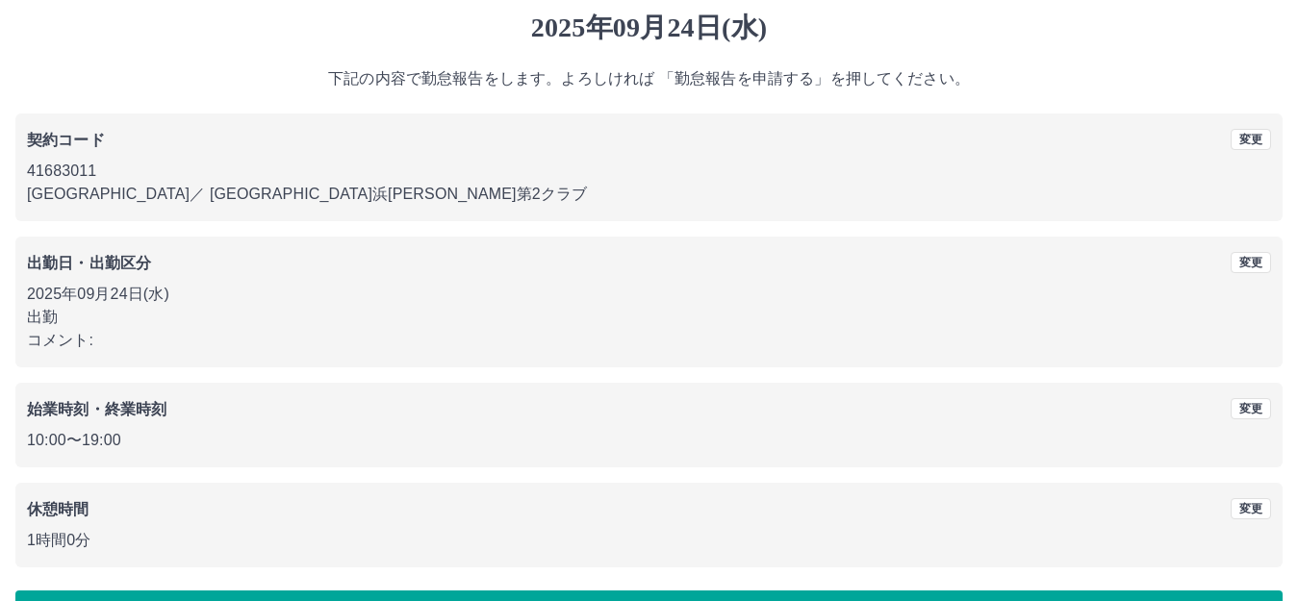
scroll to position [119, 0]
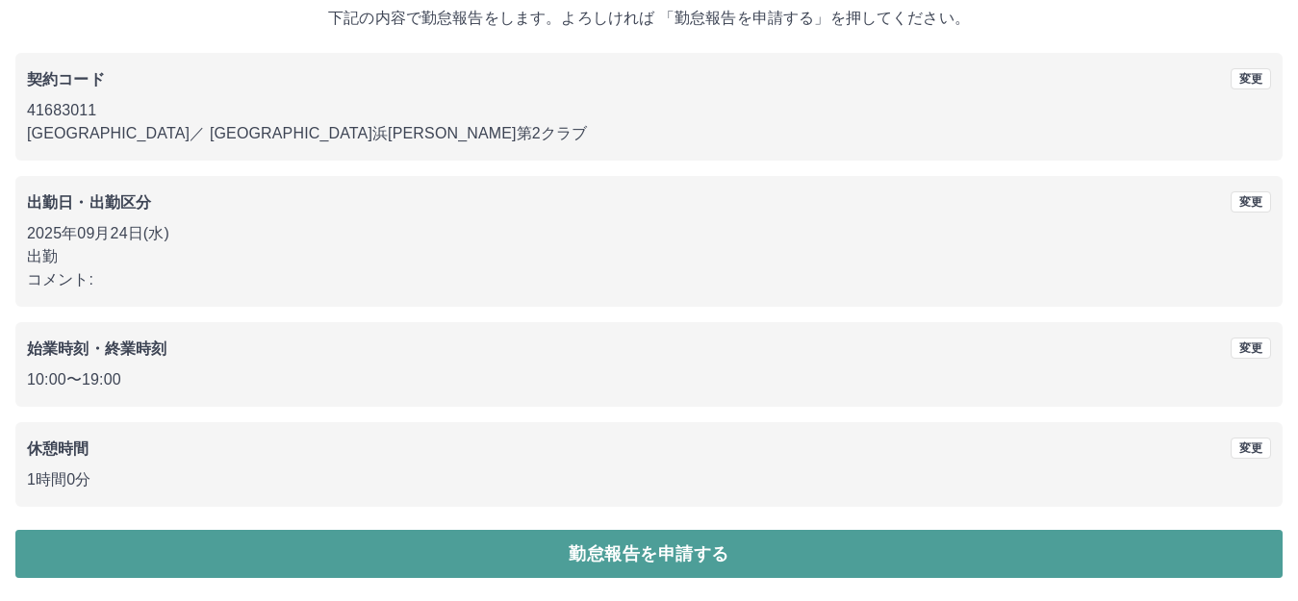
click at [448, 554] on button "勤怠報告を申請する" at bounding box center [648, 554] width 1267 height 48
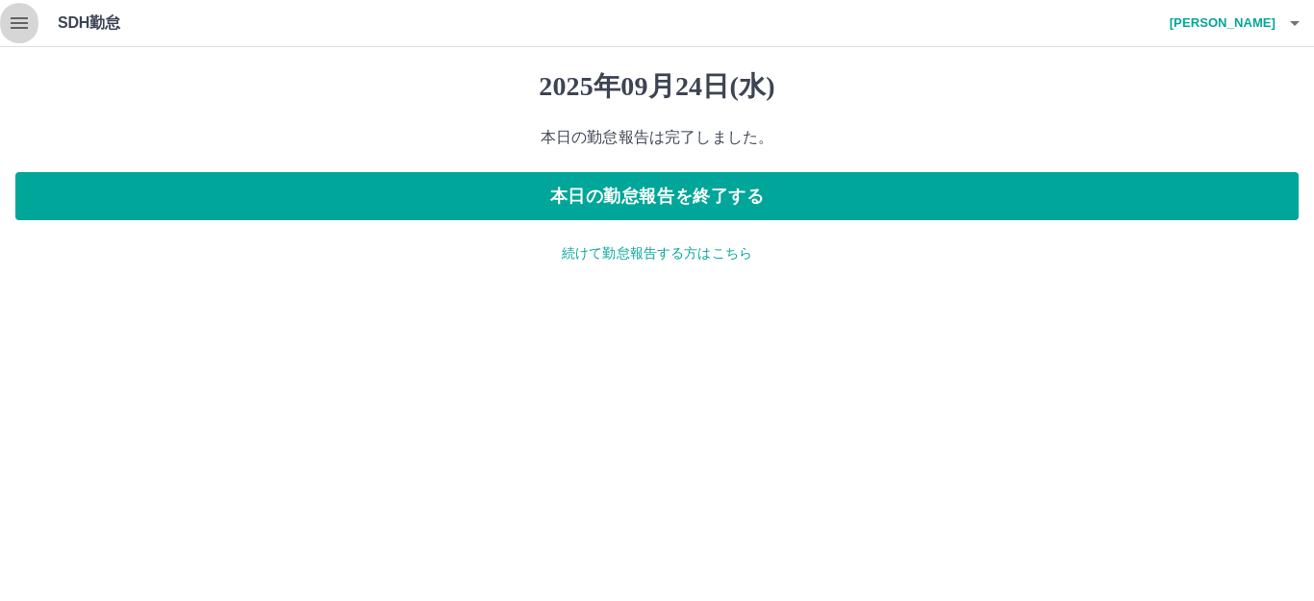
click at [14, 23] on icon "button" at bounding box center [19, 23] width 17 height 12
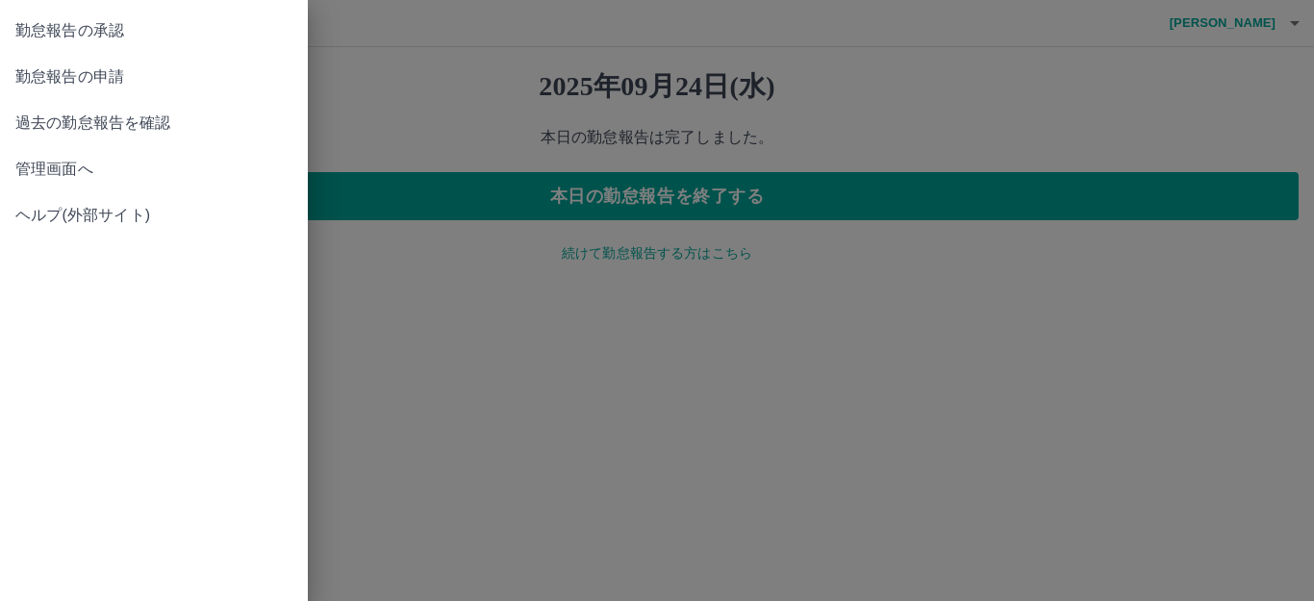
click at [90, 42] on link "勤怠報告の承認" at bounding box center [154, 31] width 308 height 46
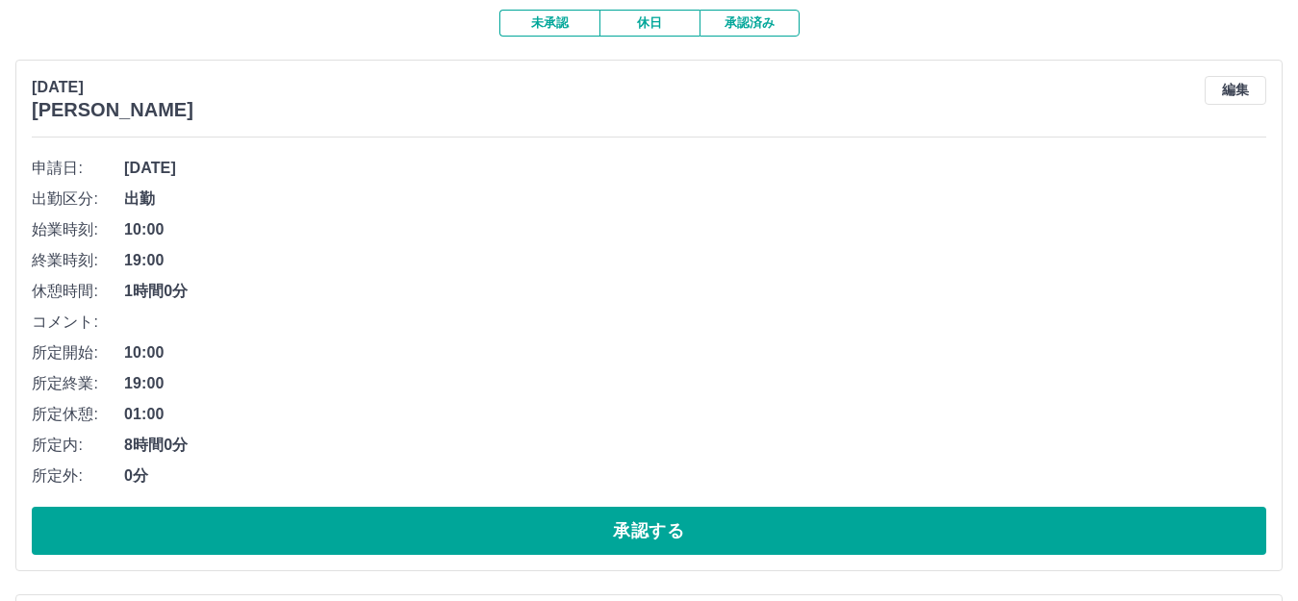
scroll to position [192, 0]
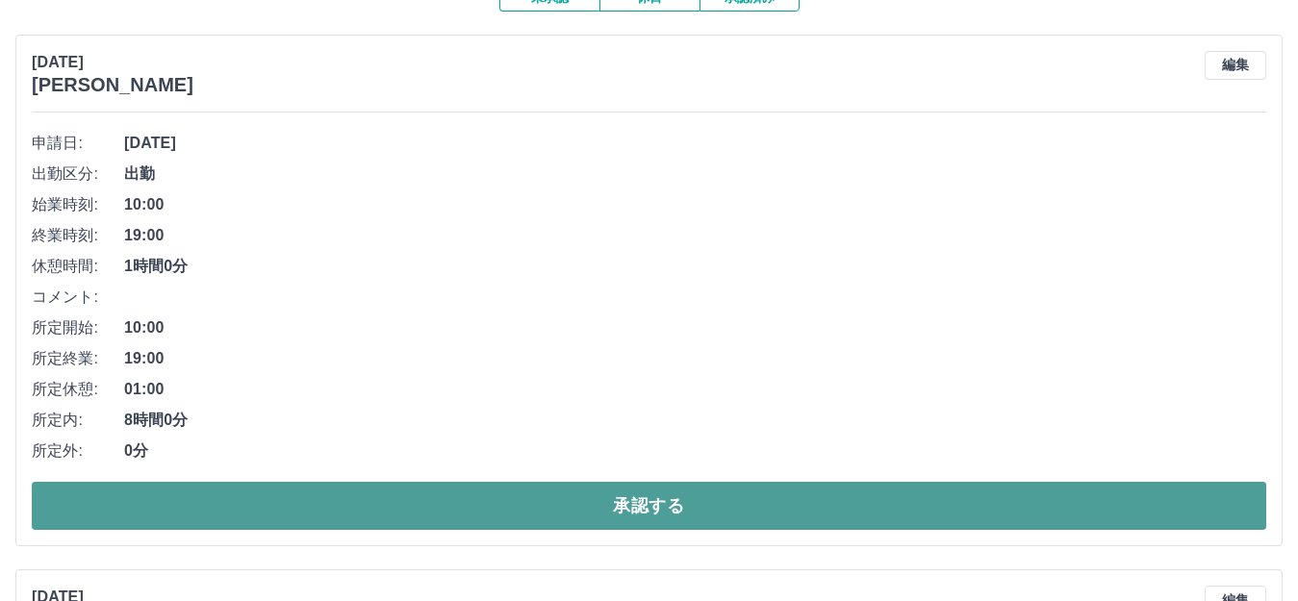
click at [552, 505] on button "承認する" at bounding box center [649, 506] width 1234 height 48
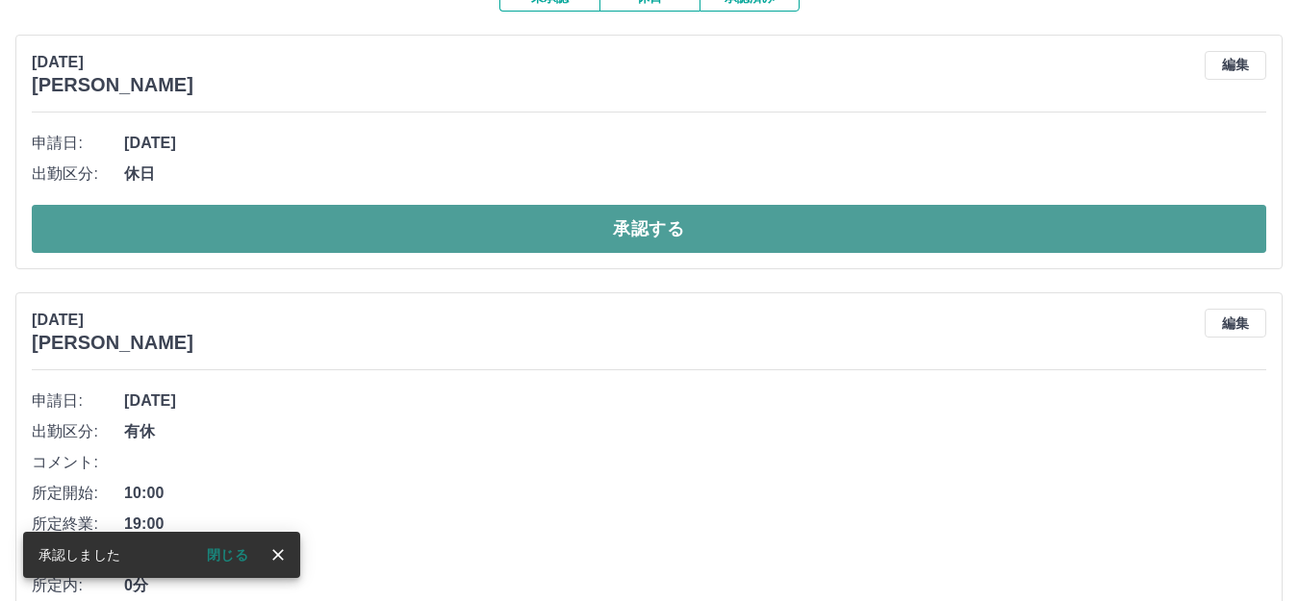
click at [545, 237] on button "承認する" at bounding box center [649, 229] width 1234 height 48
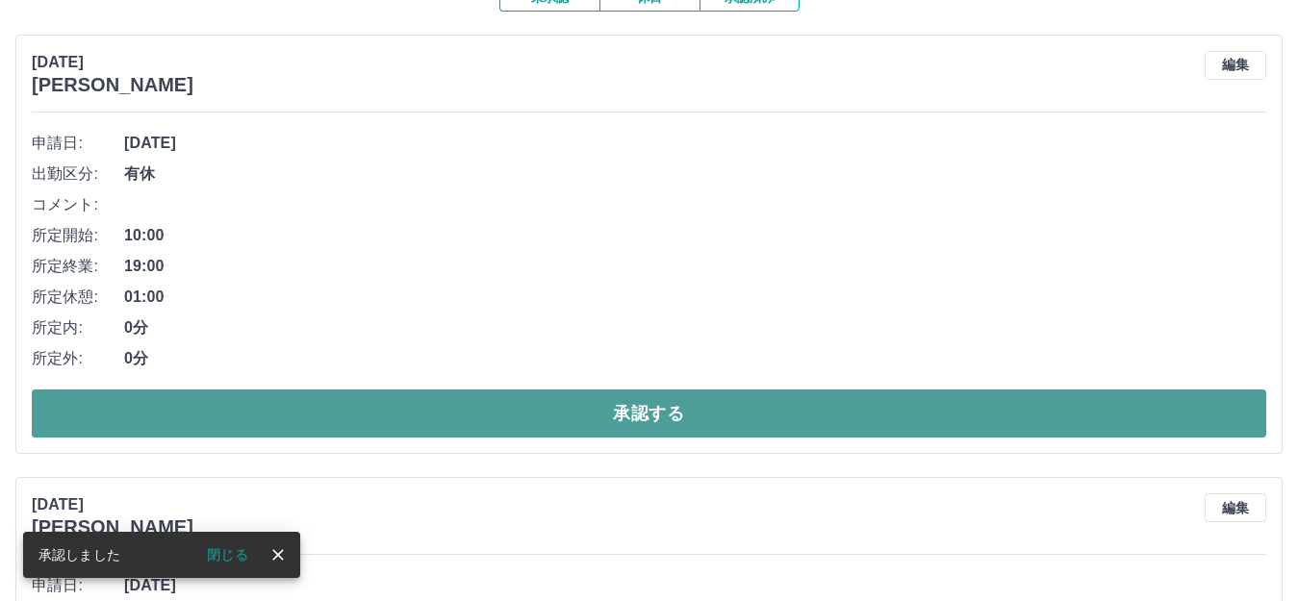
click at [558, 419] on button "承認する" at bounding box center [649, 414] width 1234 height 48
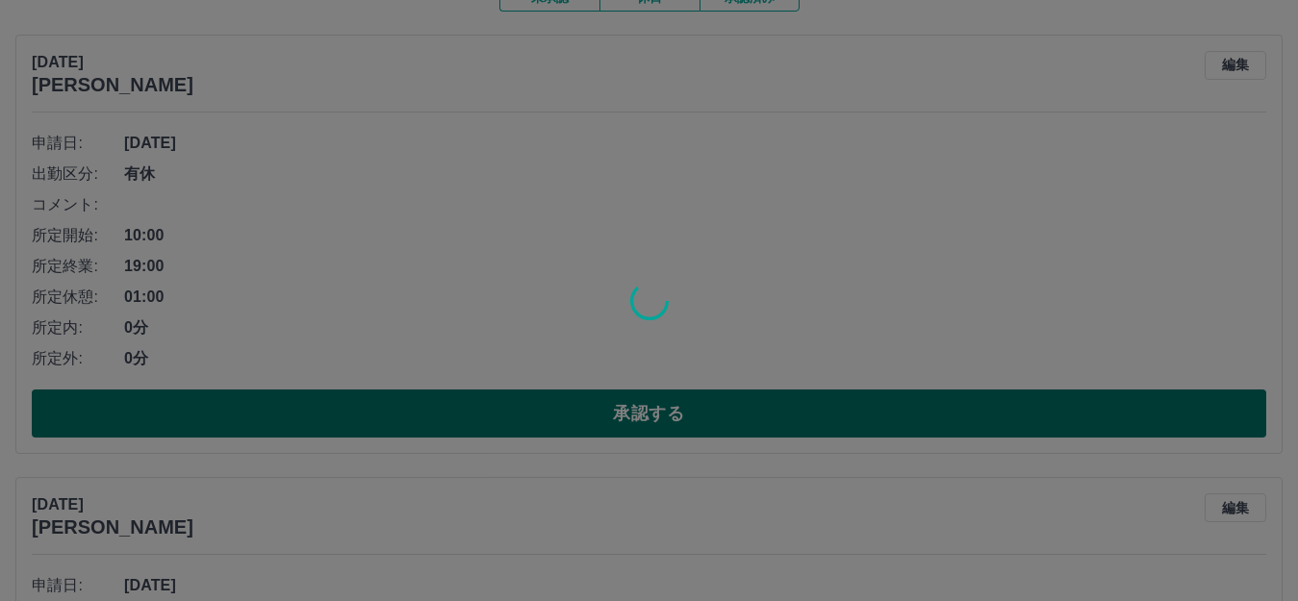
scroll to position [0, 0]
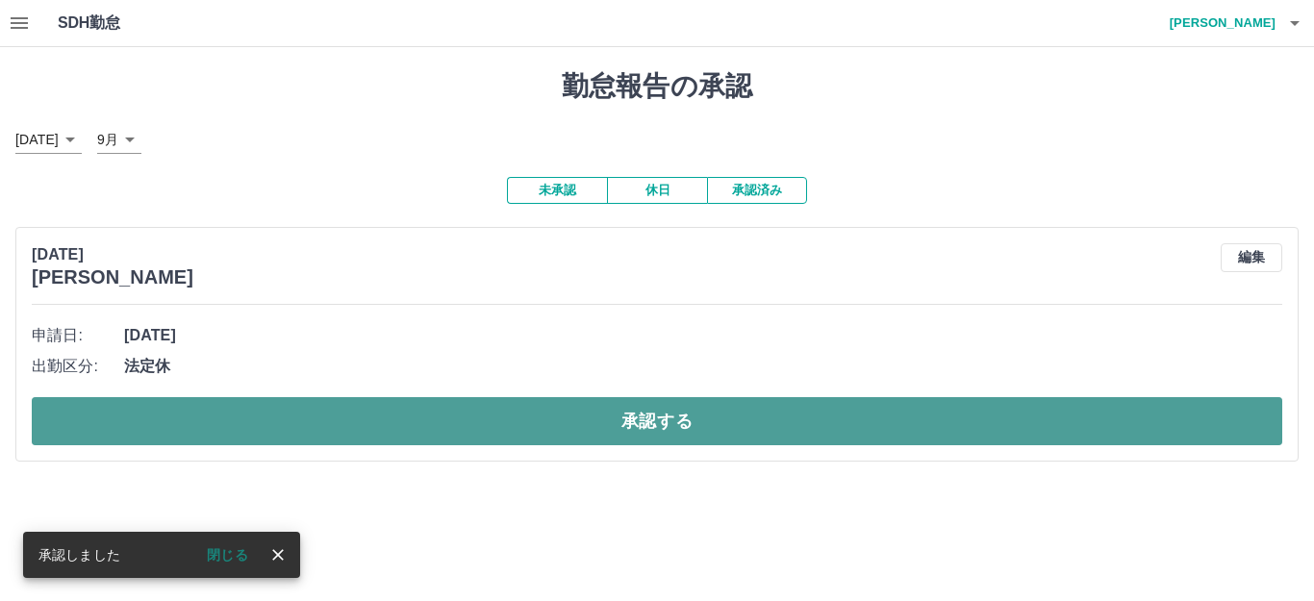
click at [581, 399] on button "承認する" at bounding box center [657, 421] width 1250 height 48
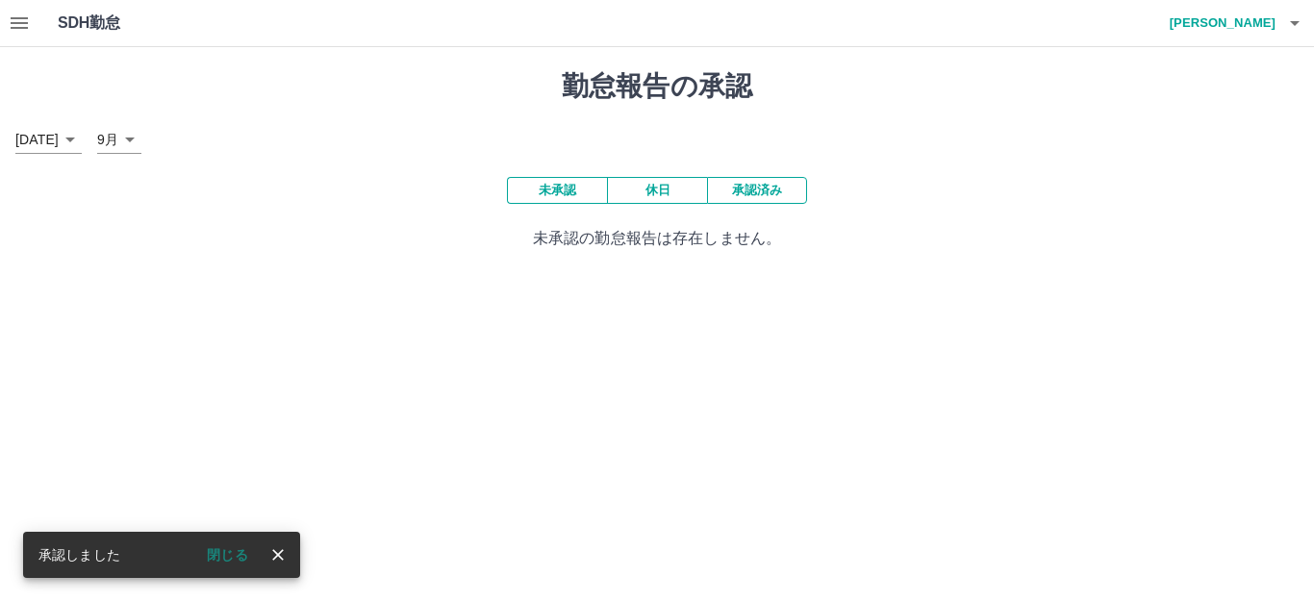
click at [37, 27] on button "button" at bounding box center [19, 23] width 38 height 46
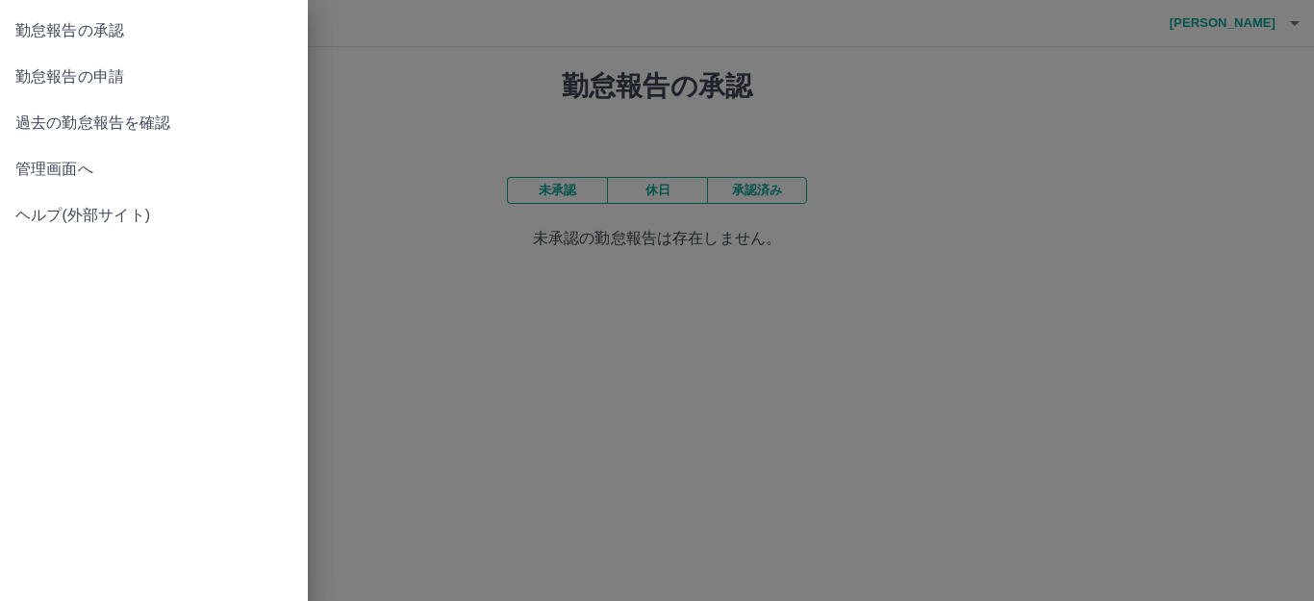
click at [77, 158] on span "管理画面へ" at bounding box center [153, 169] width 277 height 23
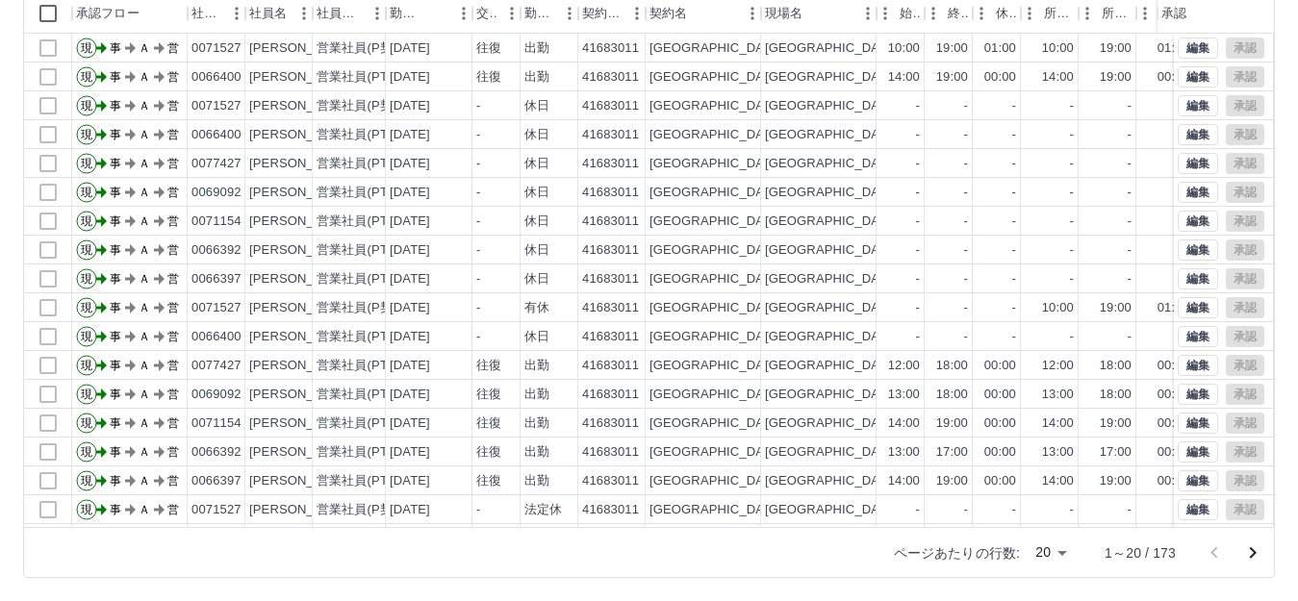
scroll to position [100, 0]
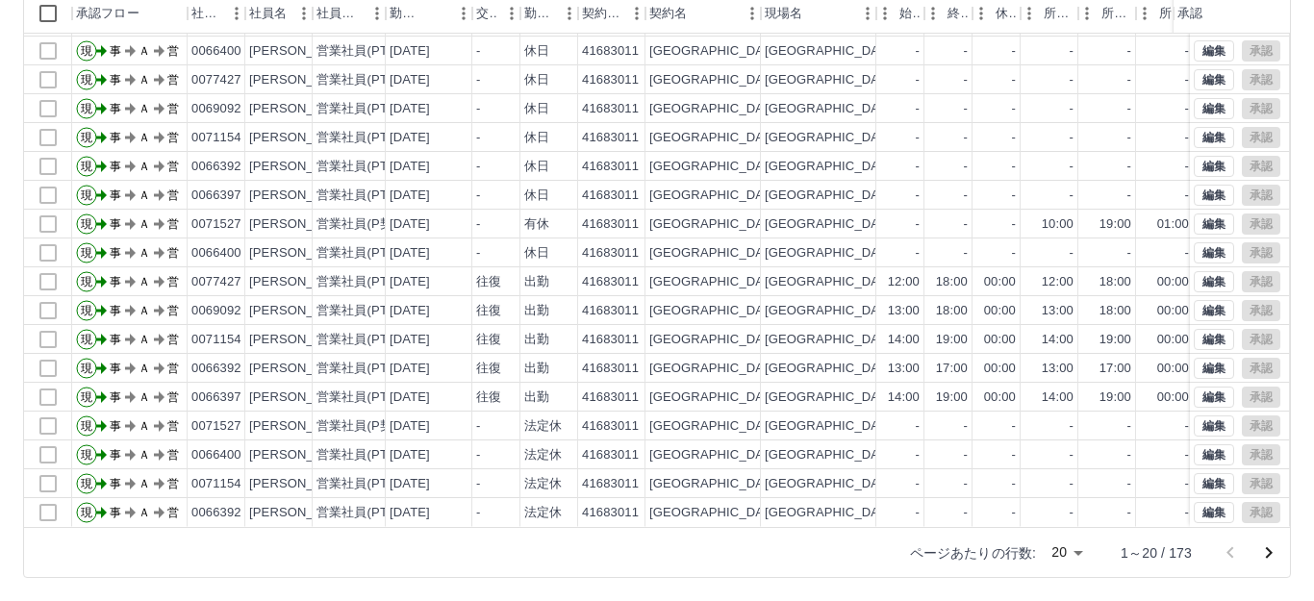
click at [1058, 556] on body "SDH勤怠 [PERSON_NAME] 勤務実績承認 前月 [DATE] 次月 今月 月選択 承認モード 削除モード 一括承認 列一覧 0 フィルター 行間隔…" at bounding box center [657, 194] width 1314 height 813
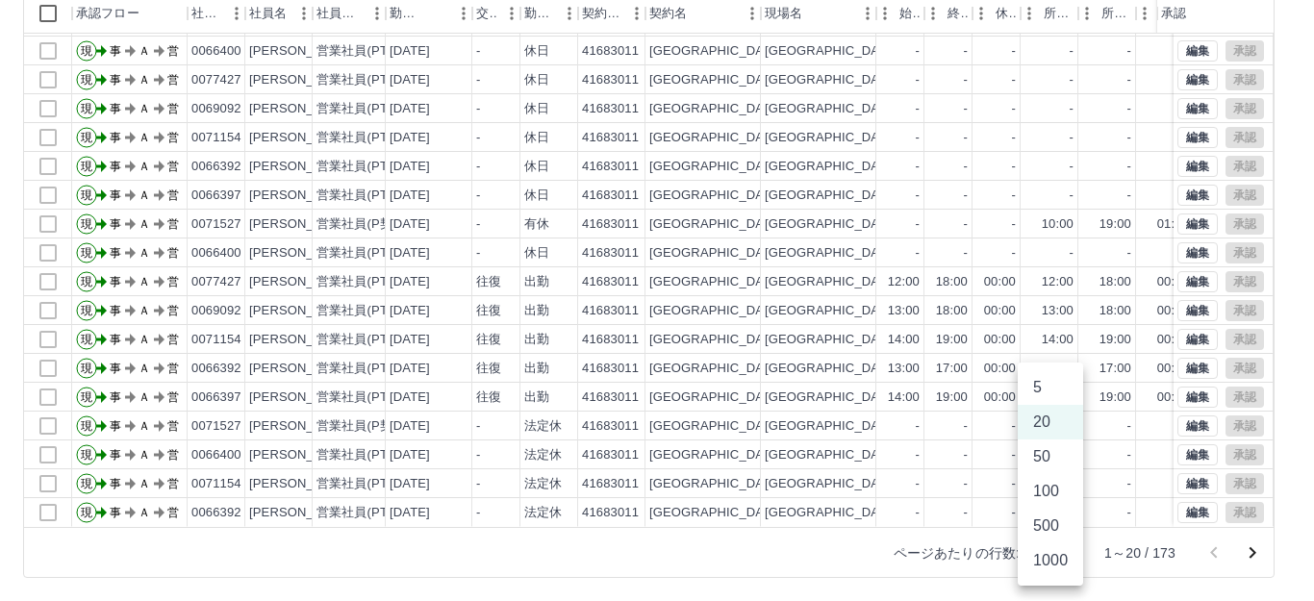
click at [1066, 492] on li "100" at bounding box center [1050, 491] width 65 height 35
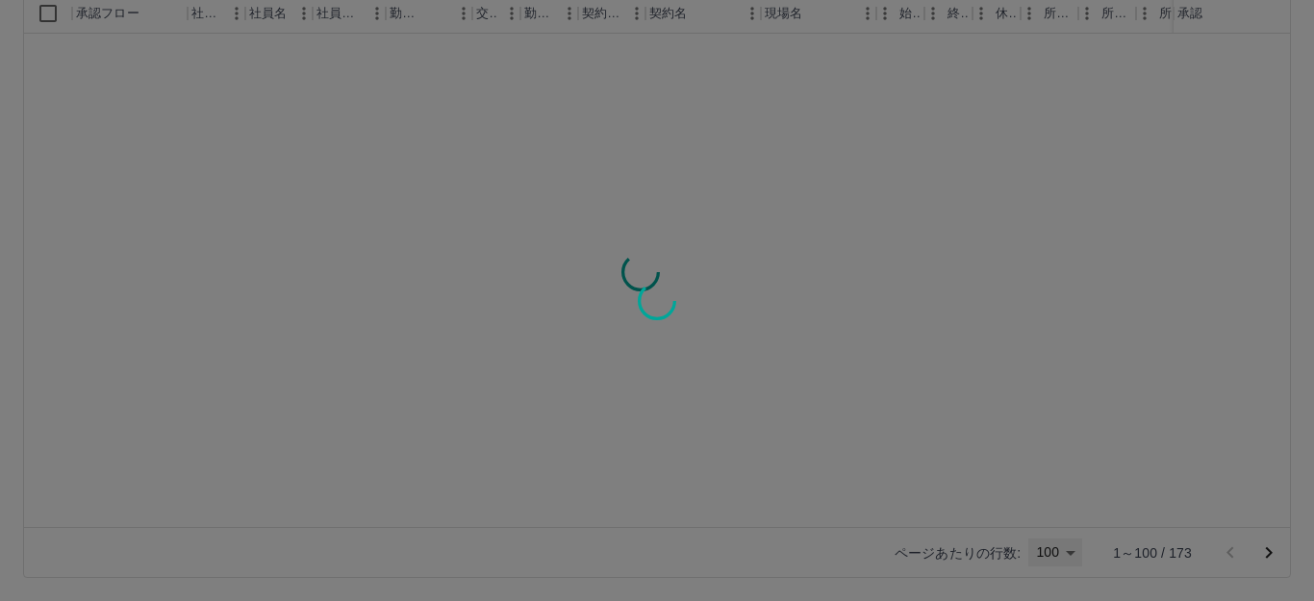
type input "***"
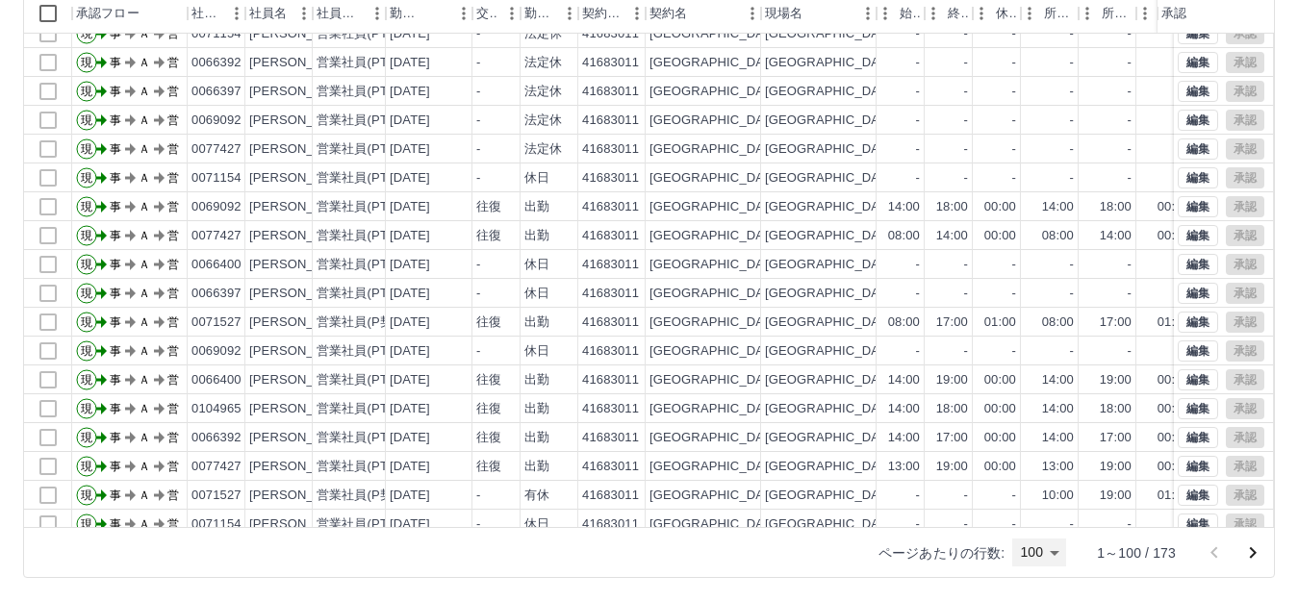
scroll to position [481, 0]
